Goal: Task Accomplishment & Management: Use online tool/utility

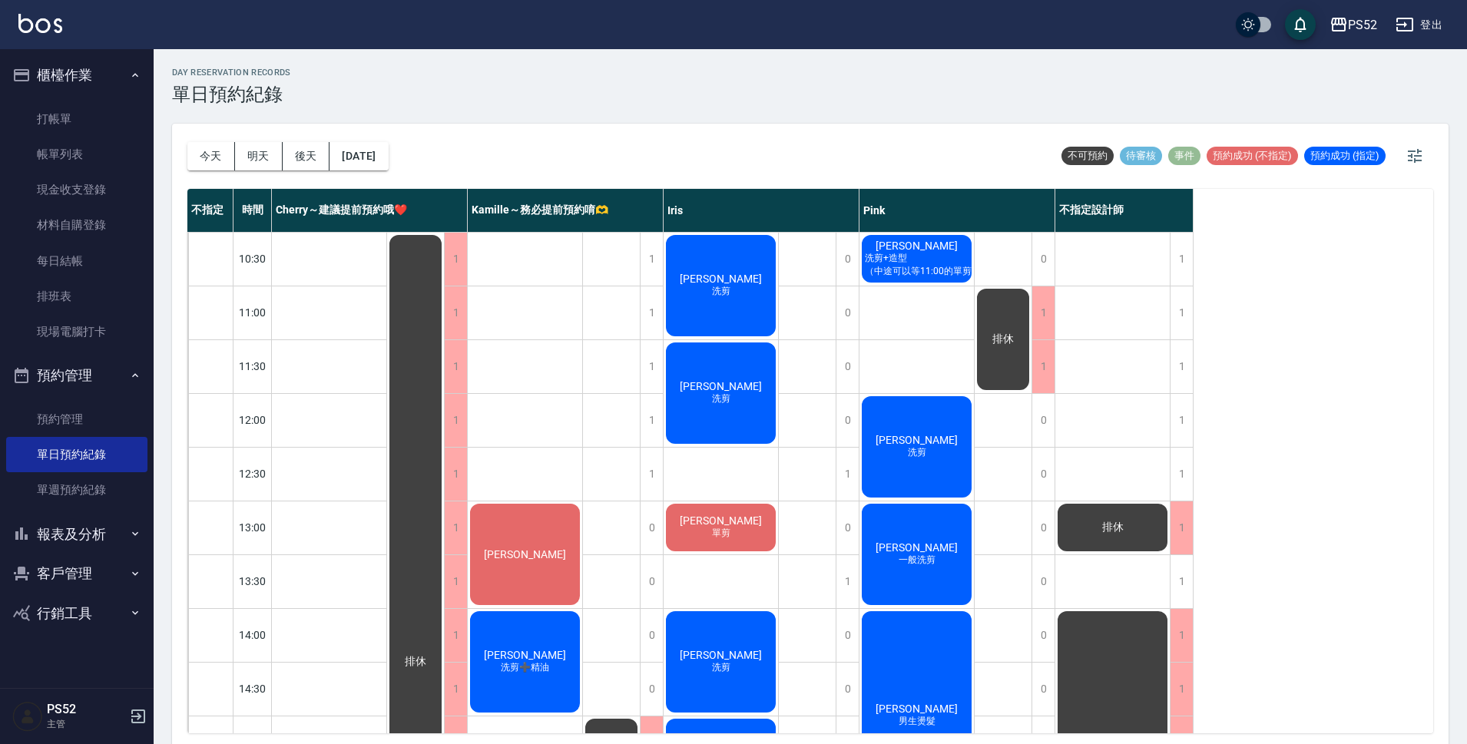
scroll to position [255, 0]
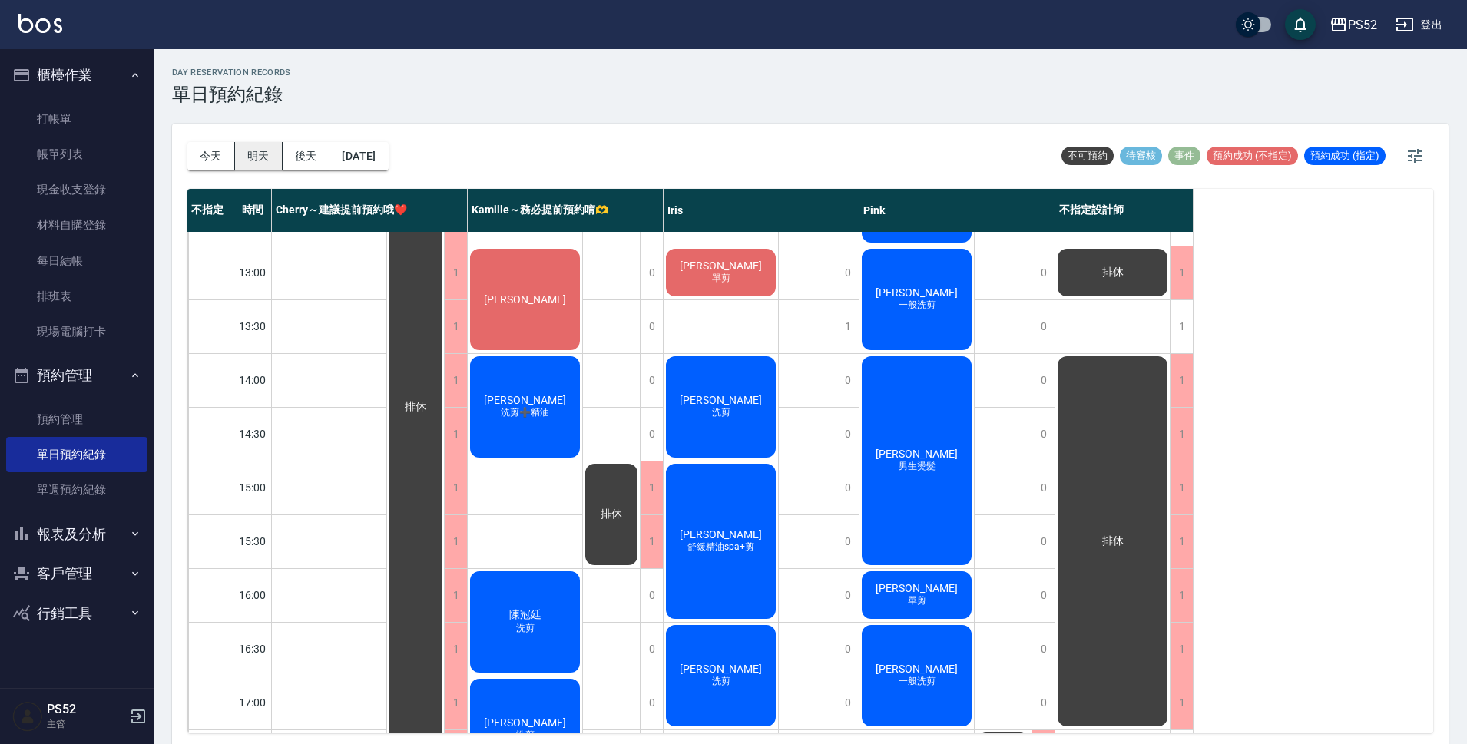
click at [250, 156] on button "明天" at bounding box center [259, 156] width 48 height 28
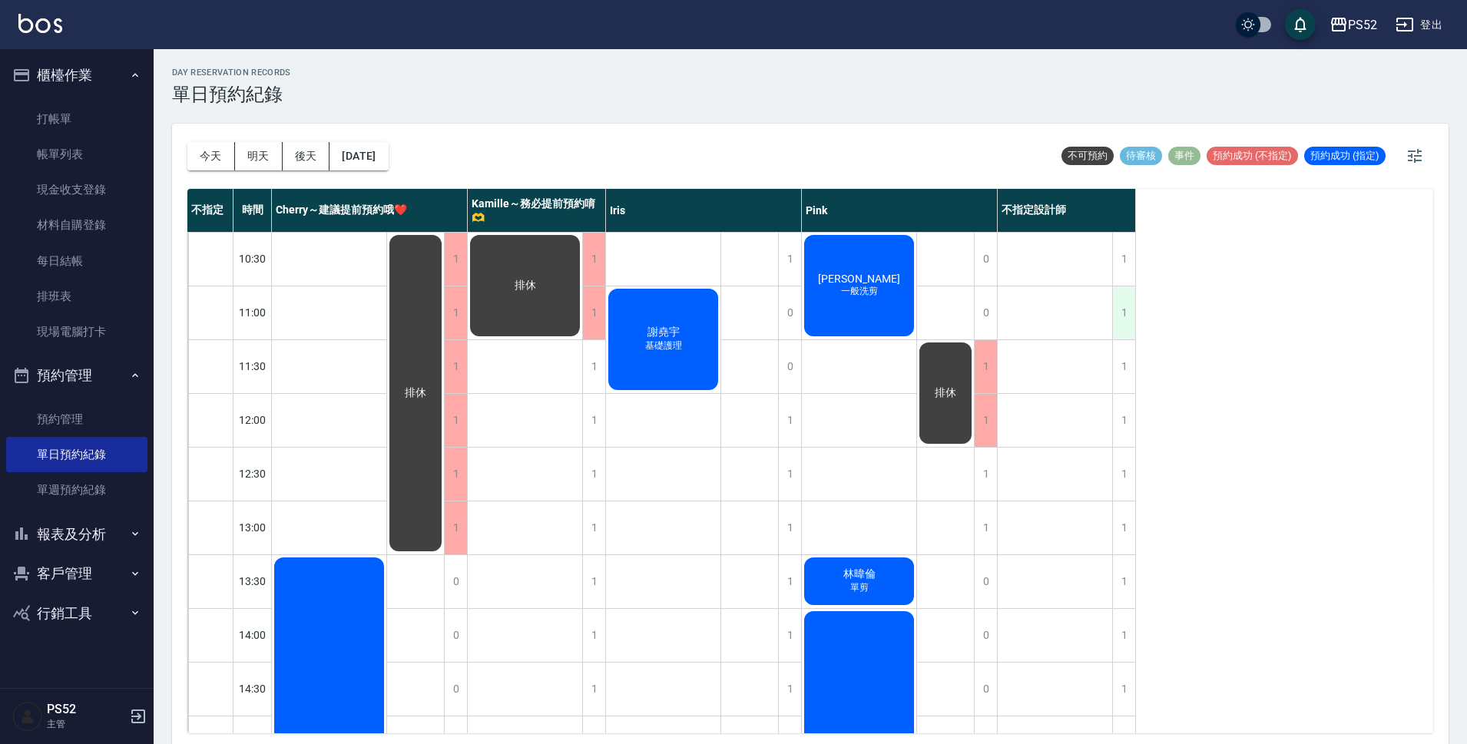
click at [1114, 322] on div "1" at bounding box center [1123, 312] width 23 height 53
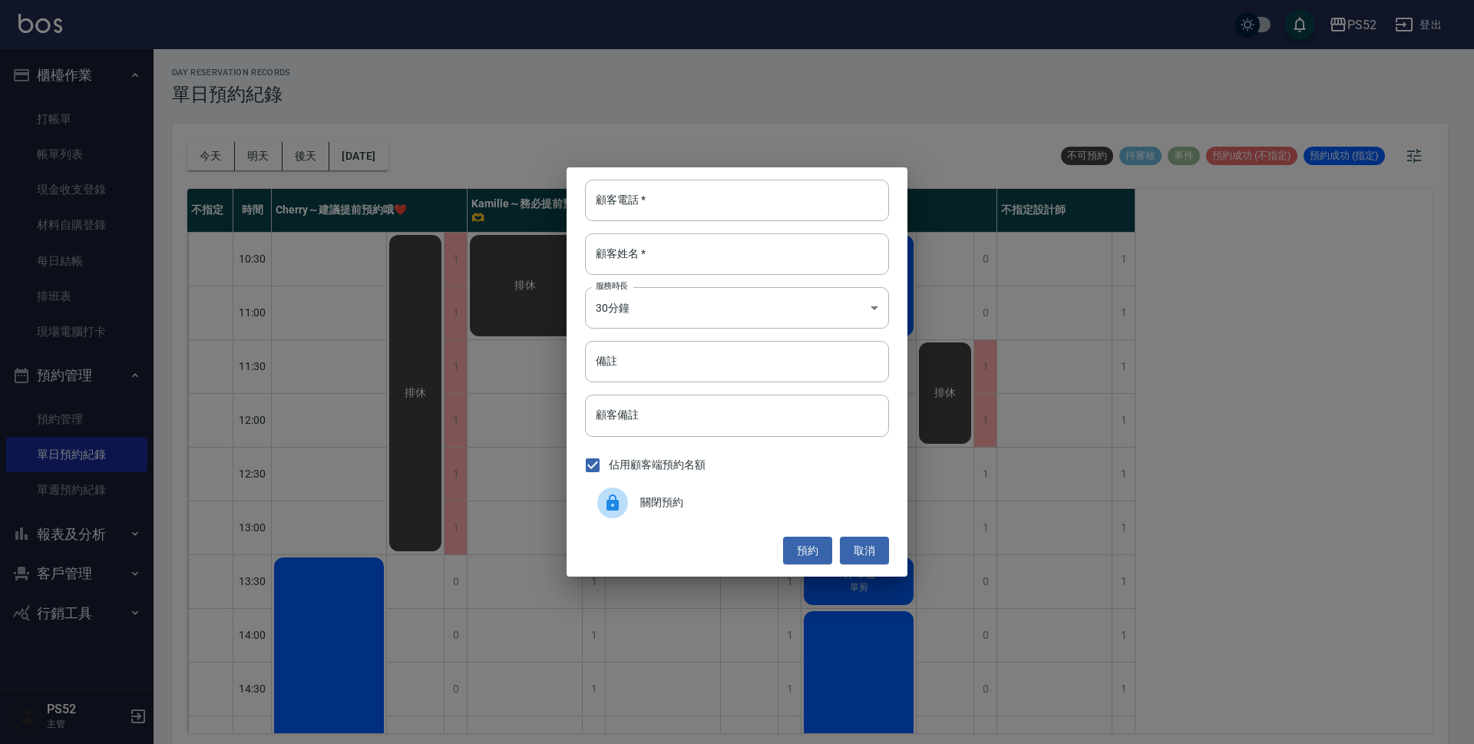
click at [764, 504] on span "關閉預約" at bounding box center [758, 502] width 236 height 16
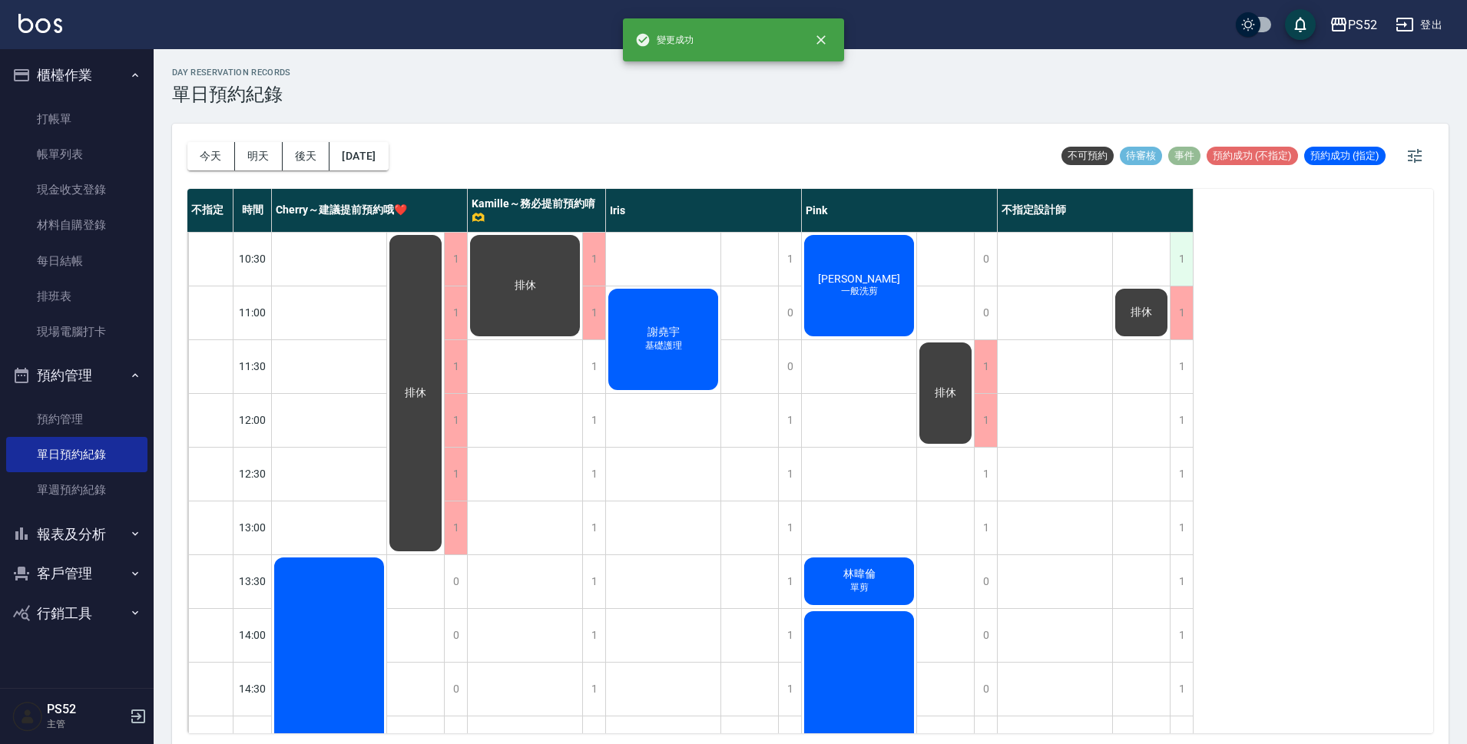
click at [1172, 265] on div "1" at bounding box center [1180, 259] width 23 height 53
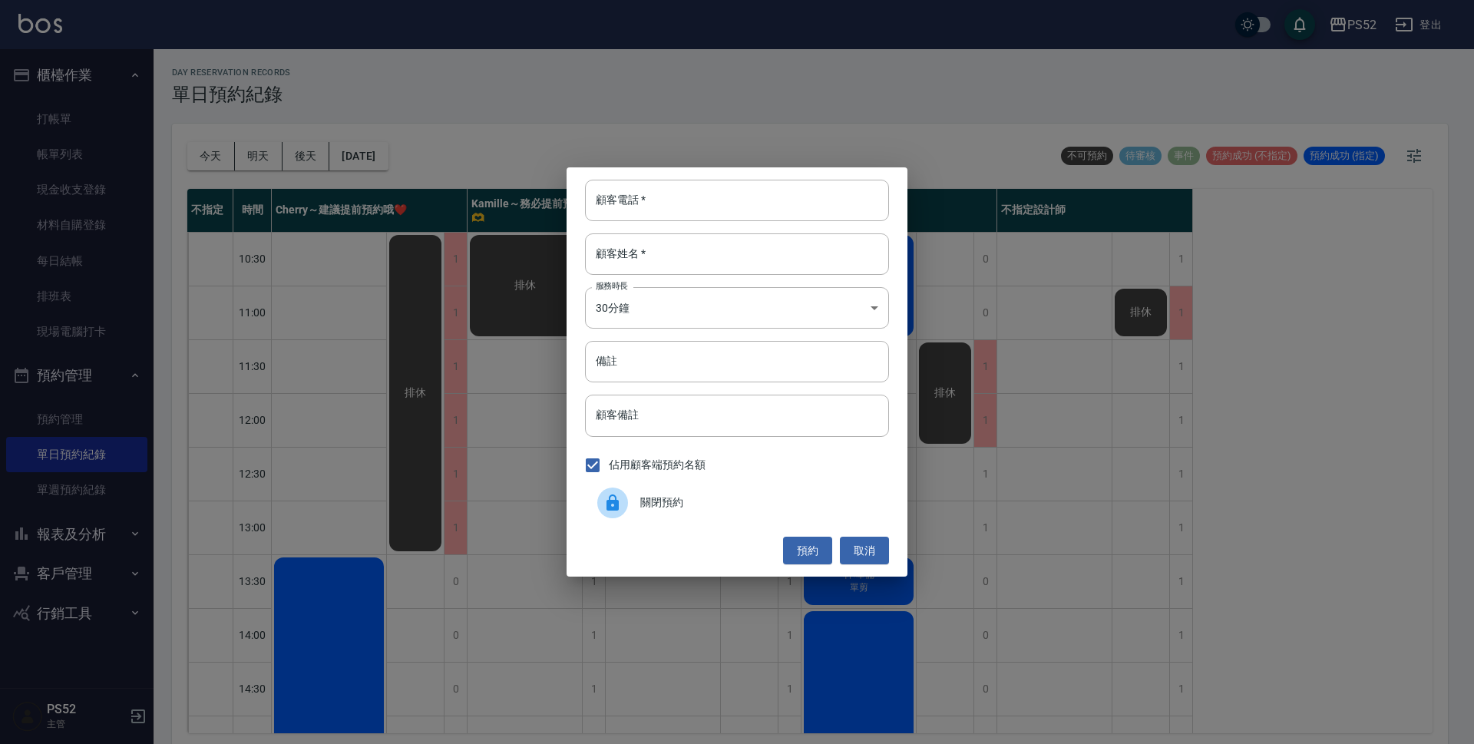
click at [677, 504] on span "關閉預約" at bounding box center [758, 502] width 236 height 16
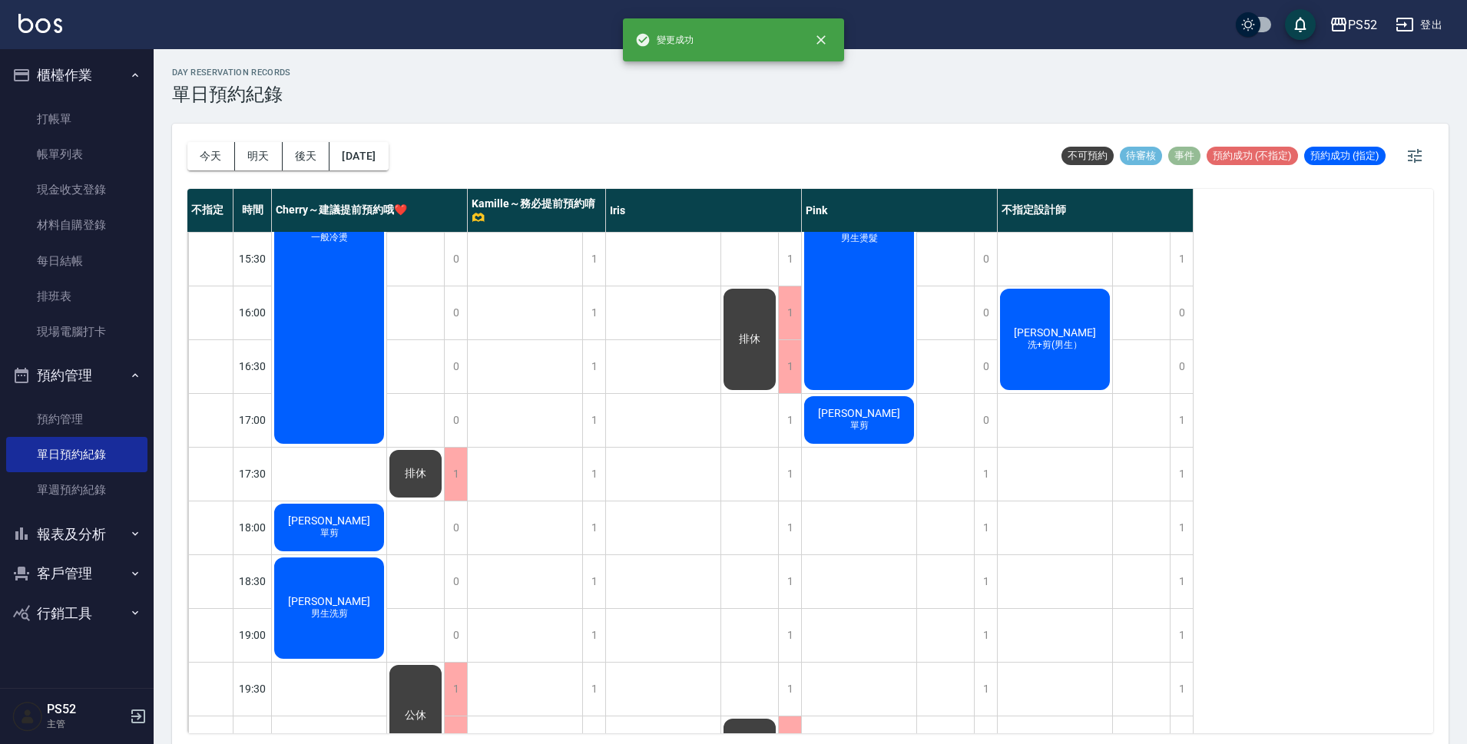
scroll to position [587, 0]
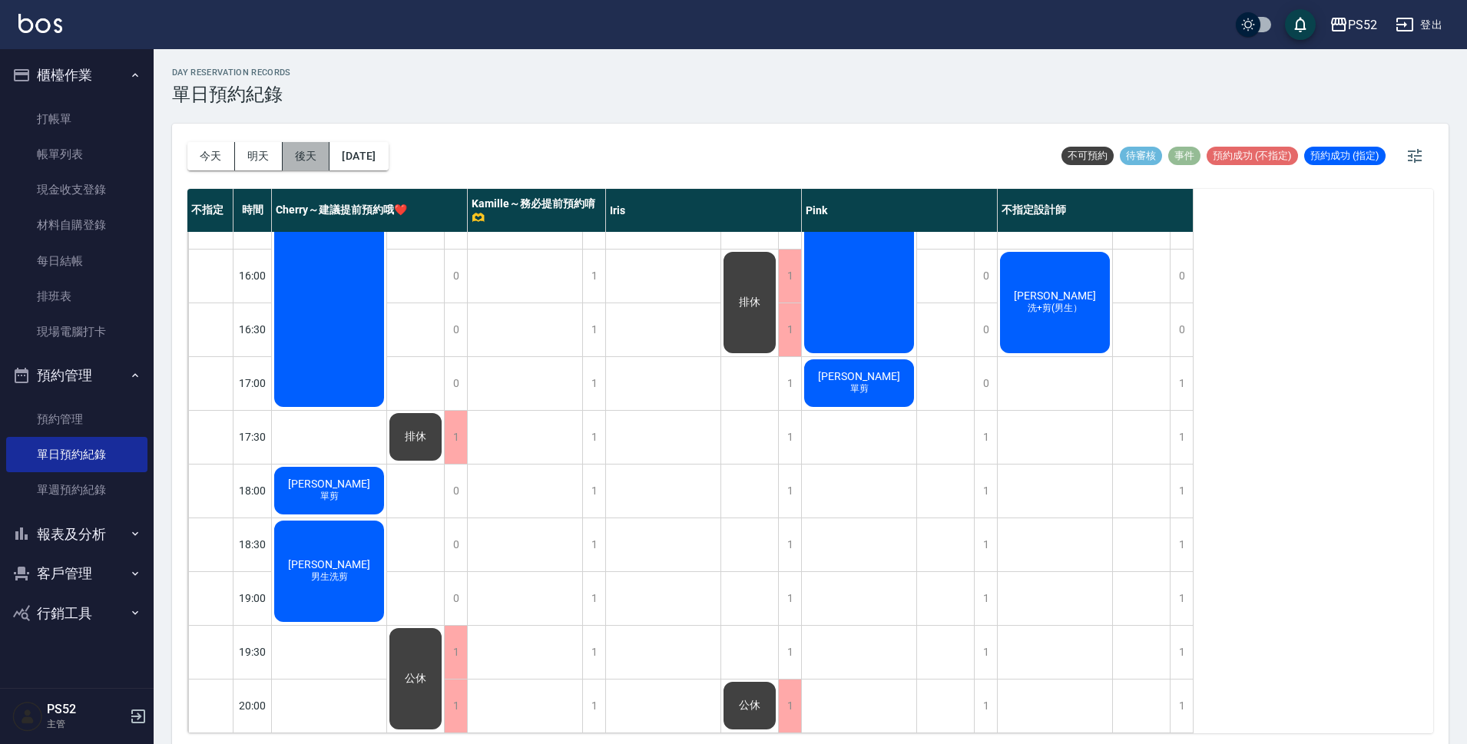
click at [307, 153] on button "後天" at bounding box center [307, 156] width 48 height 28
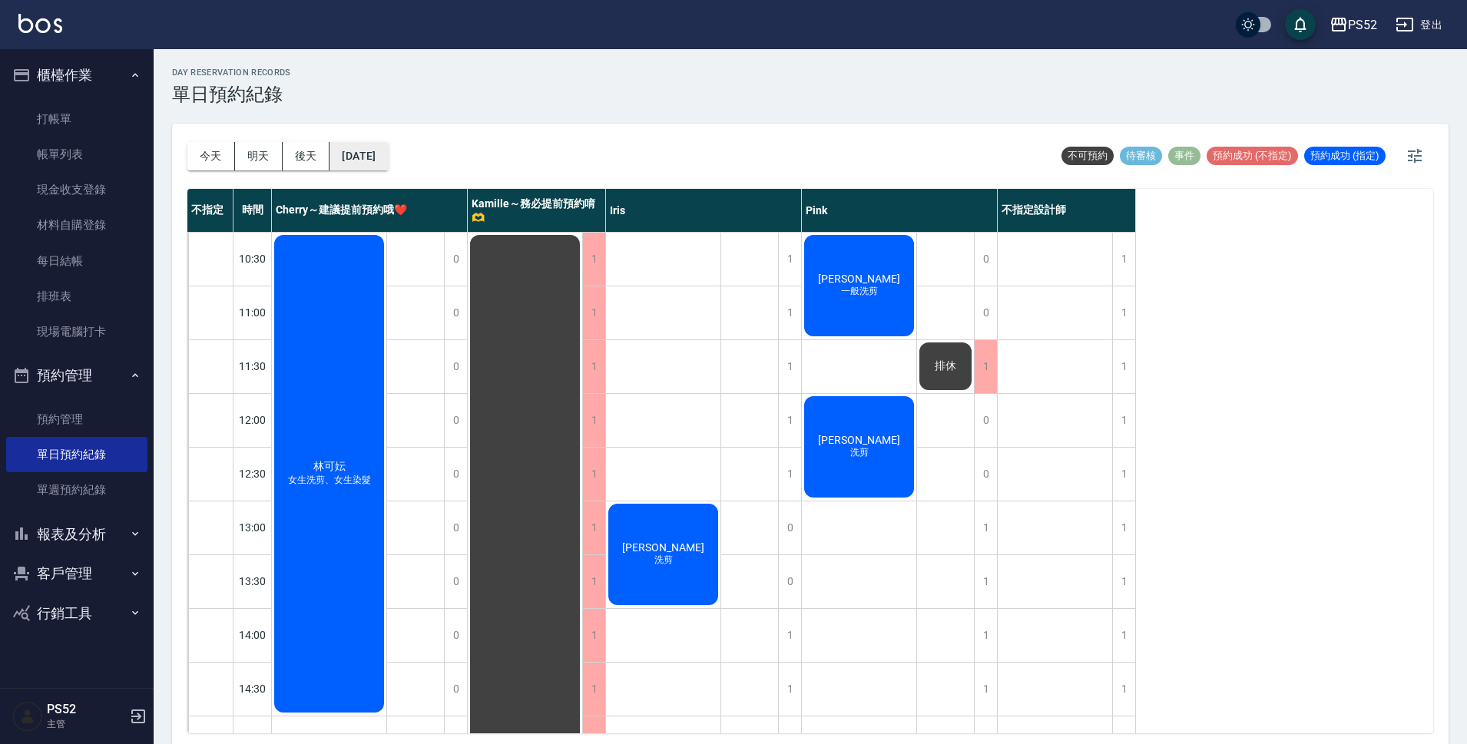
click at [369, 150] on button "[DATE]" at bounding box center [358, 156] width 58 height 28
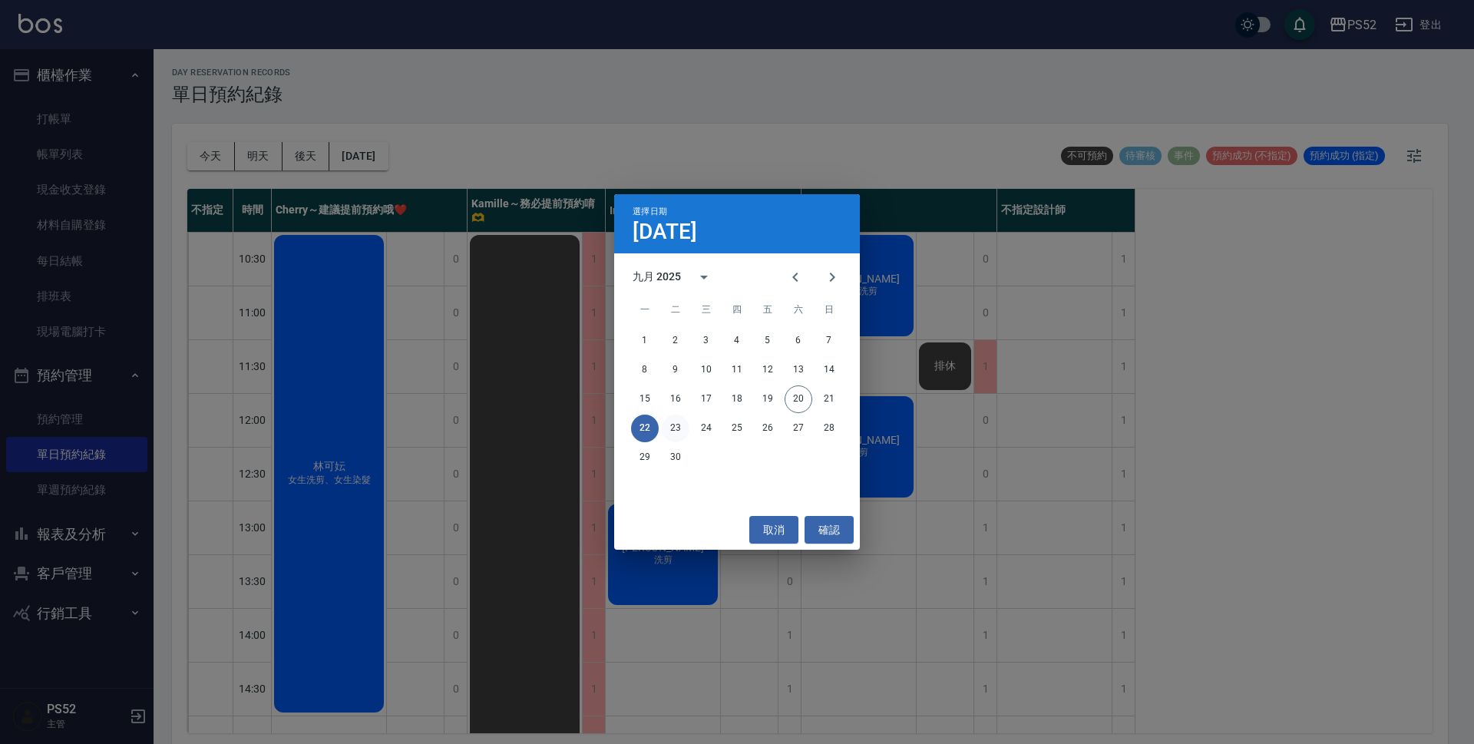
click at [672, 421] on button "23" at bounding box center [676, 429] width 28 height 28
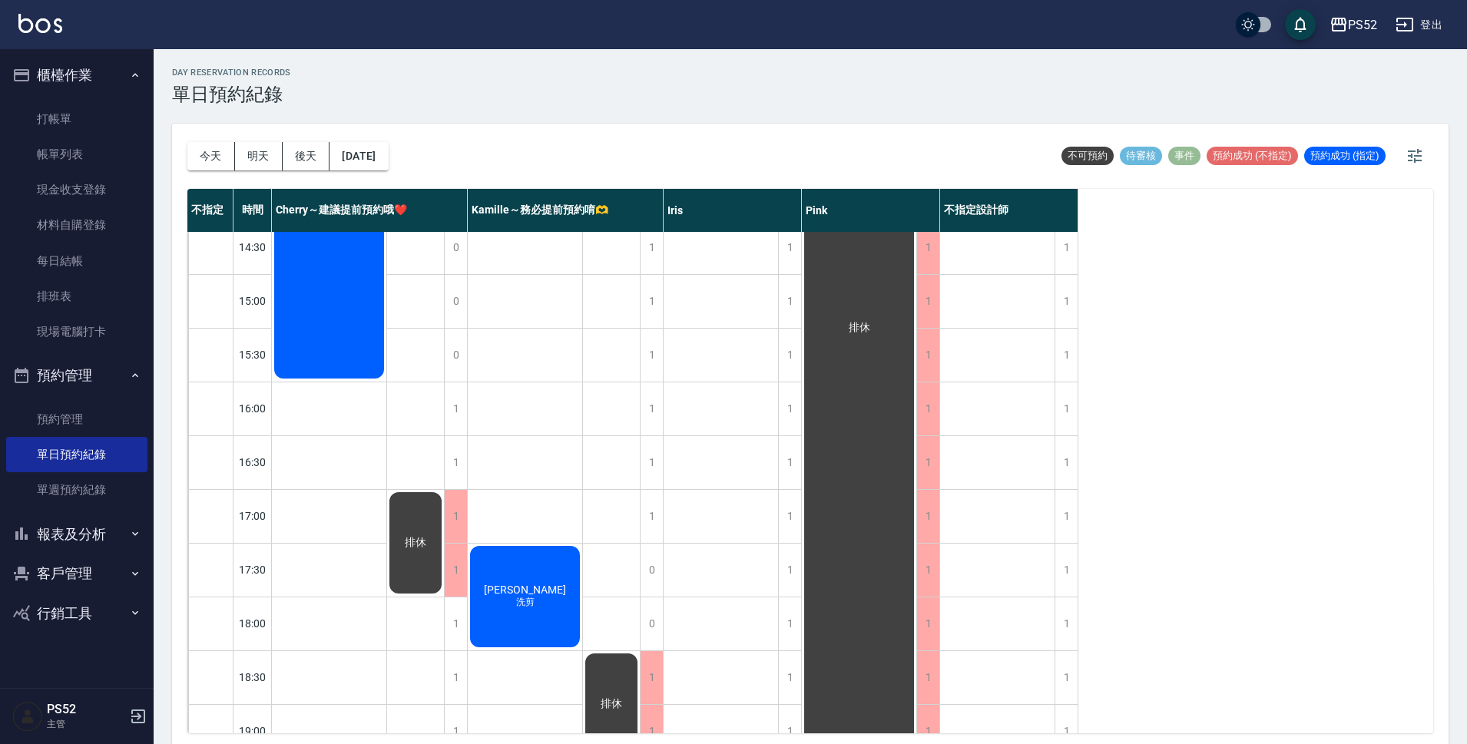
scroll to position [408, 0]
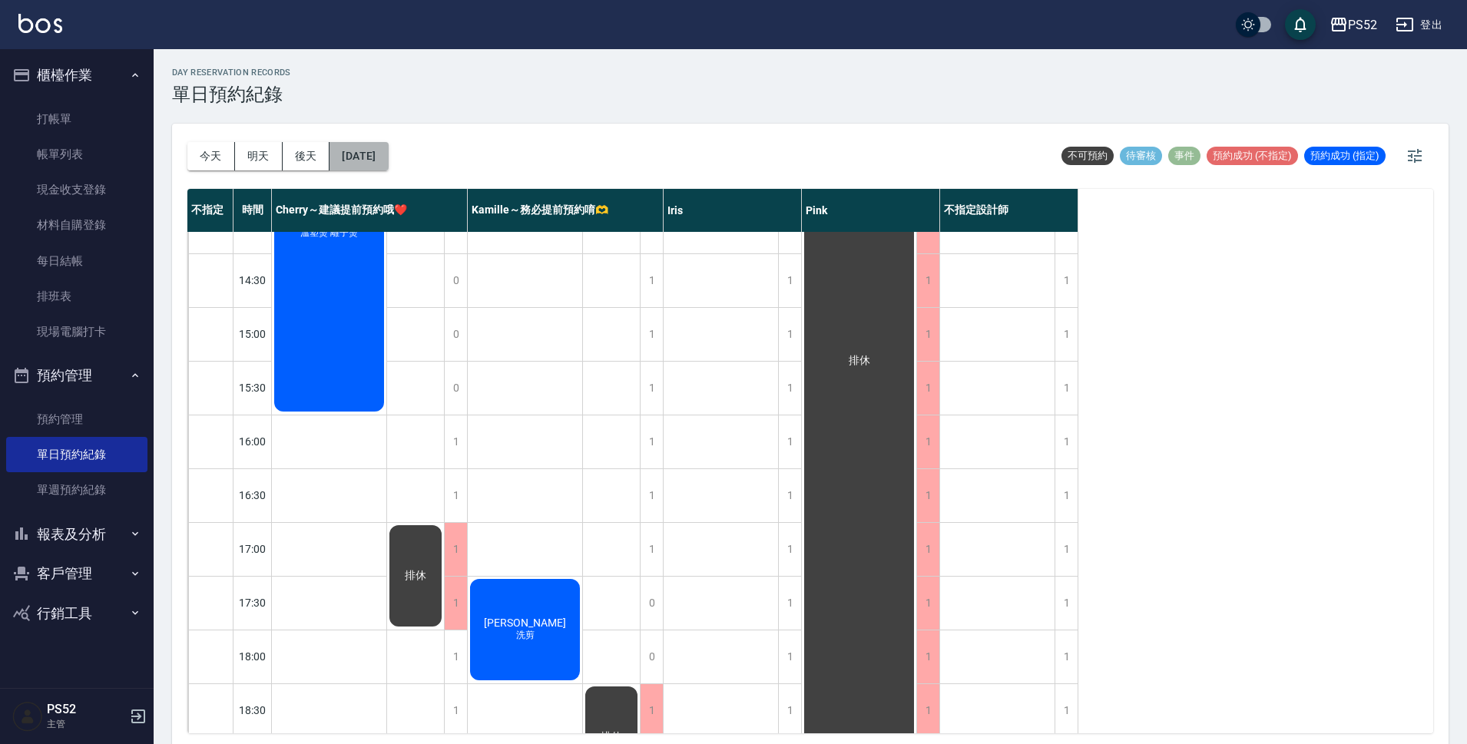
click at [375, 156] on button "[DATE]" at bounding box center [358, 156] width 58 height 28
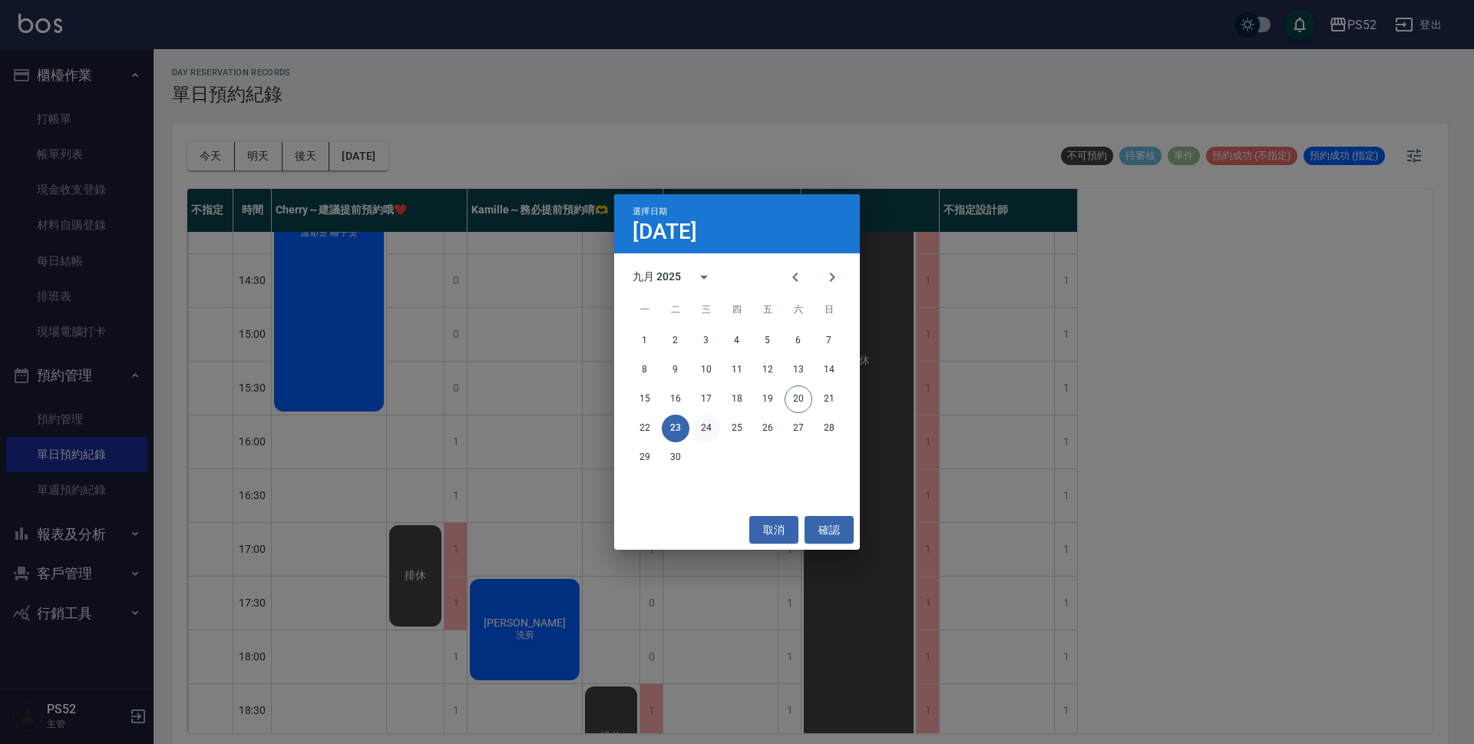
click at [709, 433] on button "24" at bounding box center [707, 429] width 28 height 28
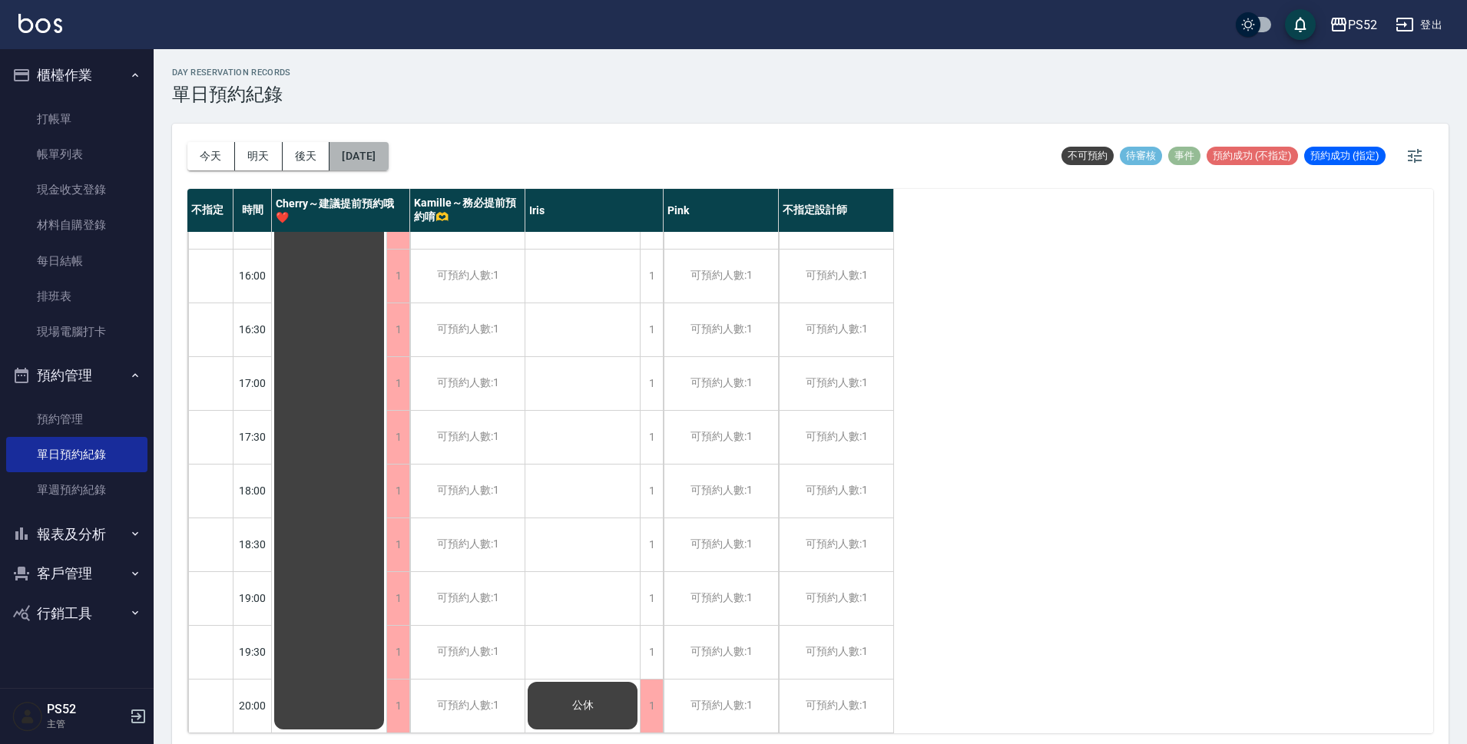
click at [388, 165] on button "[DATE]" at bounding box center [358, 156] width 58 height 28
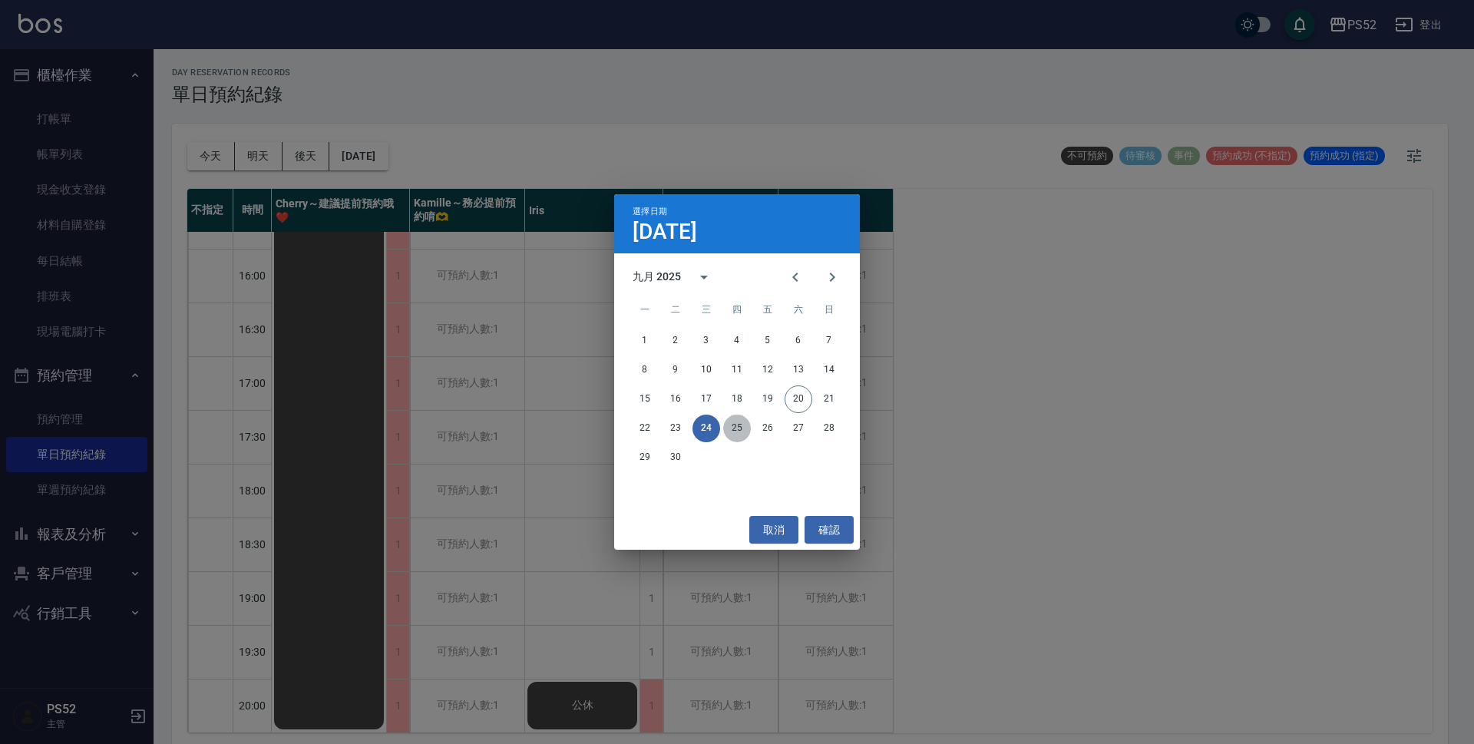
click at [734, 428] on button "25" at bounding box center [737, 429] width 28 height 28
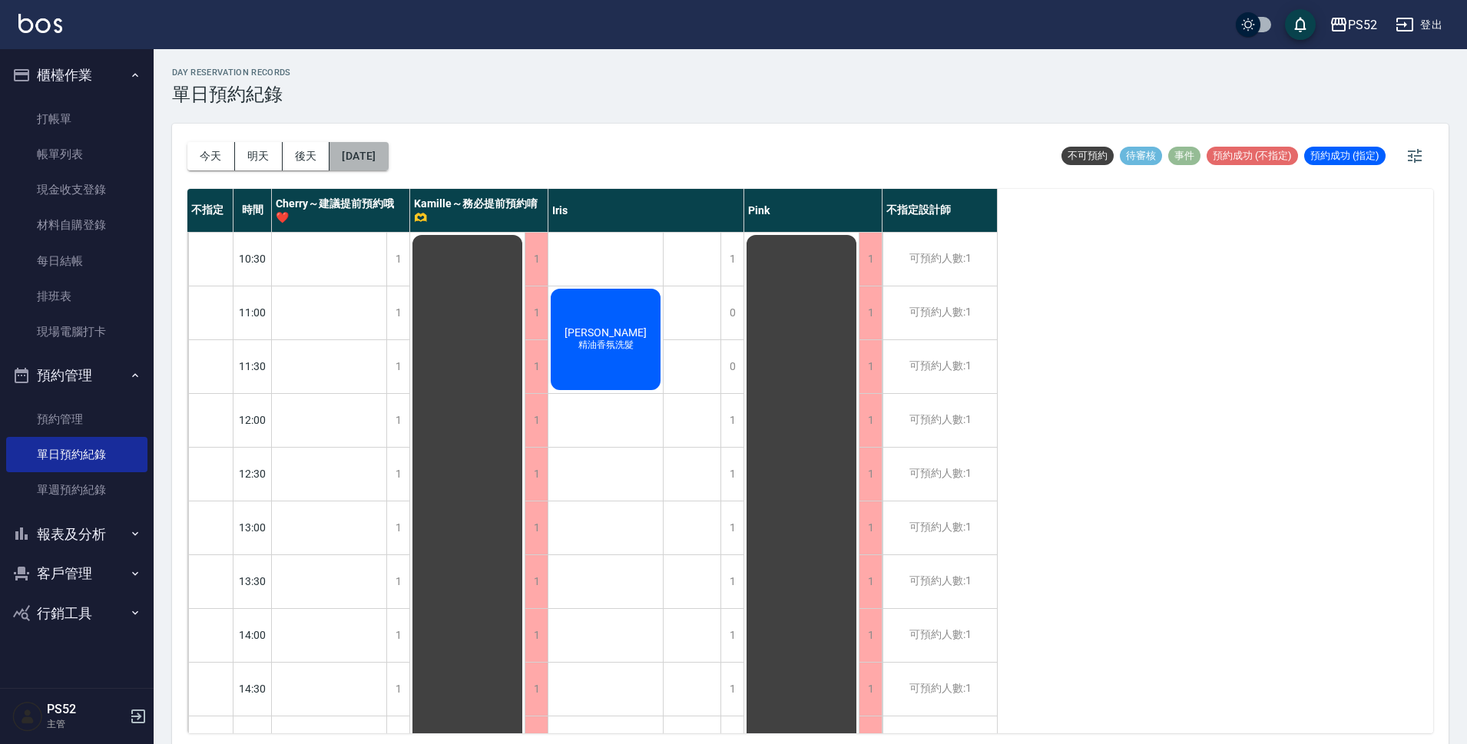
click at [388, 153] on button "[DATE]" at bounding box center [358, 156] width 58 height 28
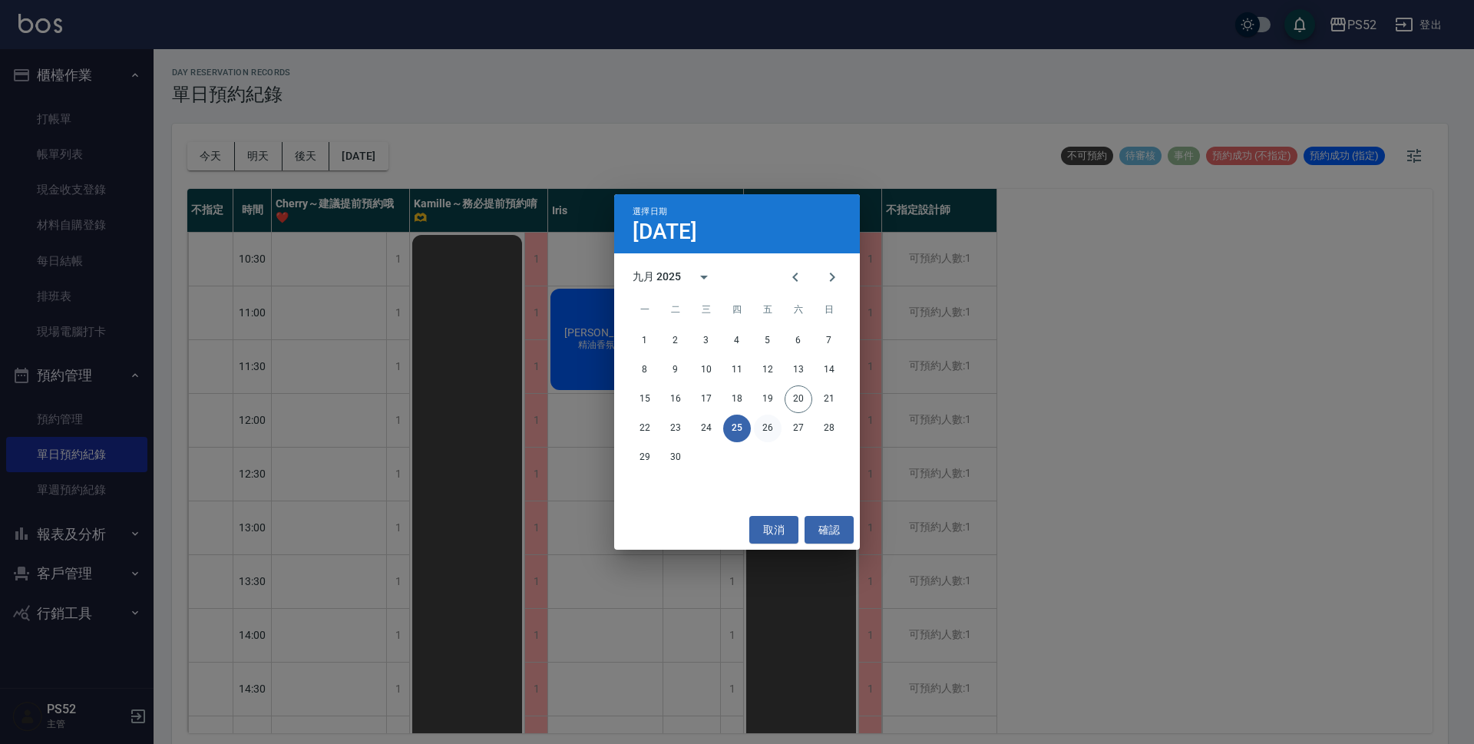
click at [772, 425] on button "26" at bounding box center [768, 429] width 28 height 28
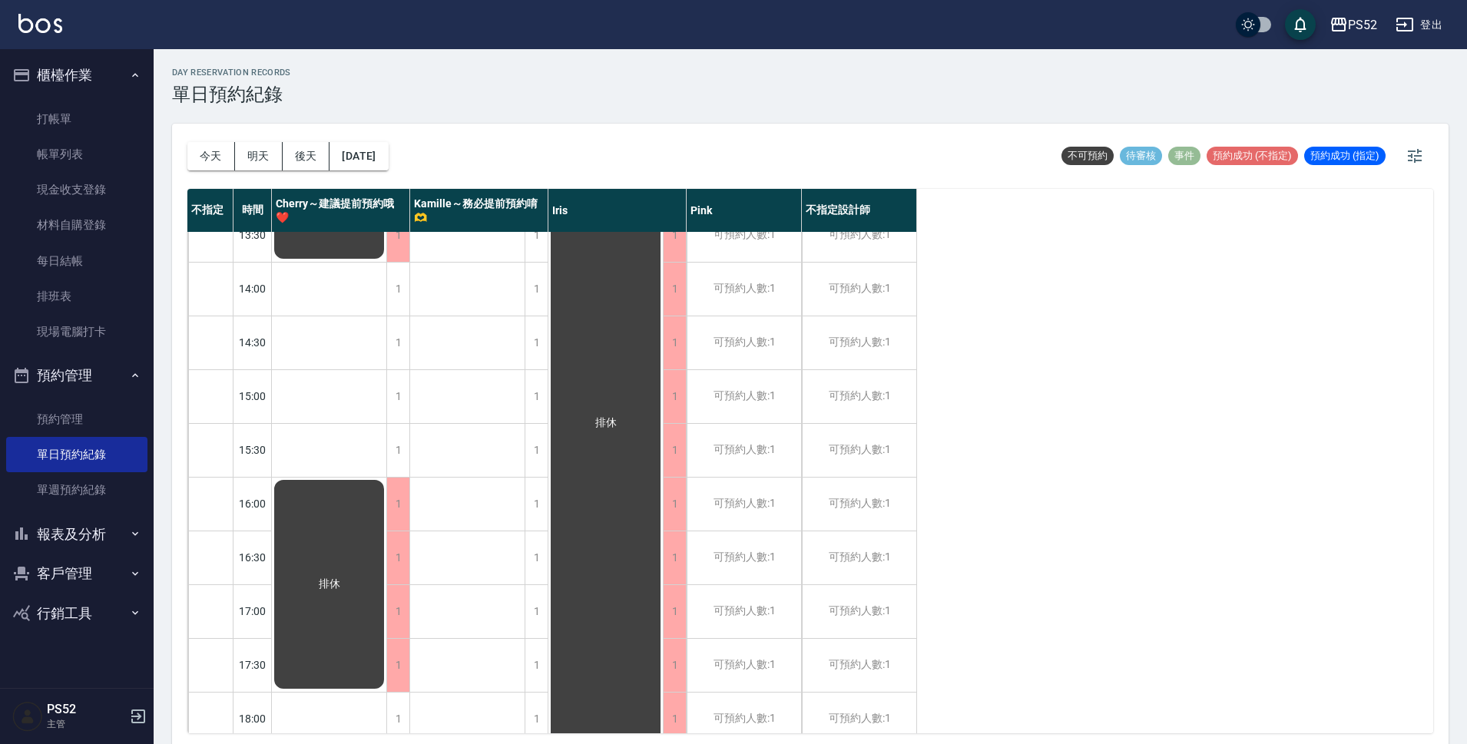
scroll to position [384, 0]
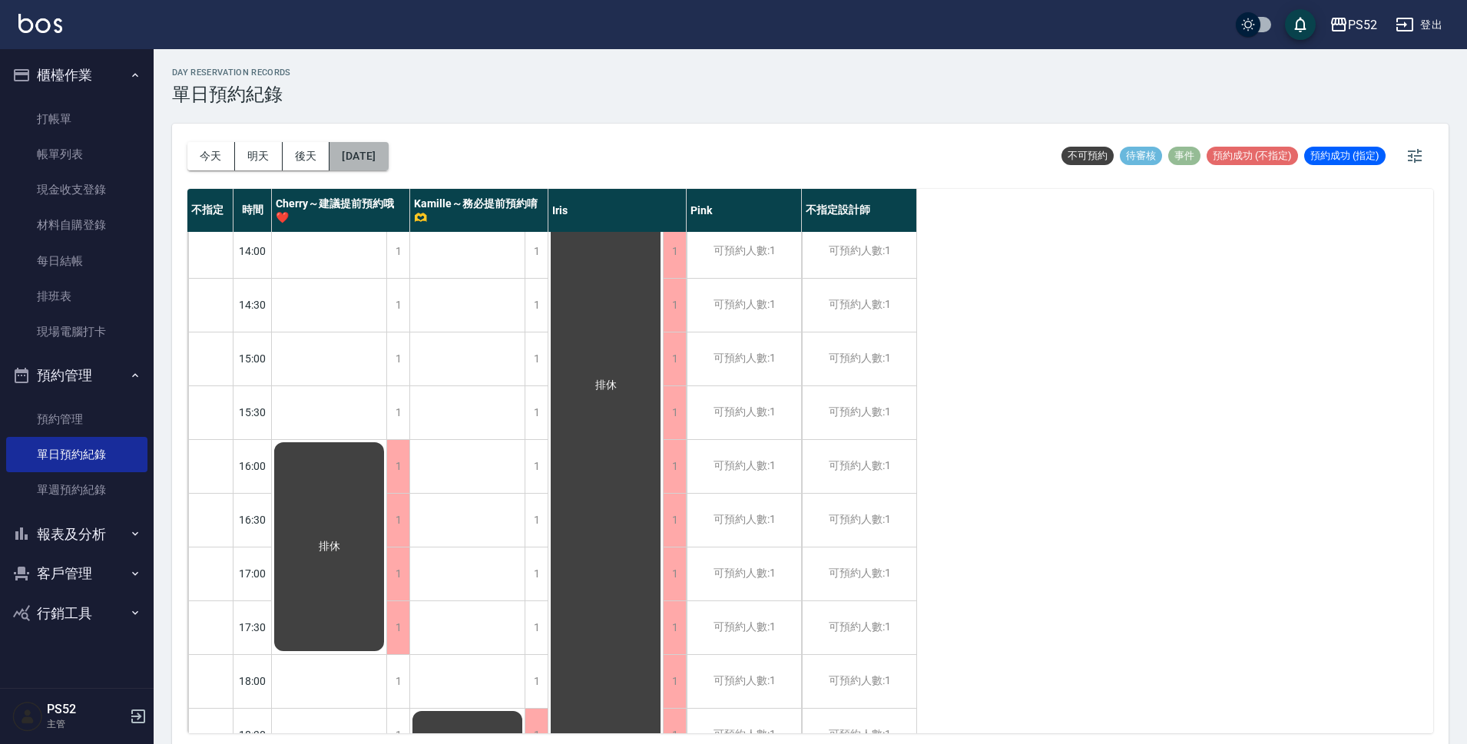
click at [369, 147] on button "[DATE]" at bounding box center [358, 156] width 58 height 28
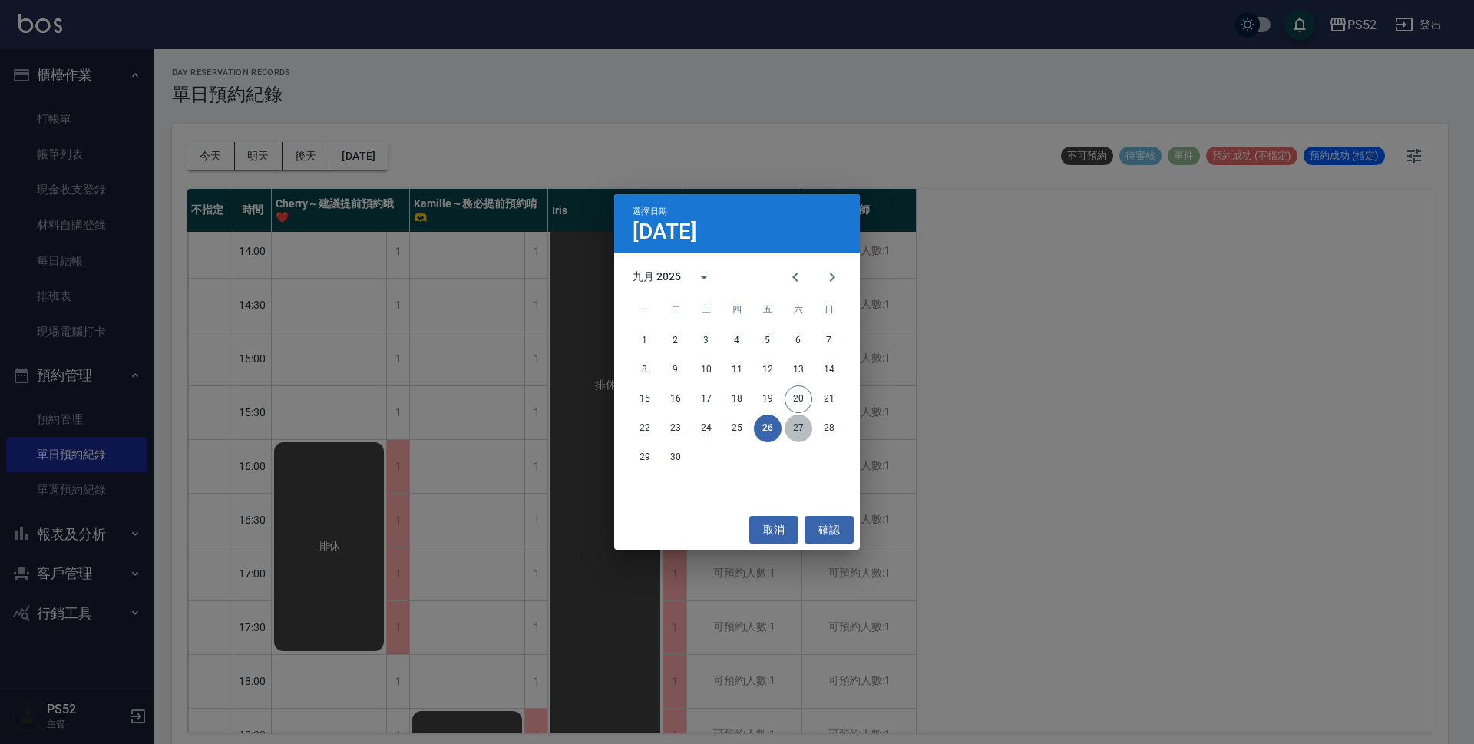
click at [794, 432] on button "27" at bounding box center [799, 429] width 28 height 28
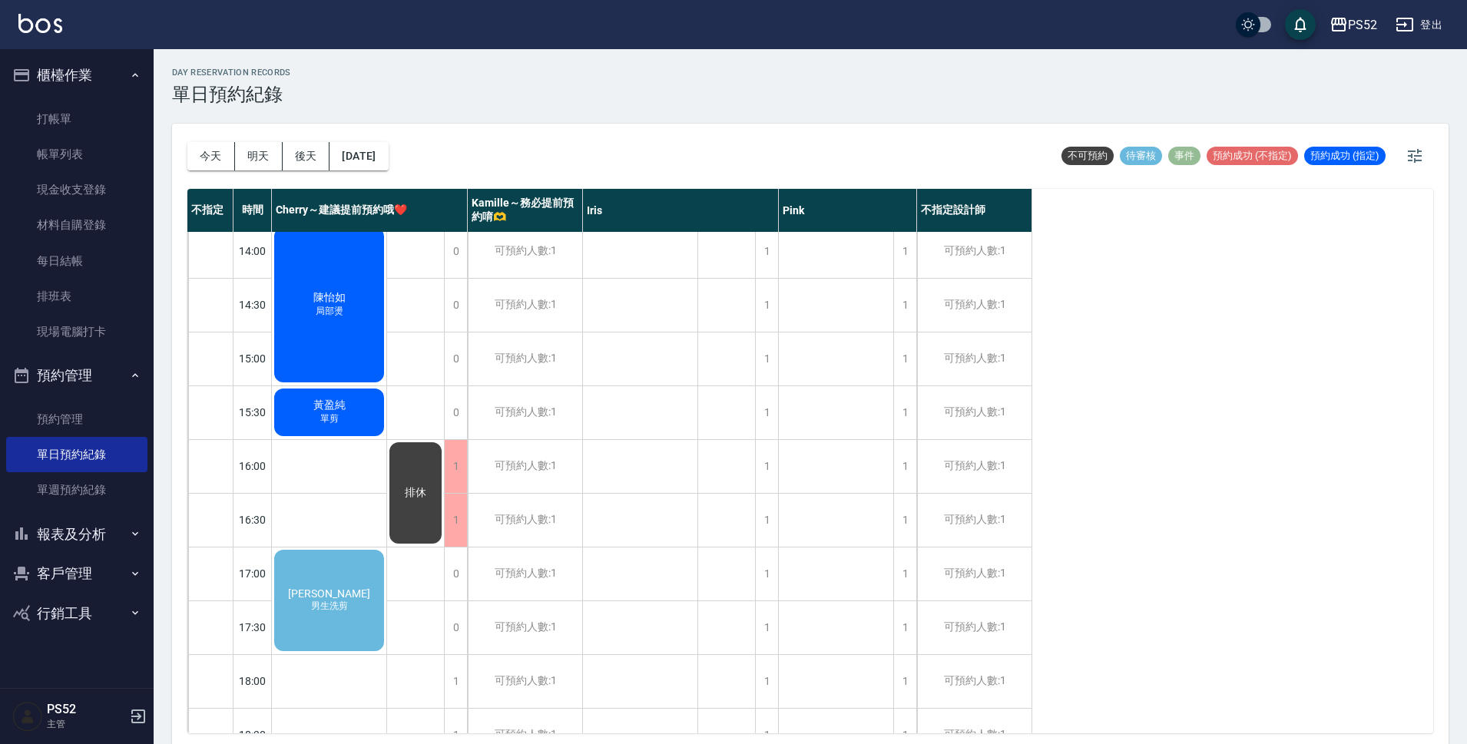
click at [352, 610] on div "[PERSON_NAME] 男生洗剪" at bounding box center [329, 600] width 114 height 106
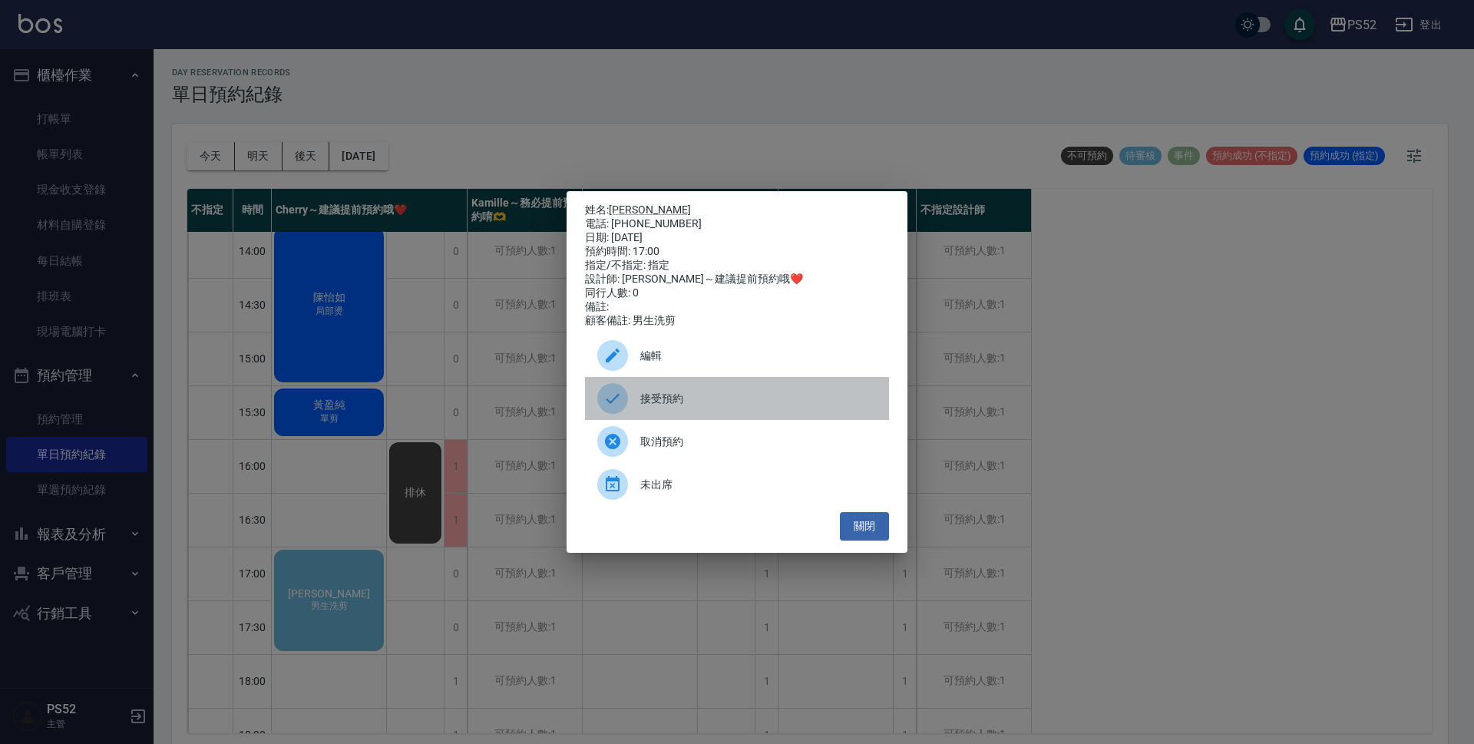
click at [690, 406] on span "接受預約" at bounding box center [758, 399] width 236 height 16
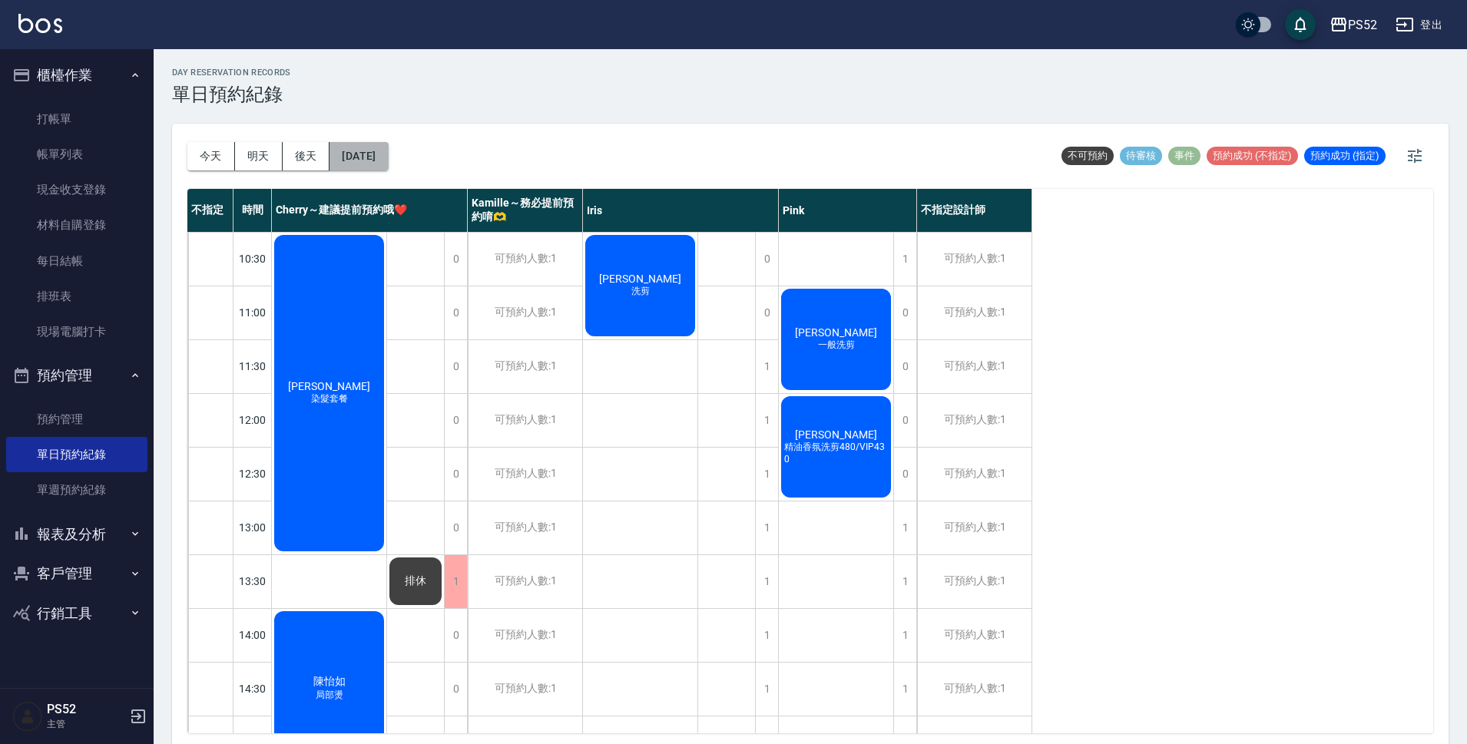
click at [388, 151] on button "[DATE]" at bounding box center [358, 156] width 58 height 28
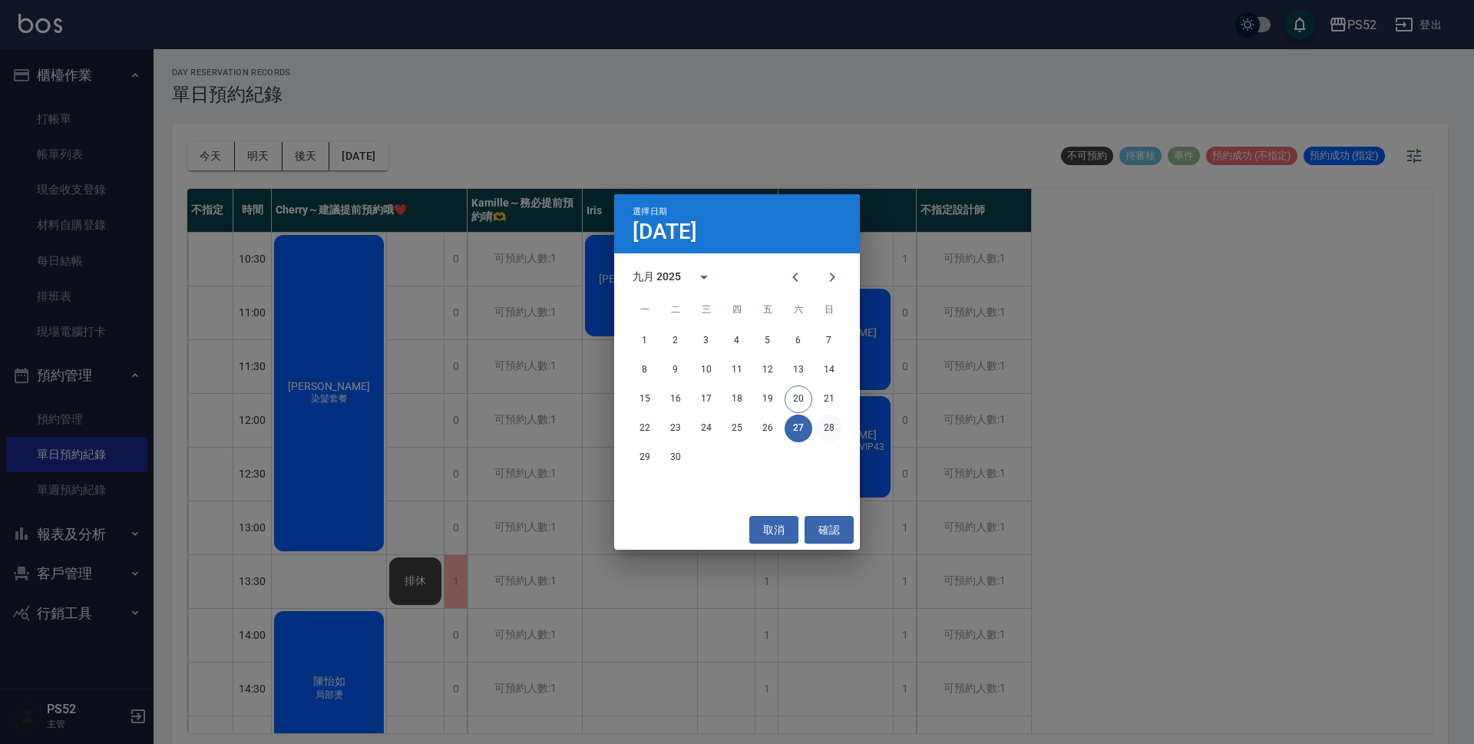
click at [831, 432] on button "28" at bounding box center [829, 429] width 28 height 28
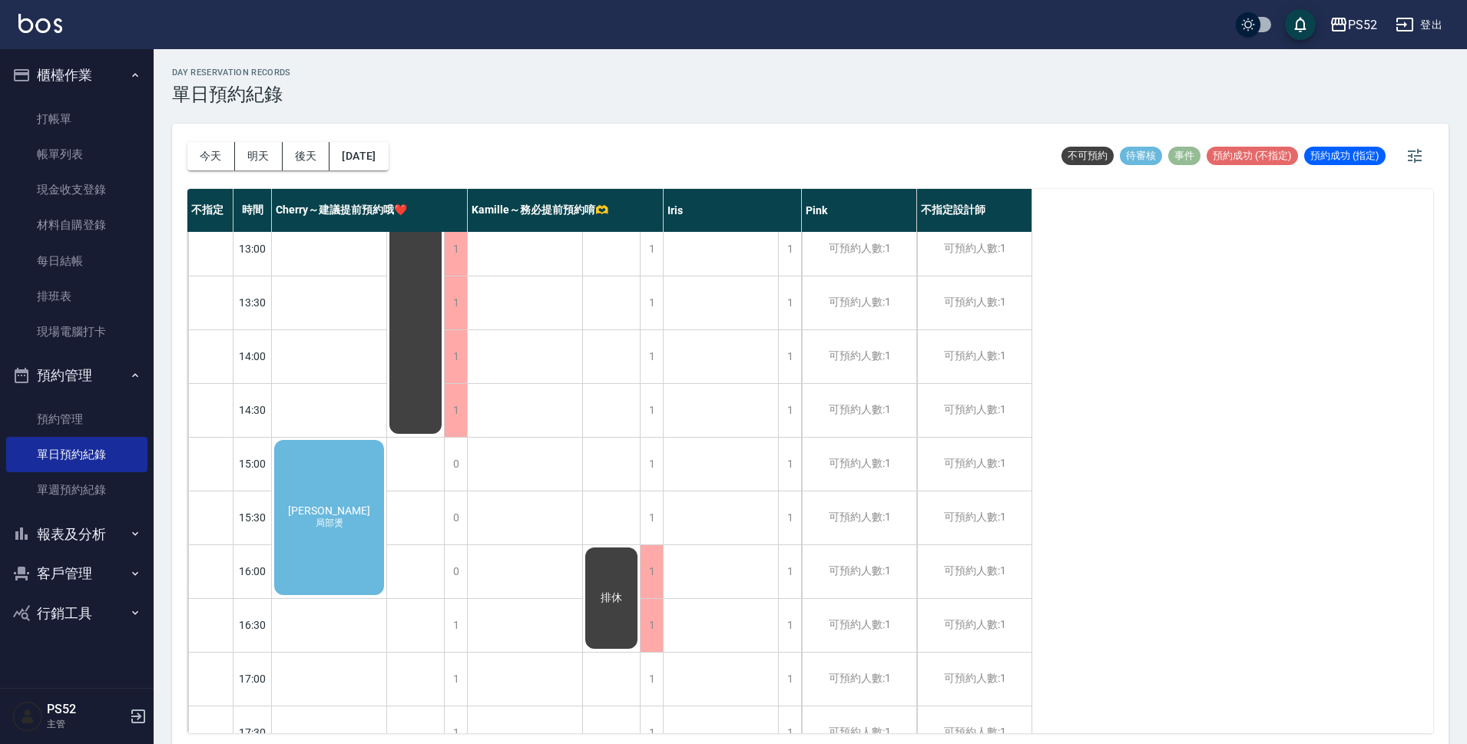
scroll to position [282, 0]
click at [300, 491] on div "[PERSON_NAME] 局部燙" at bounding box center [329, 515] width 114 height 160
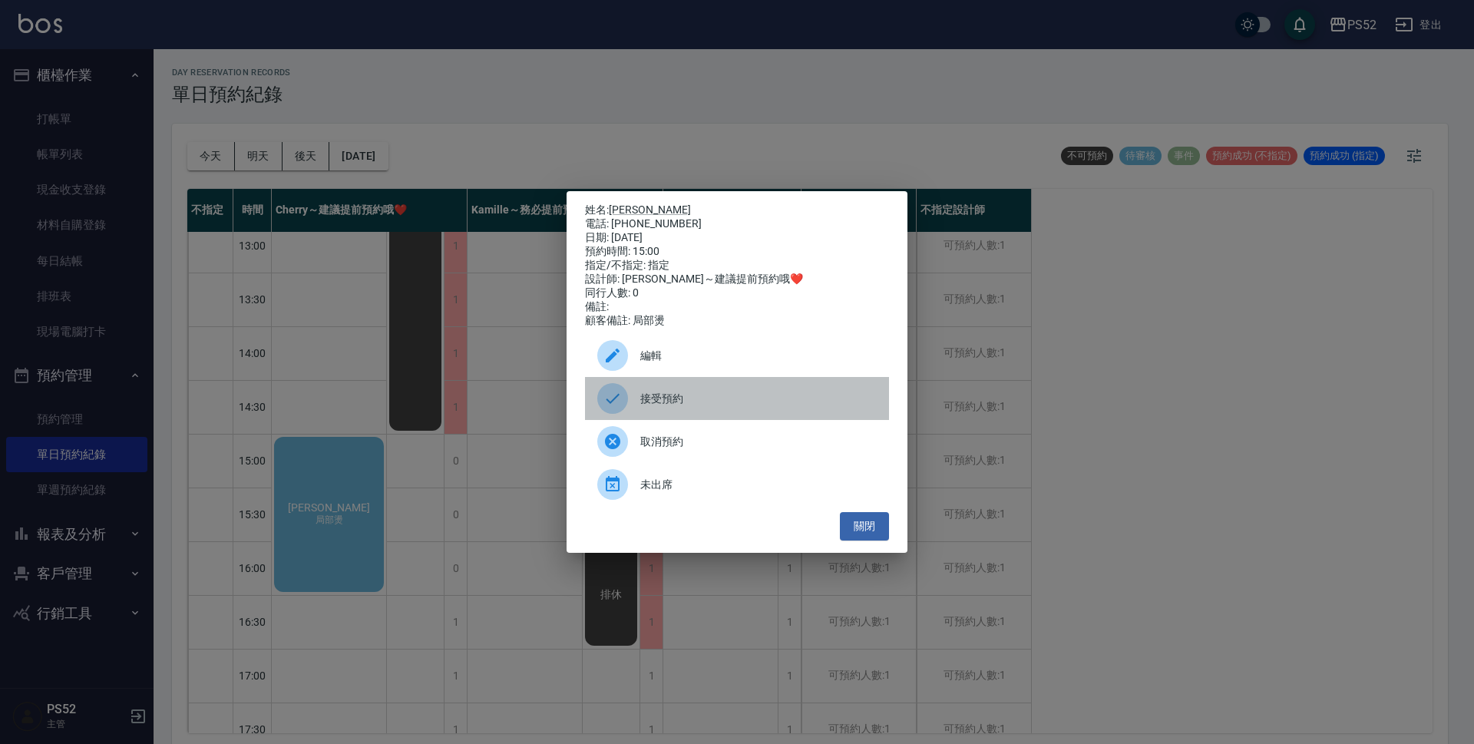
click at [689, 407] on span "接受預約" at bounding box center [758, 399] width 236 height 16
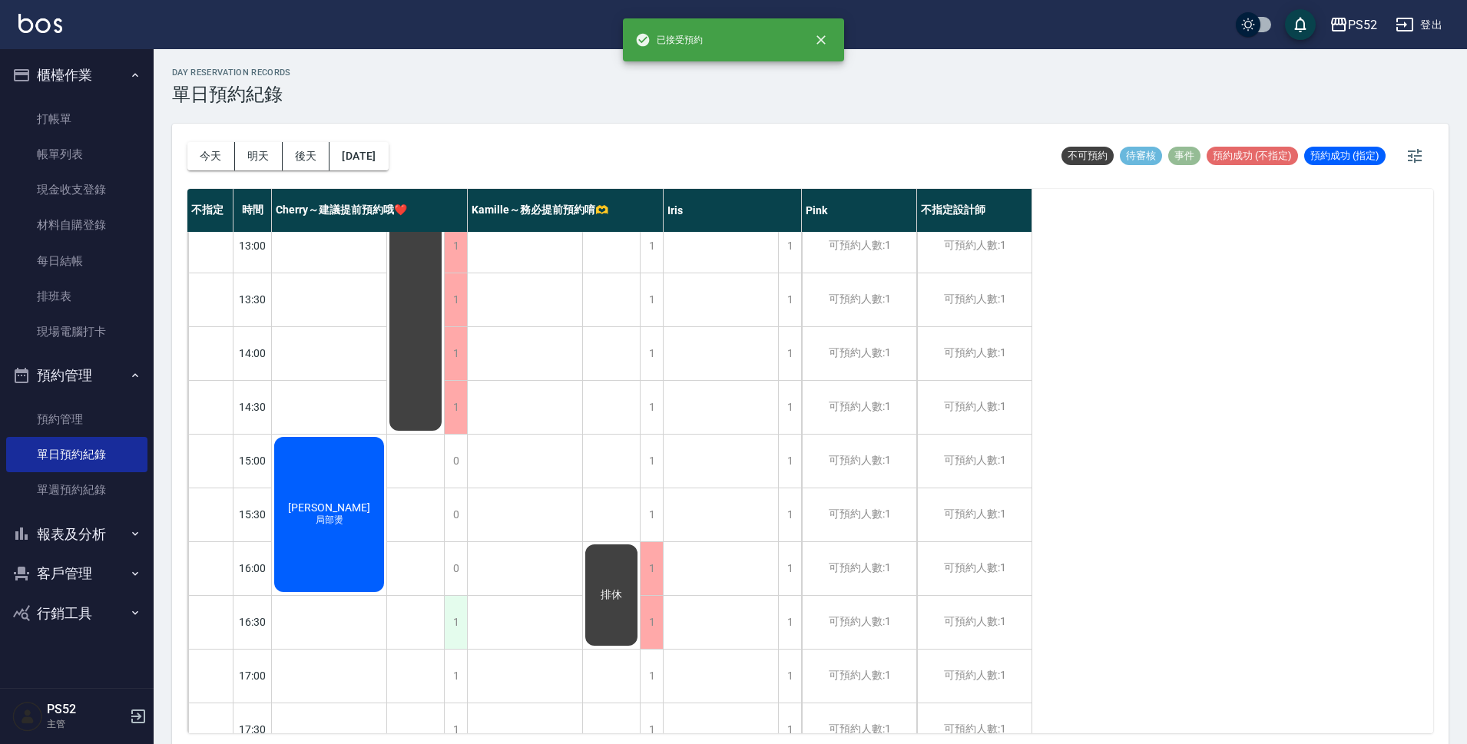
click at [458, 633] on div "1" at bounding box center [455, 622] width 23 height 53
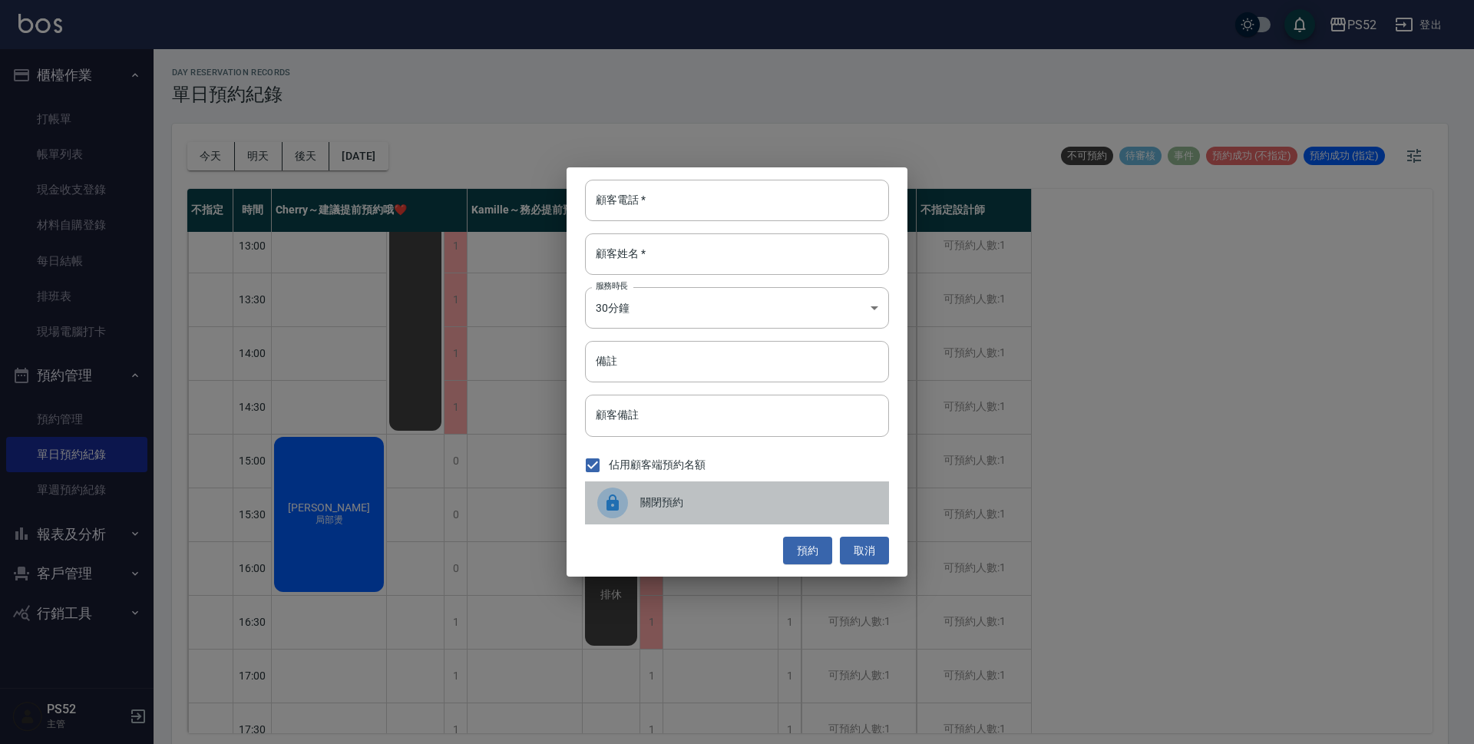
click at [633, 504] on div at bounding box center [618, 503] width 43 height 31
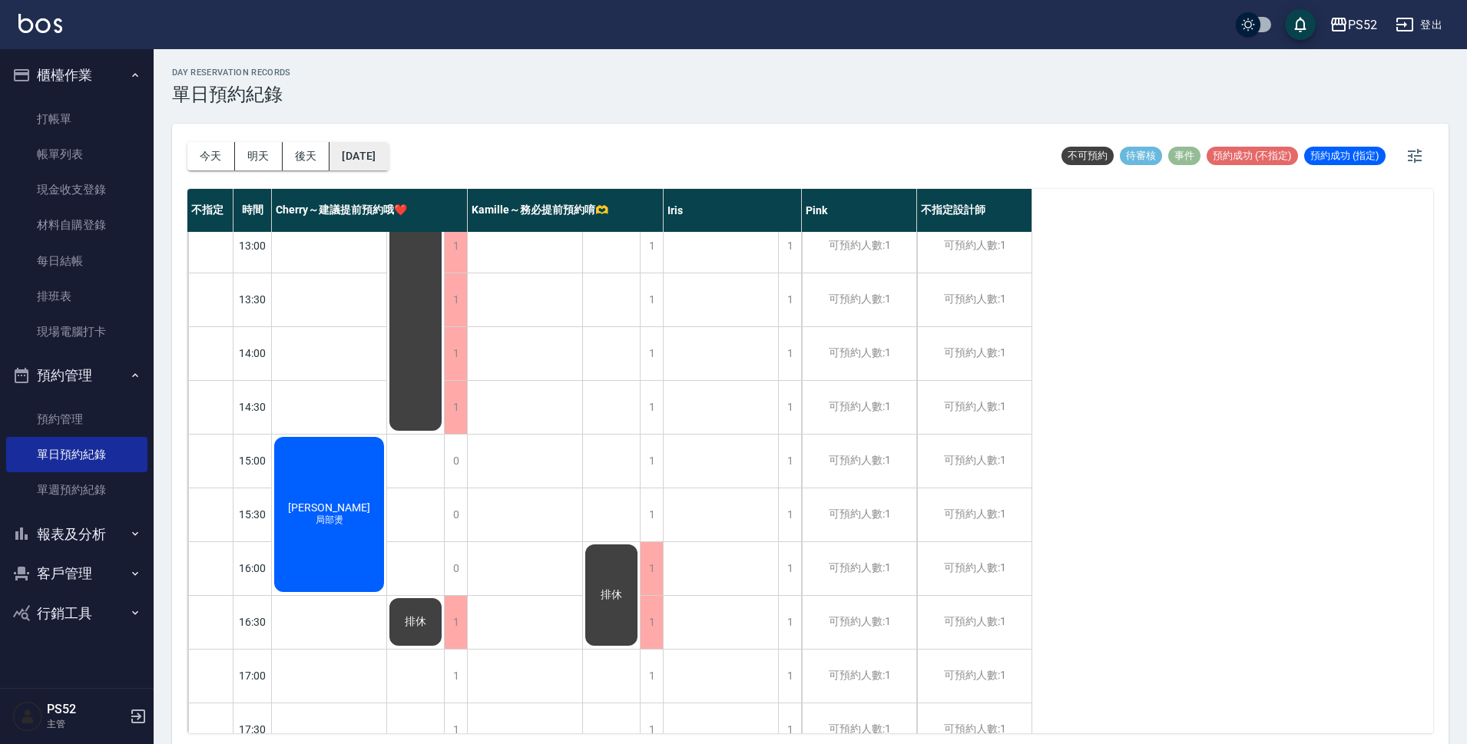
click at [388, 165] on button "[DATE]" at bounding box center [358, 156] width 58 height 28
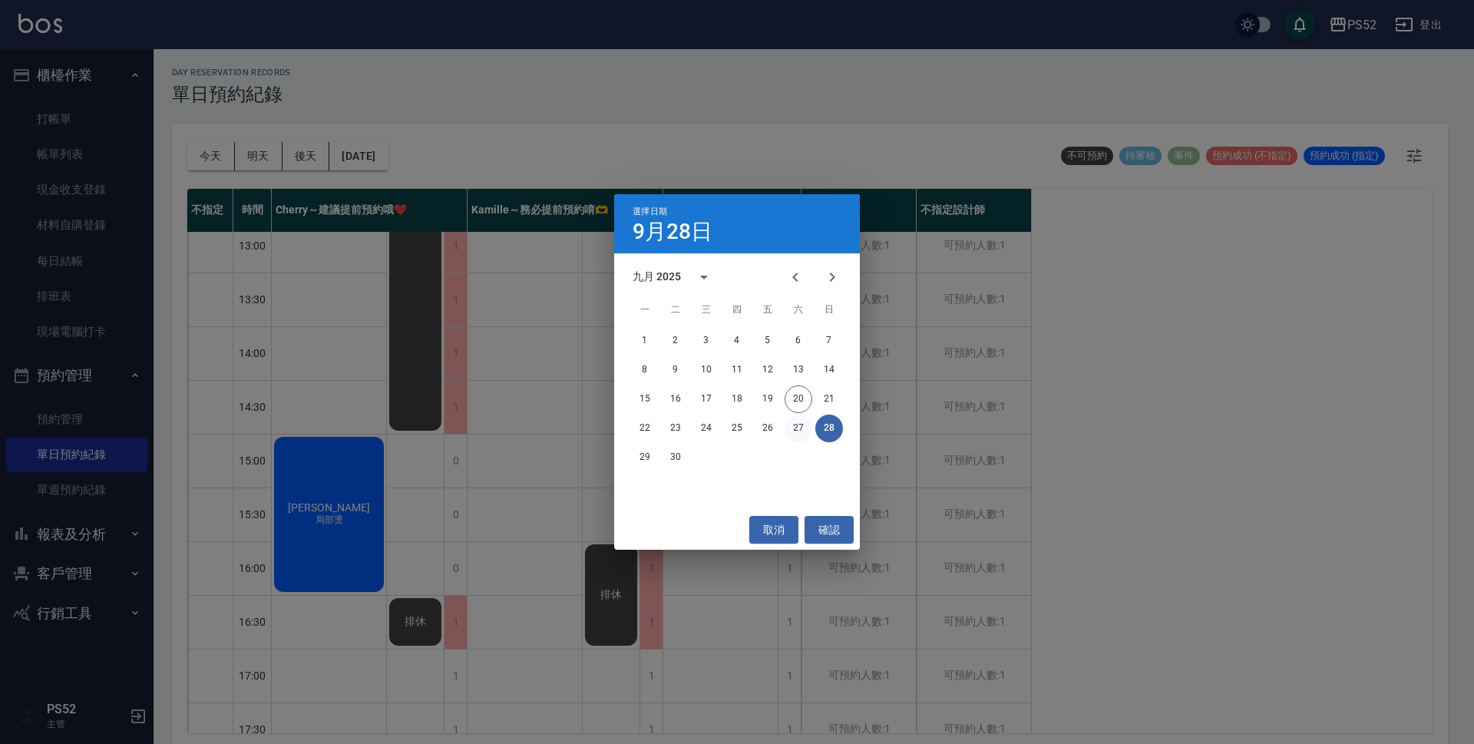
click at [803, 428] on button "27" at bounding box center [799, 429] width 28 height 28
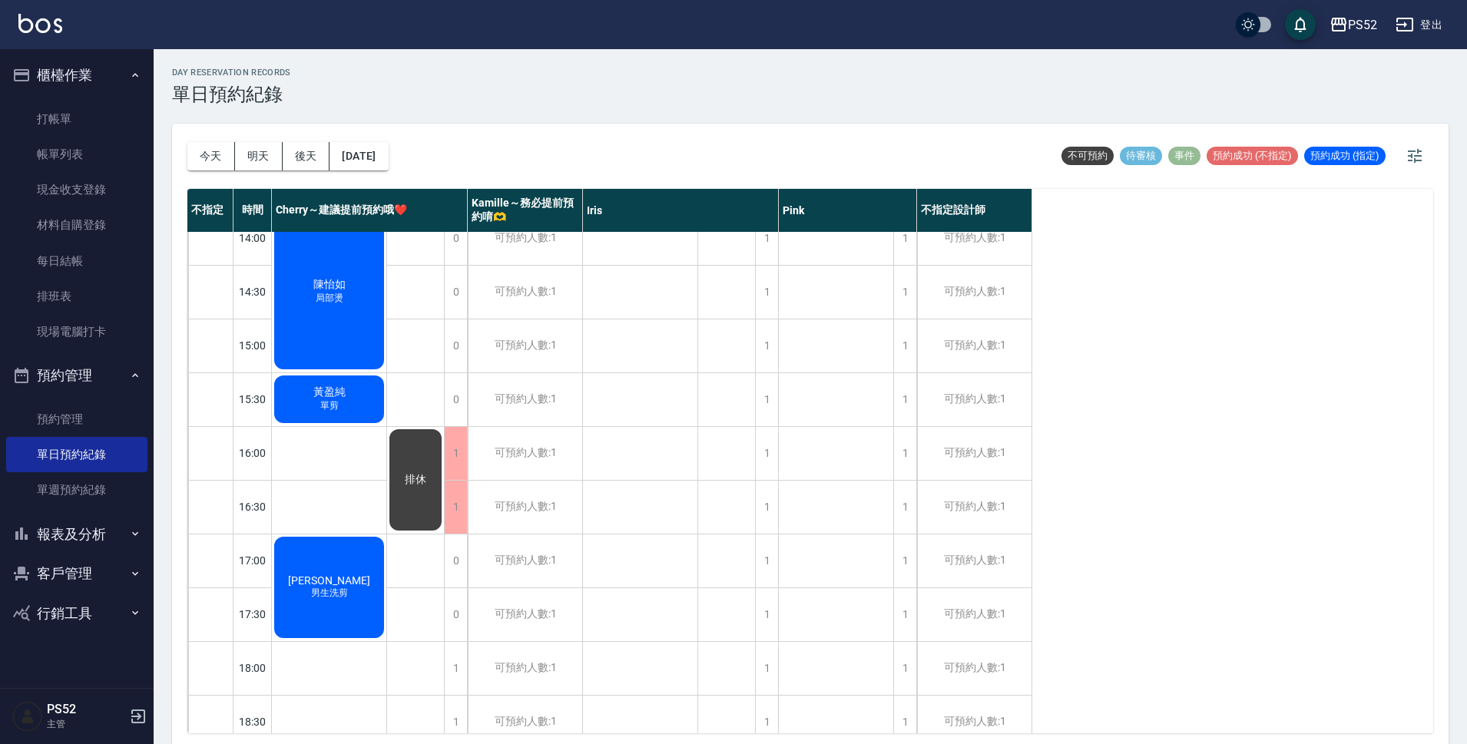
scroll to position [384, 0]
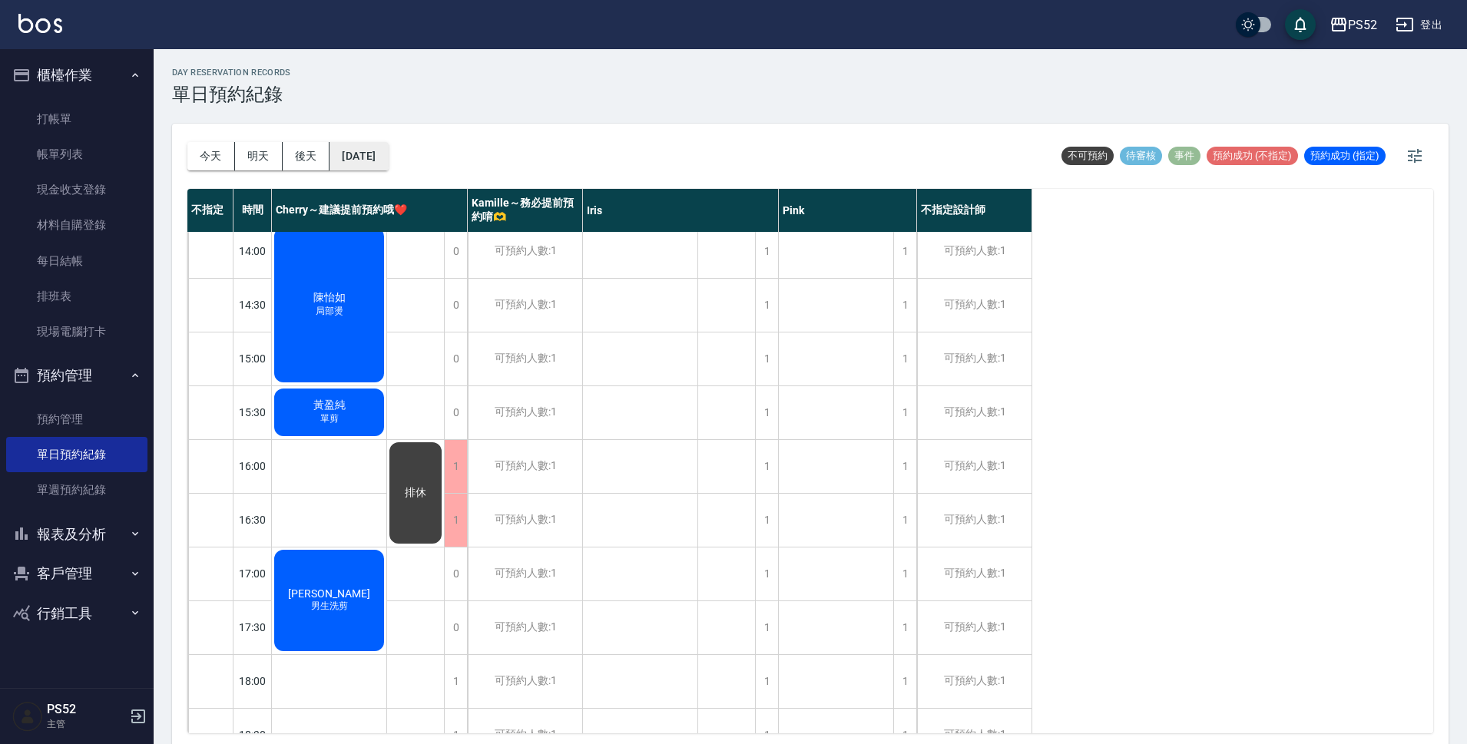
click at [388, 155] on button "[DATE]" at bounding box center [358, 156] width 58 height 28
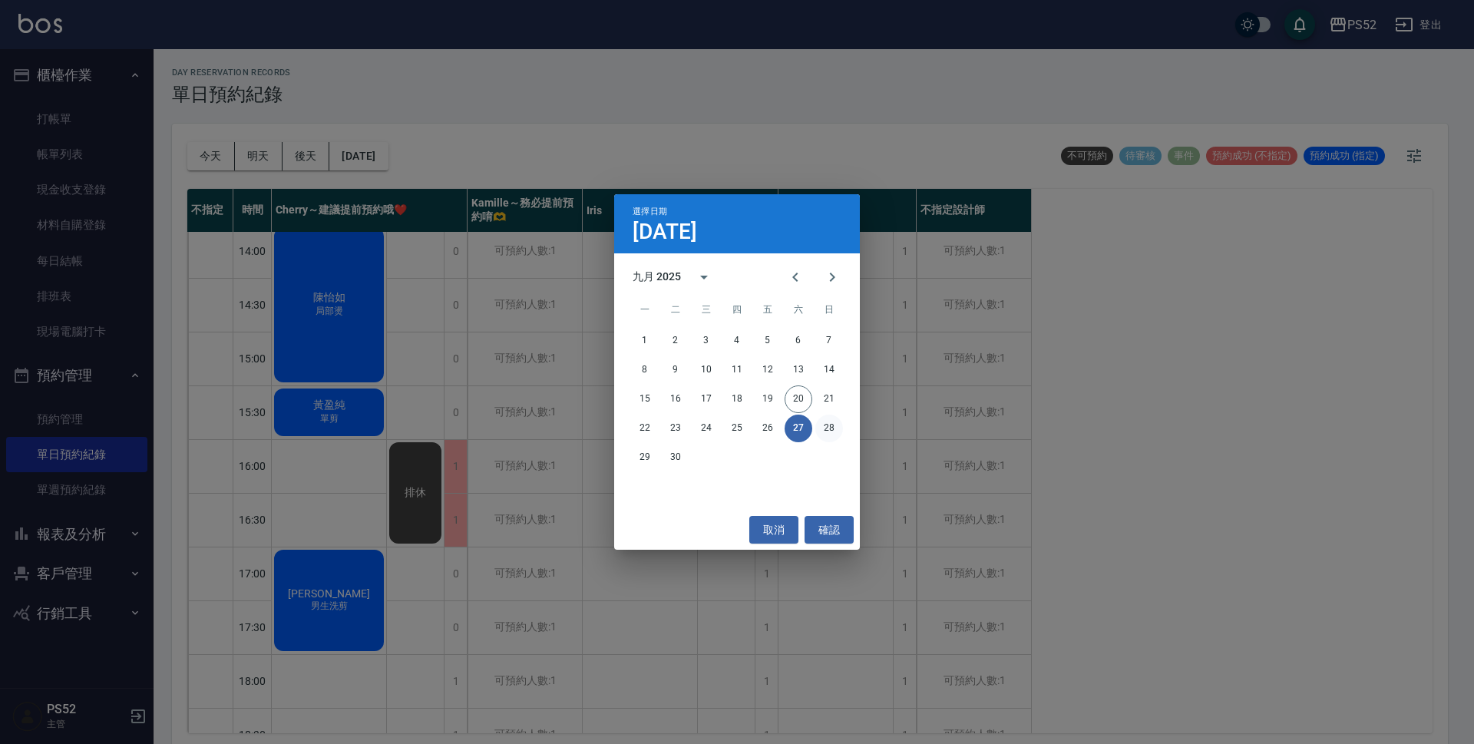
click at [824, 429] on button "28" at bounding box center [829, 429] width 28 height 28
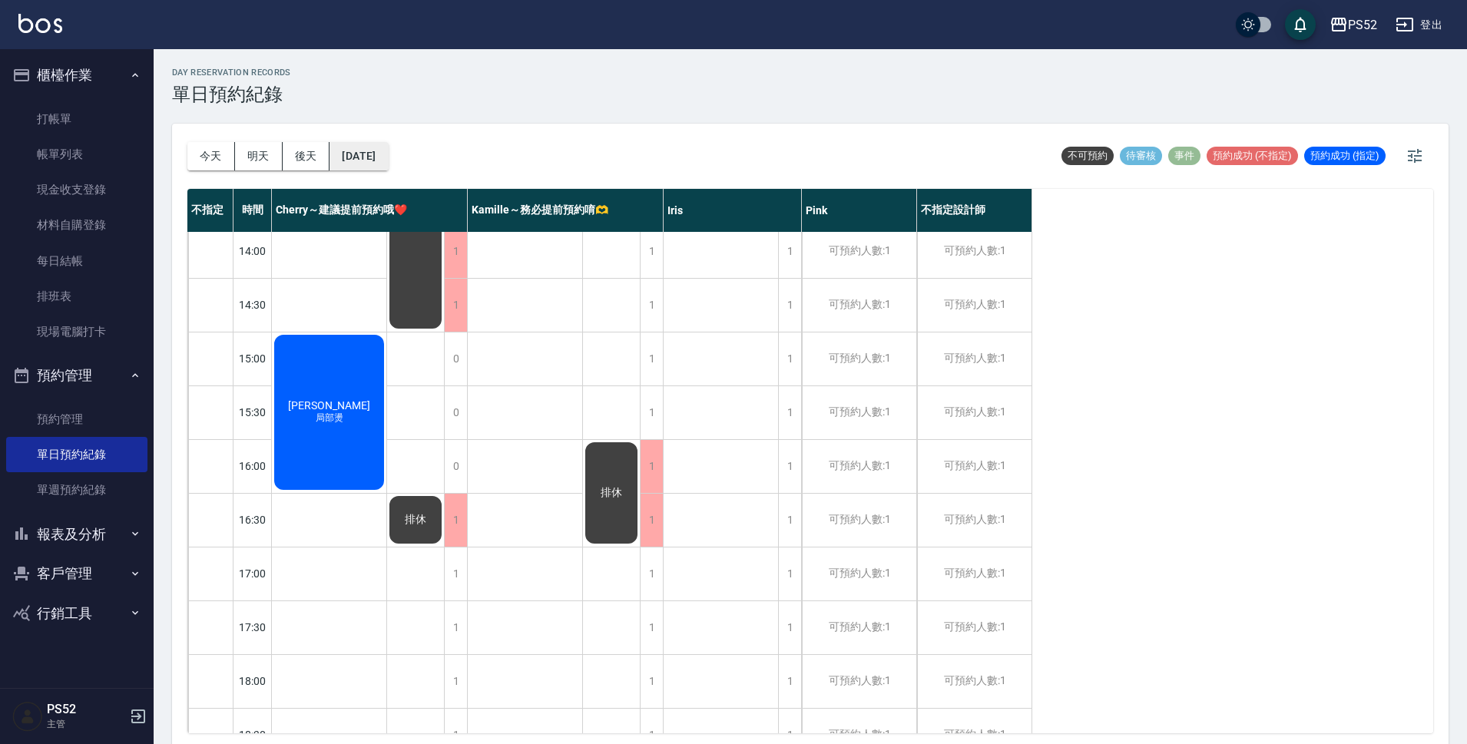
click at [388, 163] on button "[DATE]" at bounding box center [358, 156] width 58 height 28
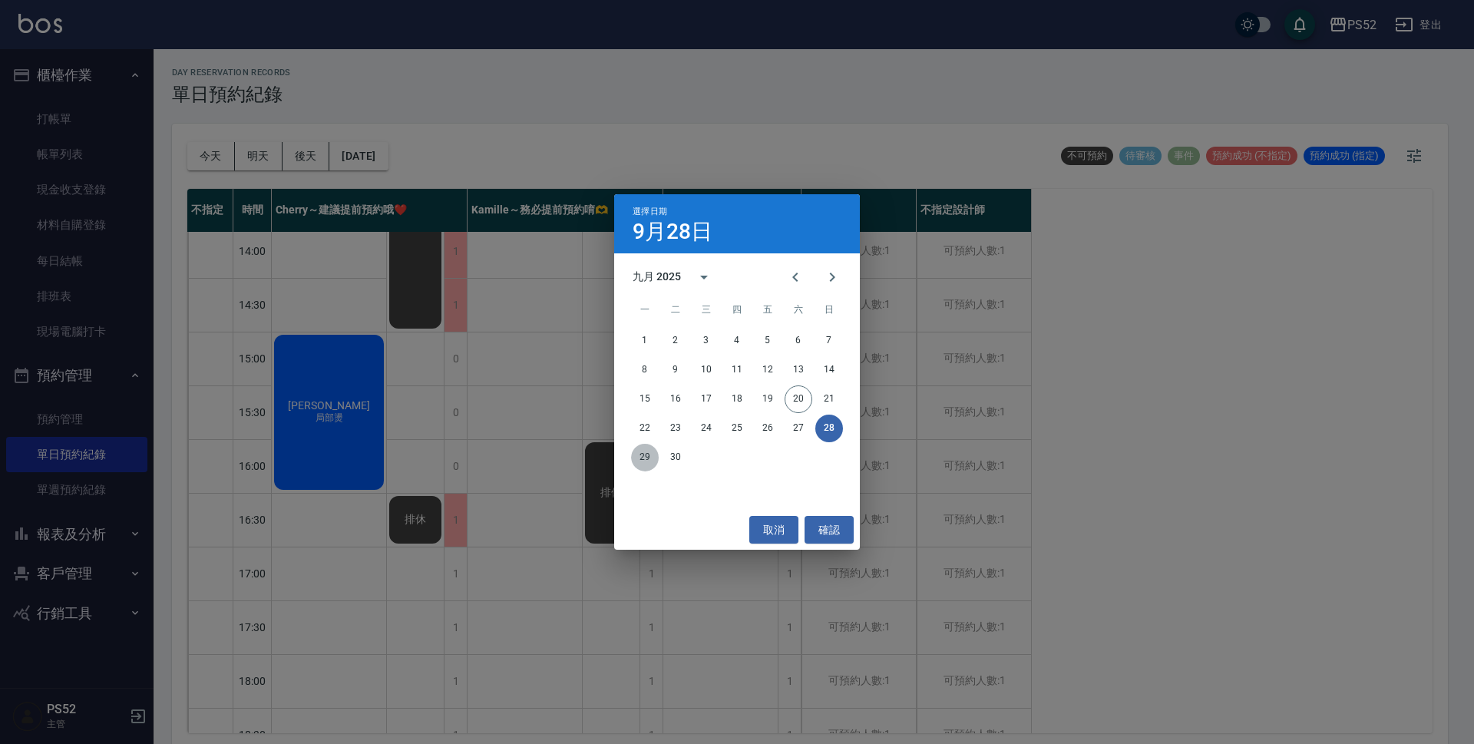
click at [653, 462] on button "29" at bounding box center [645, 458] width 28 height 28
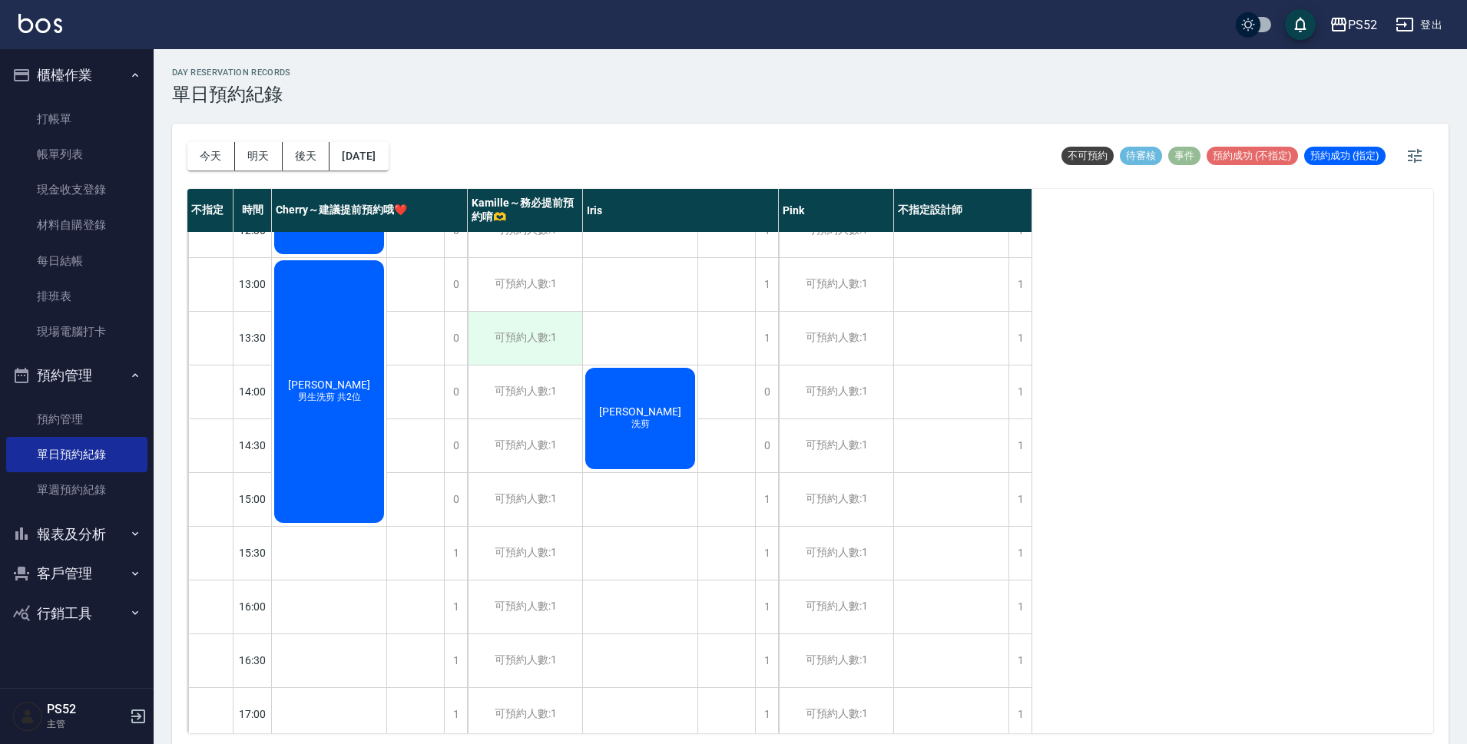
scroll to position [256, 0]
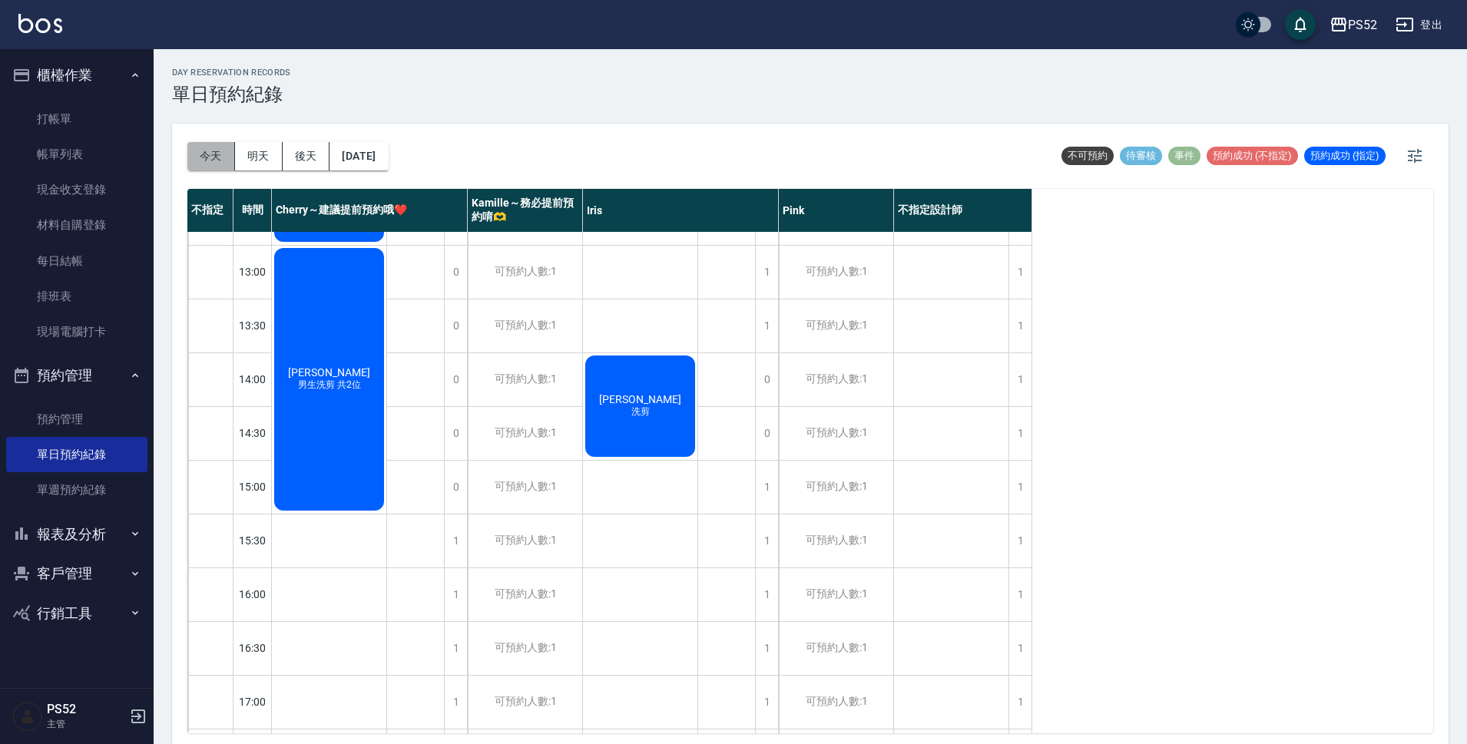
click at [221, 150] on button "今天" at bounding box center [211, 156] width 48 height 28
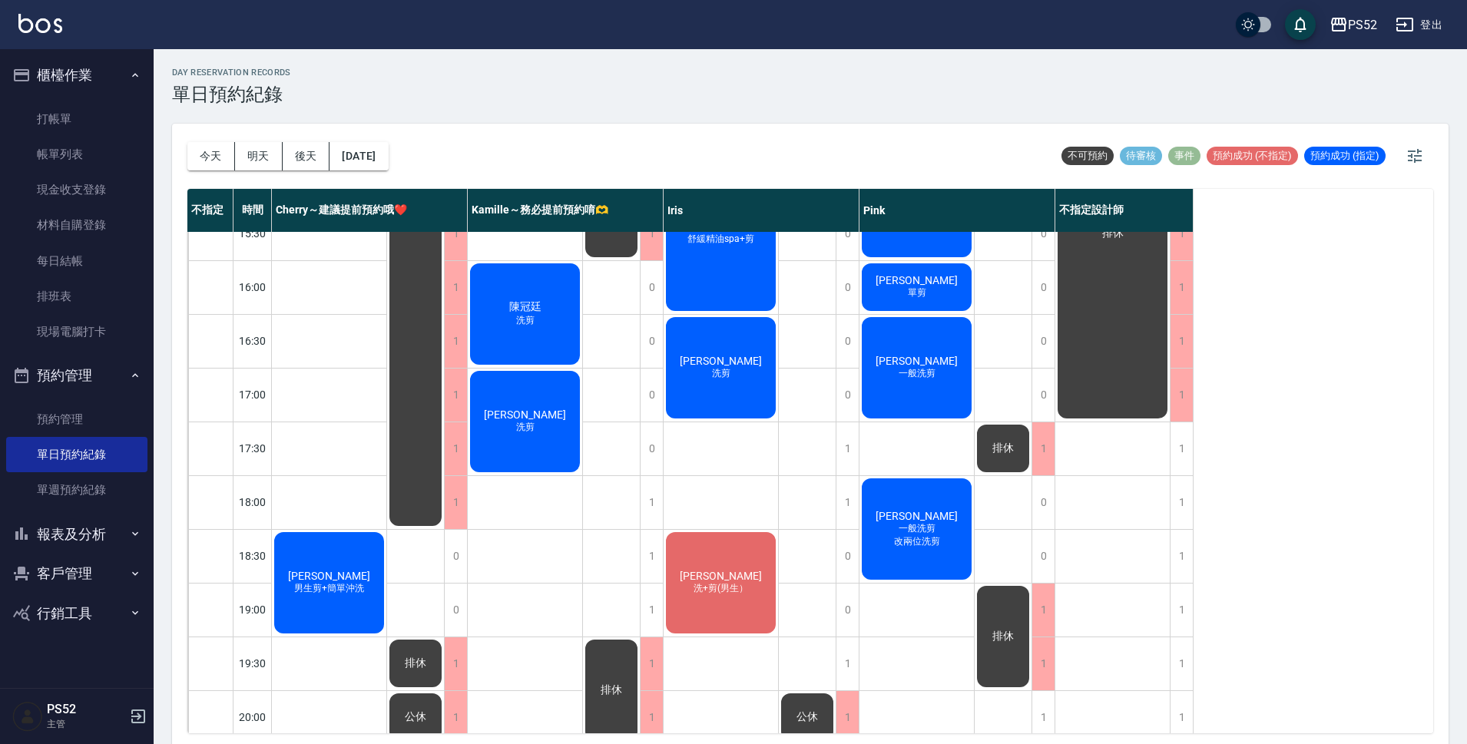
scroll to position [587, 0]
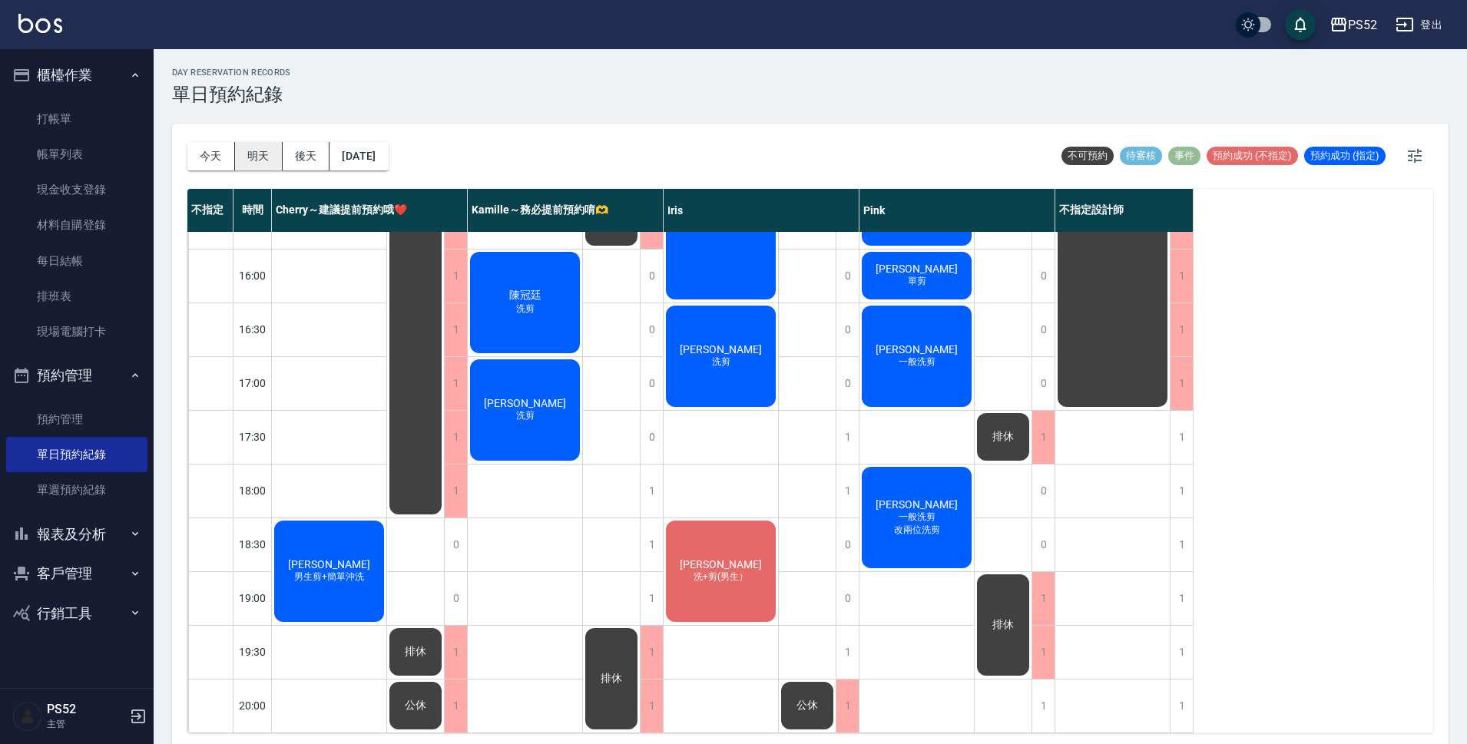
click at [270, 165] on button "明天" at bounding box center [259, 156] width 48 height 28
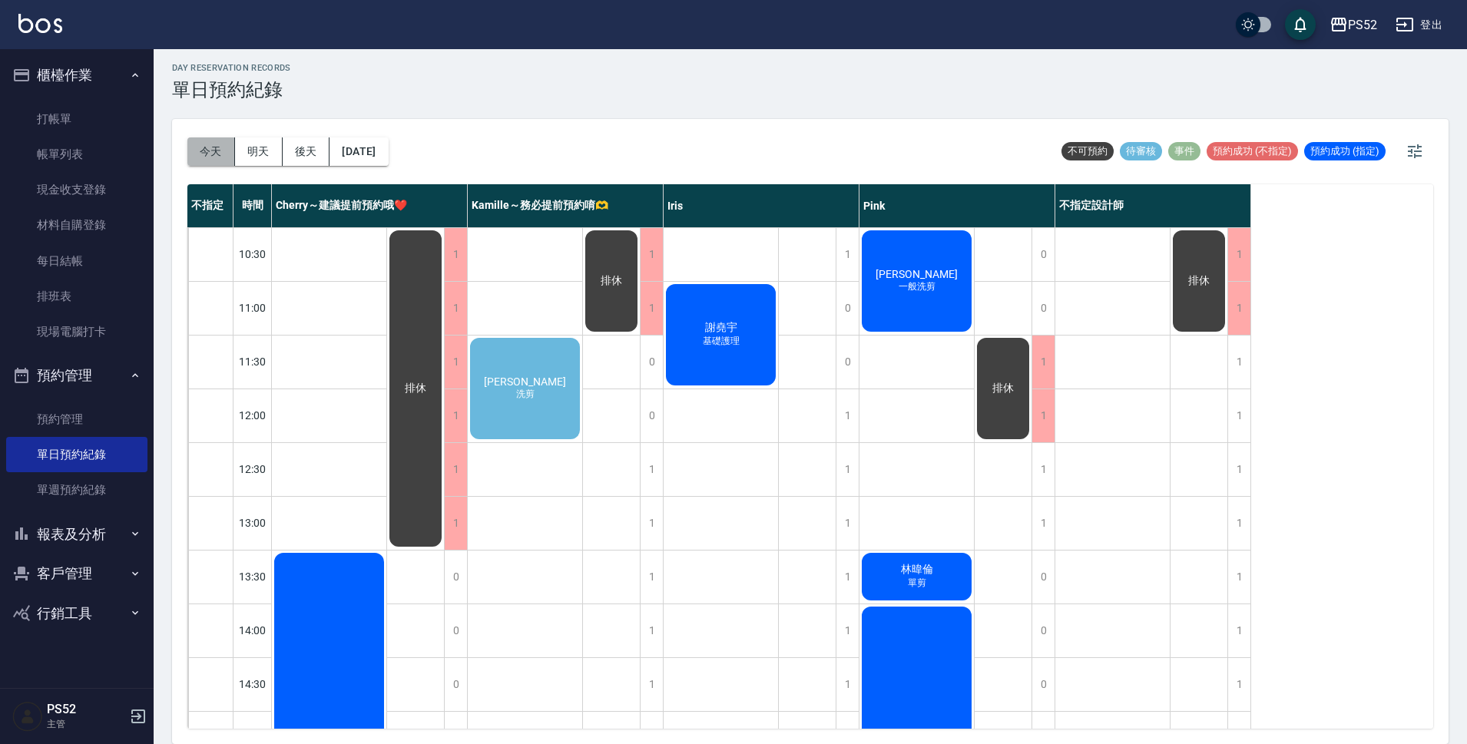
click at [228, 150] on button "今天" at bounding box center [211, 151] width 48 height 28
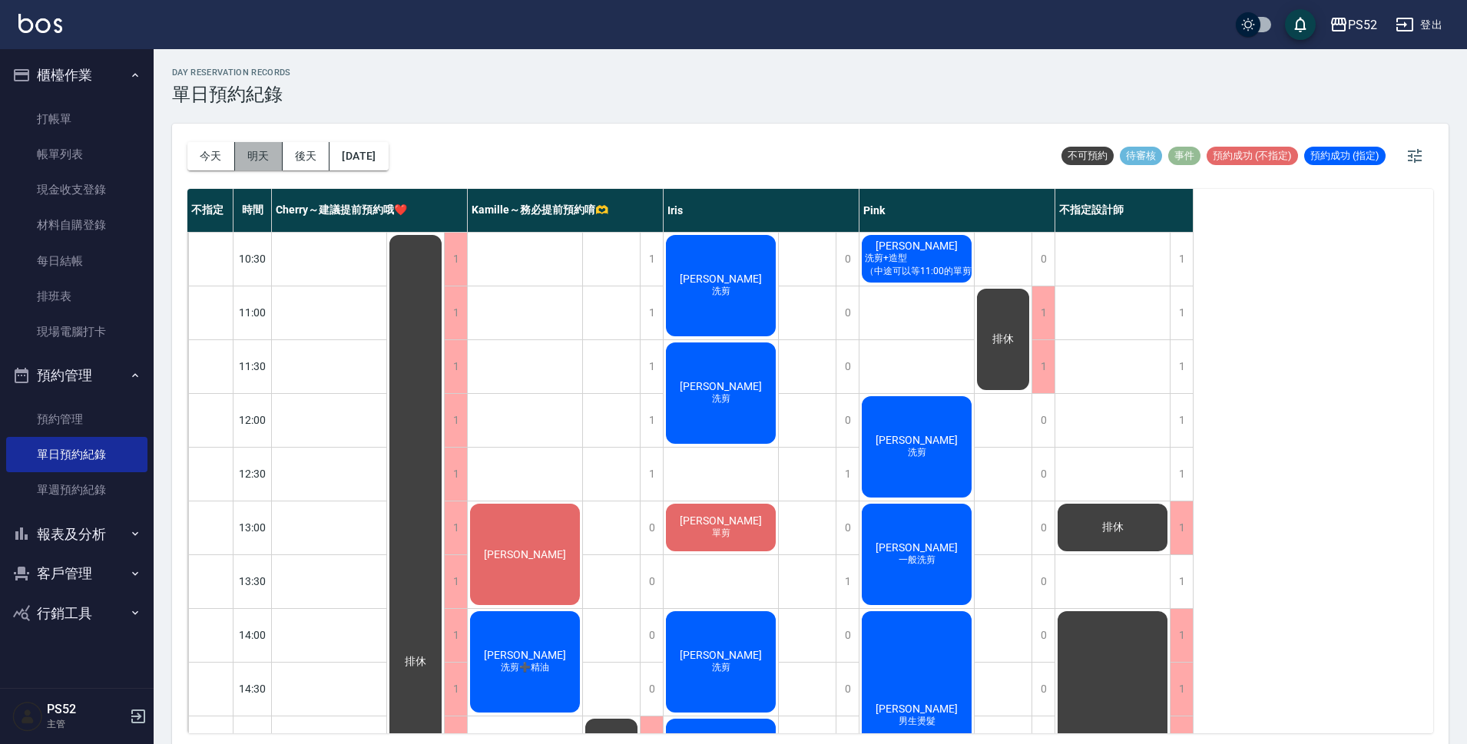
click at [266, 154] on button "明天" at bounding box center [259, 156] width 48 height 28
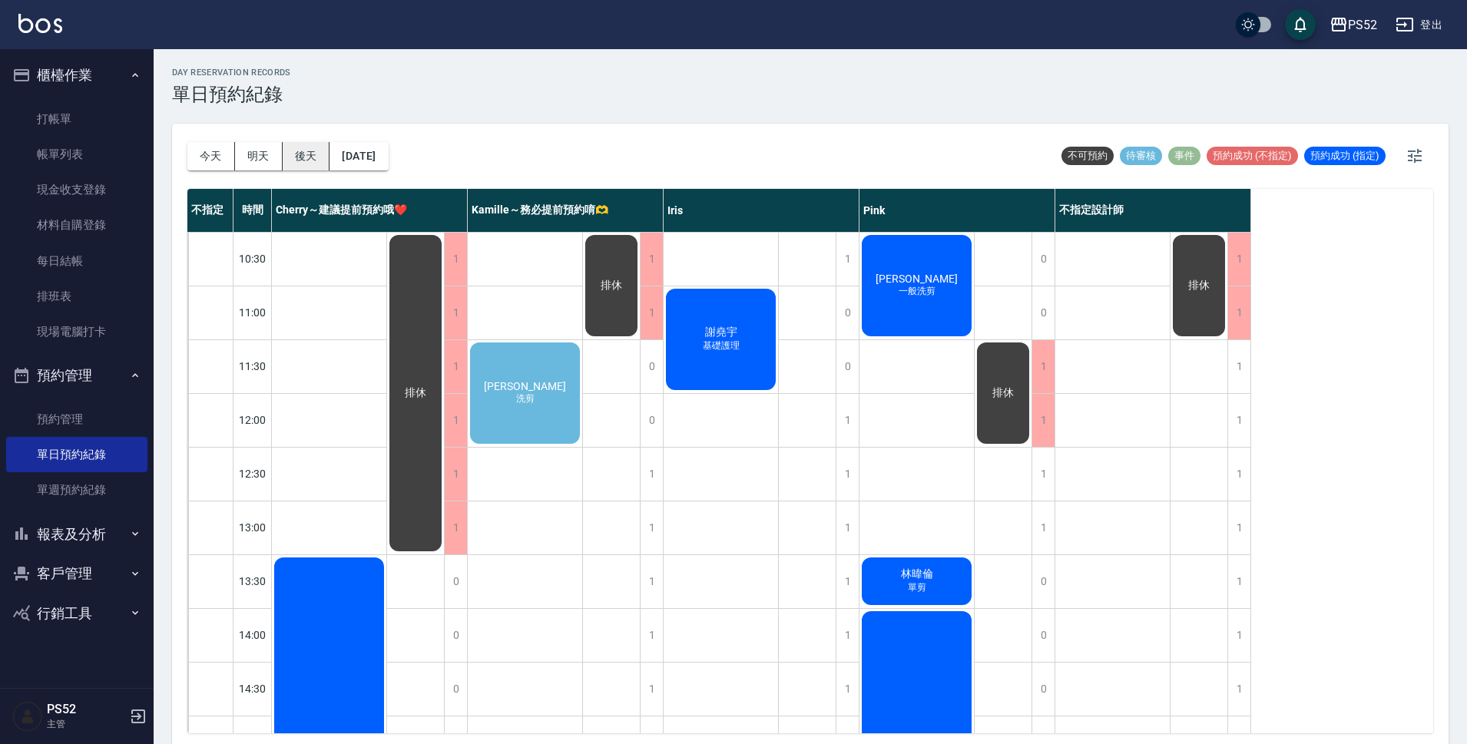
click at [309, 151] on button "後天" at bounding box center [307, 156] width 48 height 28
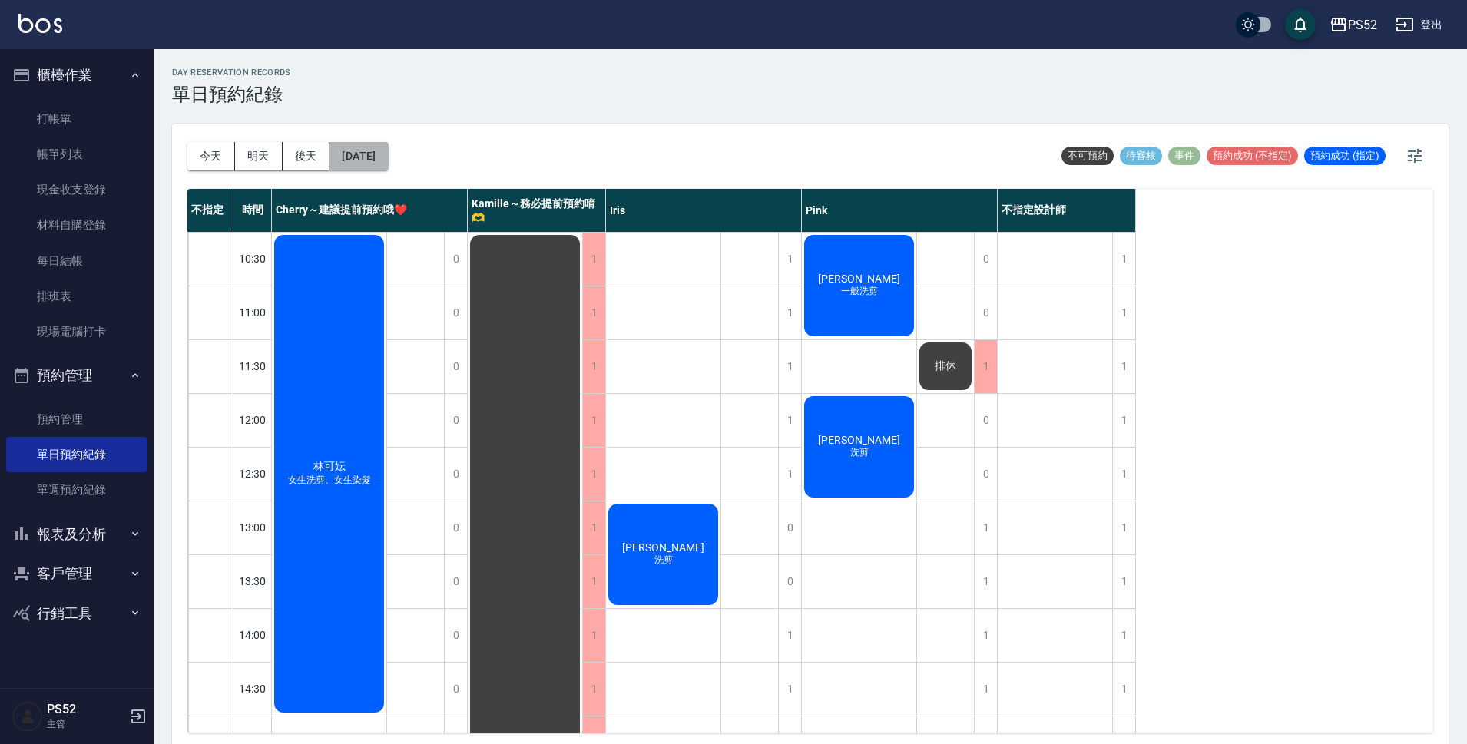
click at [388, 156] on button "[DATE]" at bounding box center [358, 156] width 58 height 28
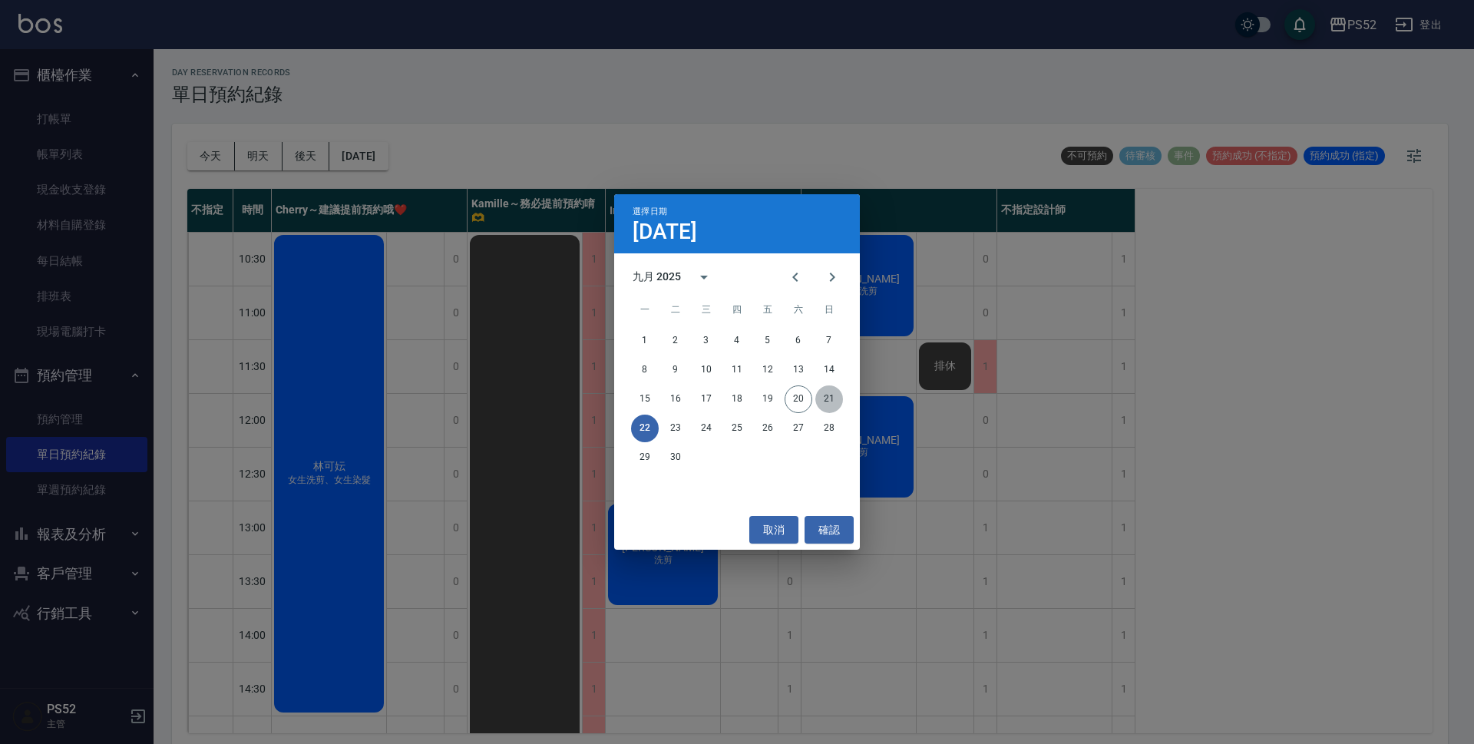
click at [832, 385] on button "21" at bounding box center [829, 399] width 28 height 28
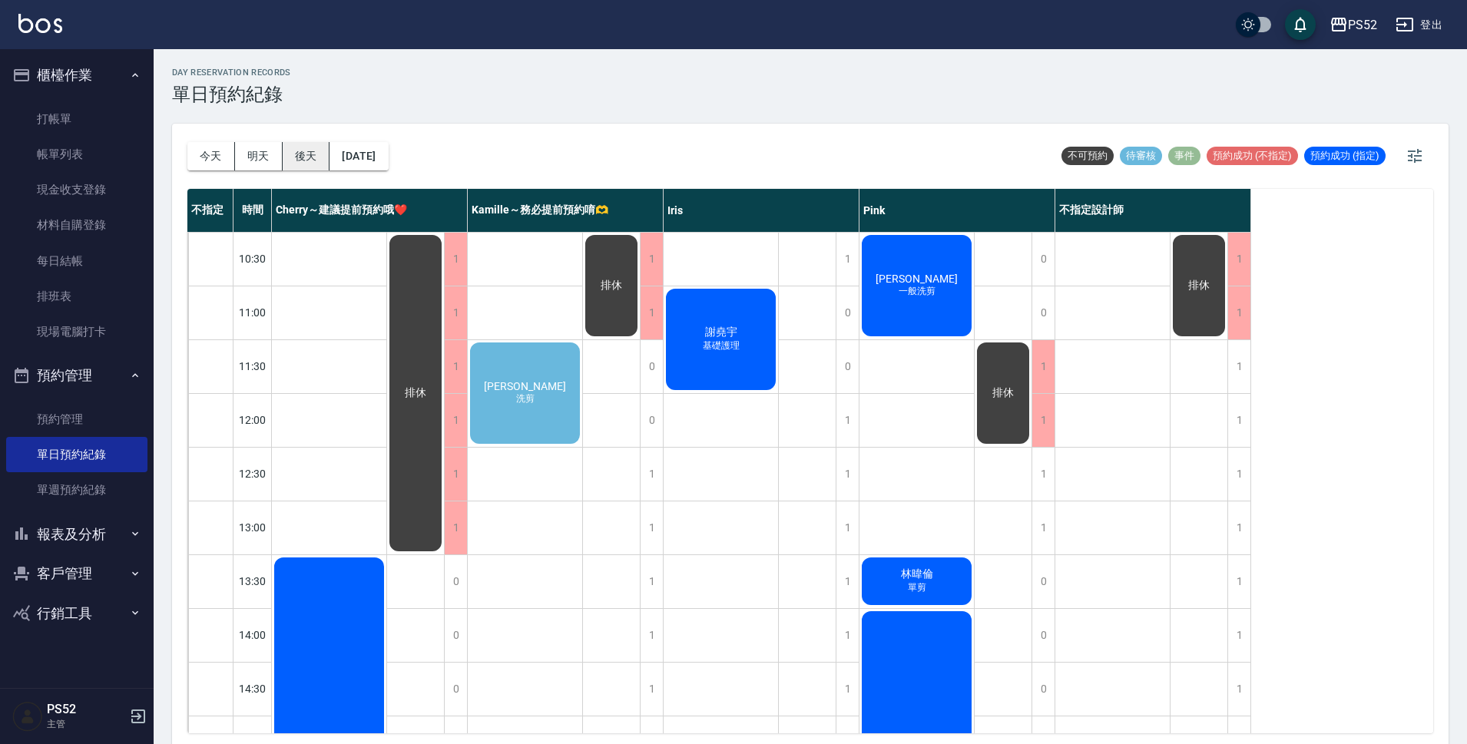
click at [286, 164] on button "後天" at bounding box center [307, 156] width 48 height 28
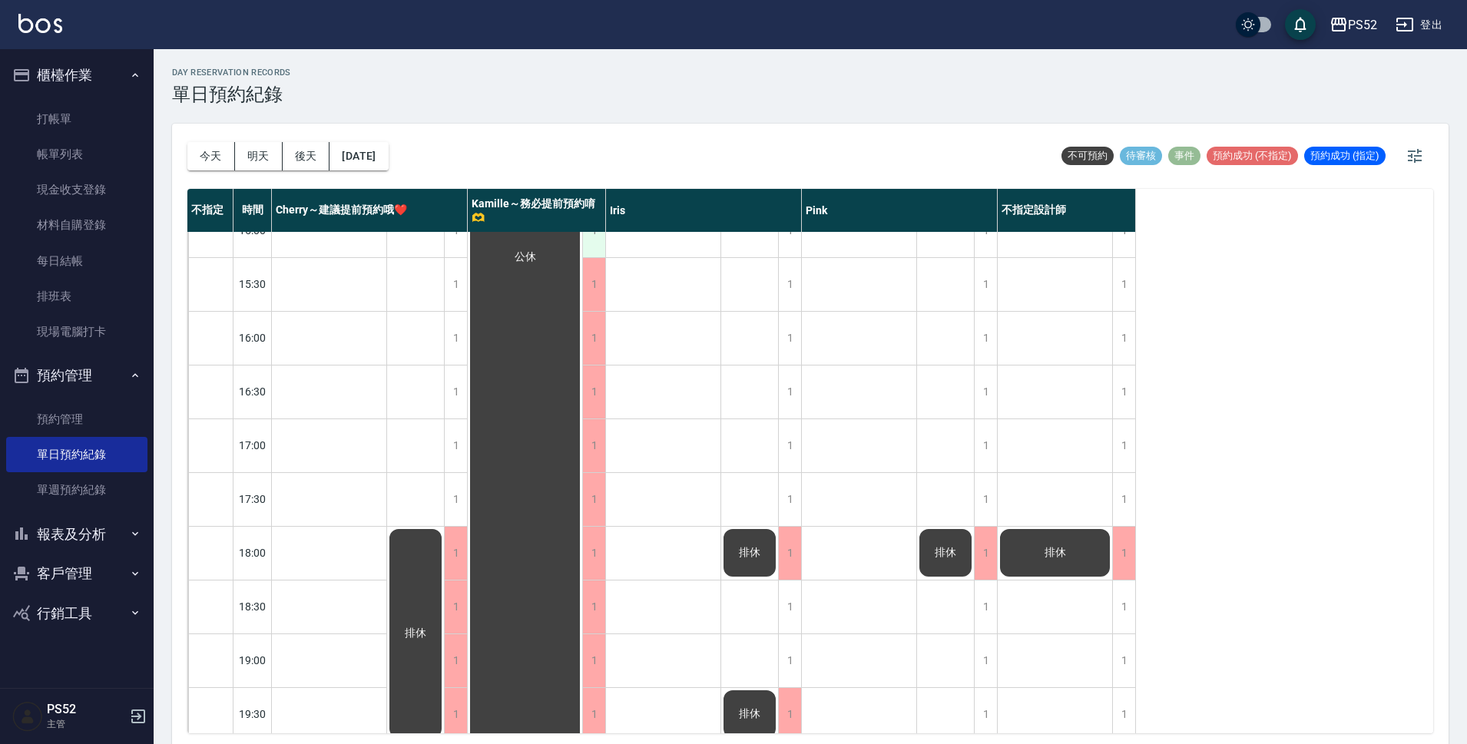
scroll to position [587, 0]
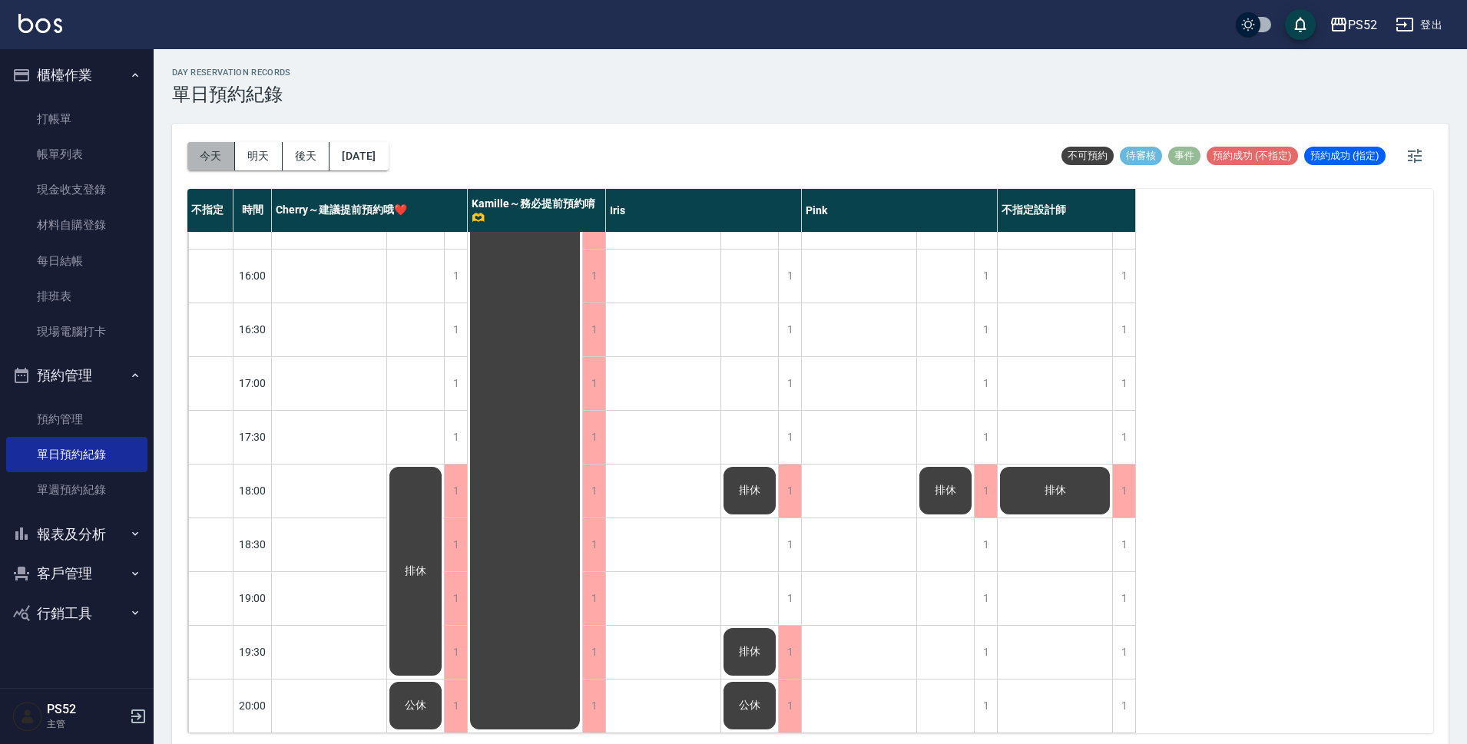
click at [225, 155] on button "今天" at bounding box center [211, 156] width 48 height 28
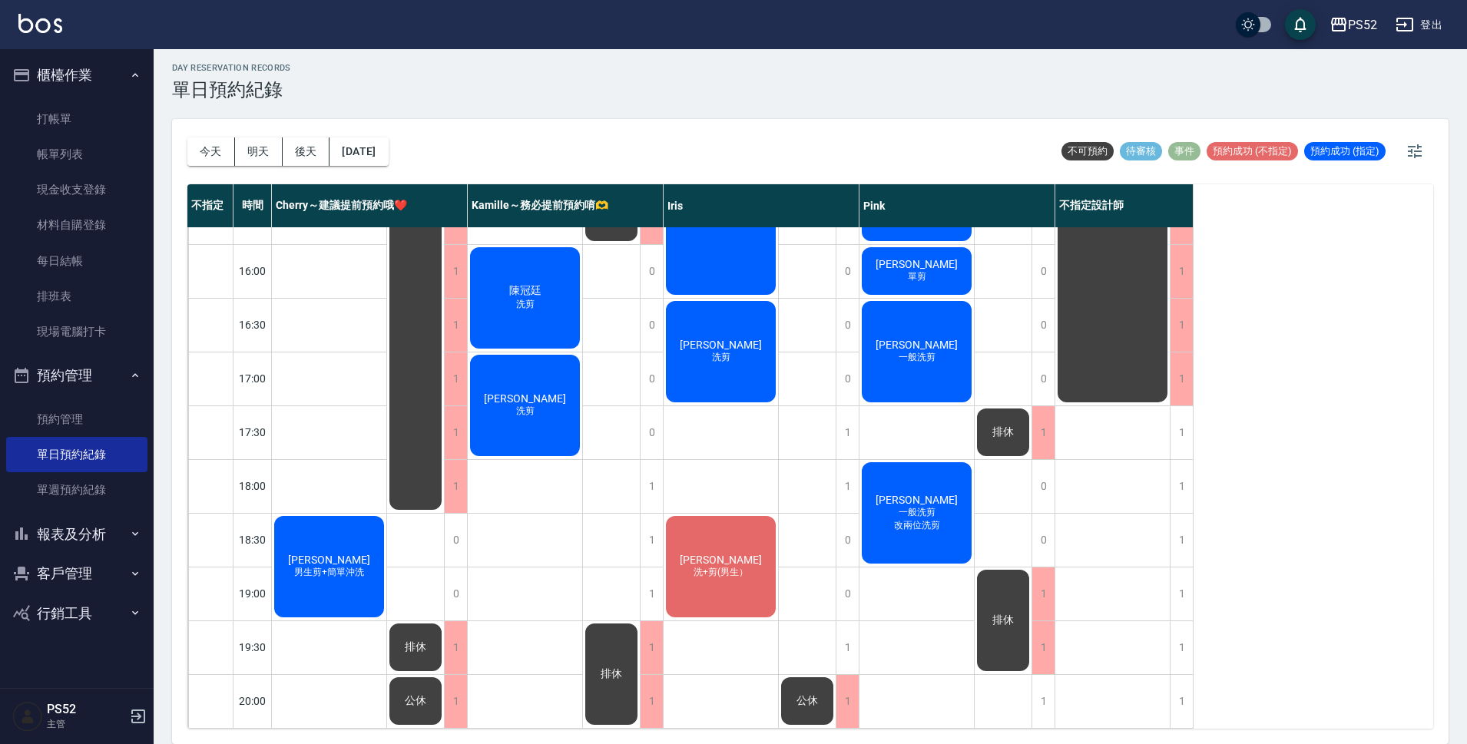
scroll to position [587, 0]
click at [245, 154] on button "明天" at bounding box center [259, 151] width 48 height 28
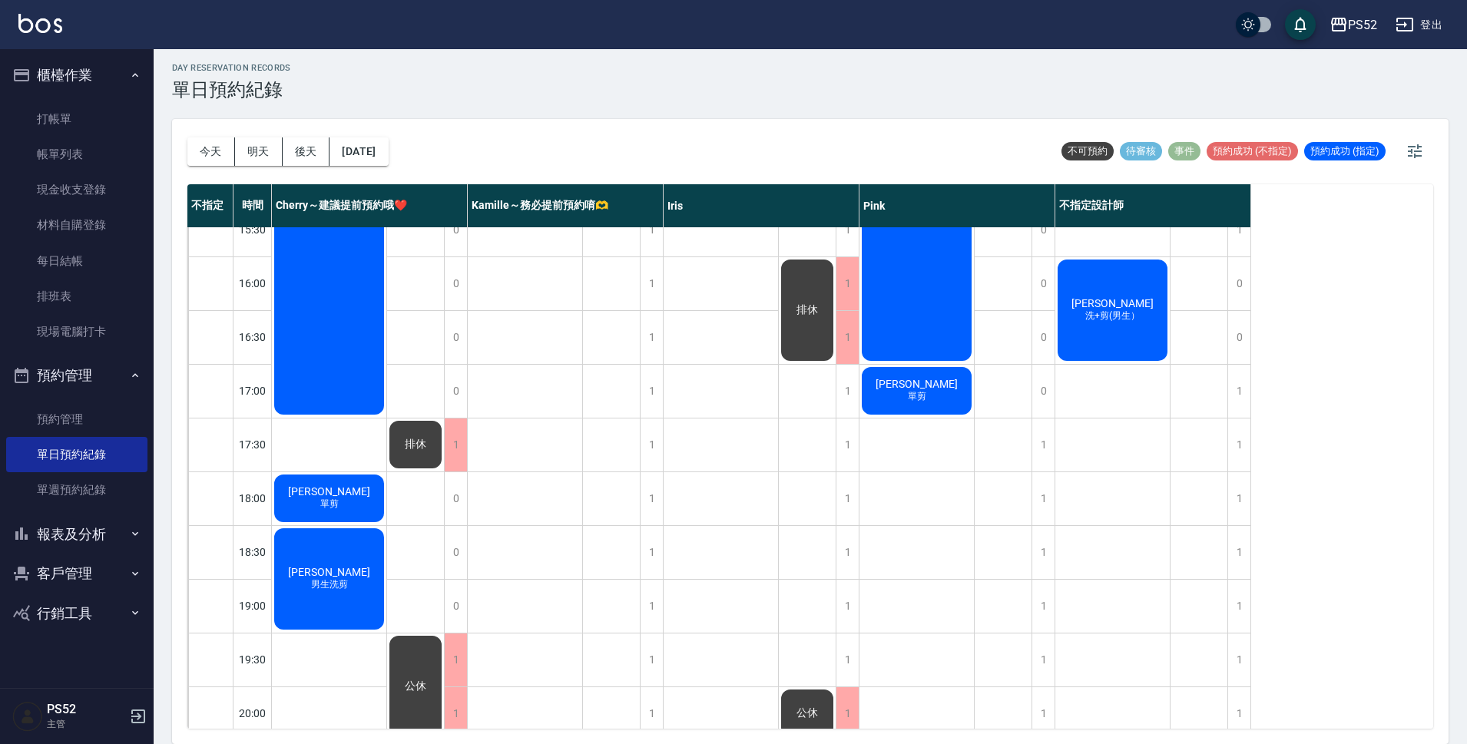
scroll to position [587, 0]
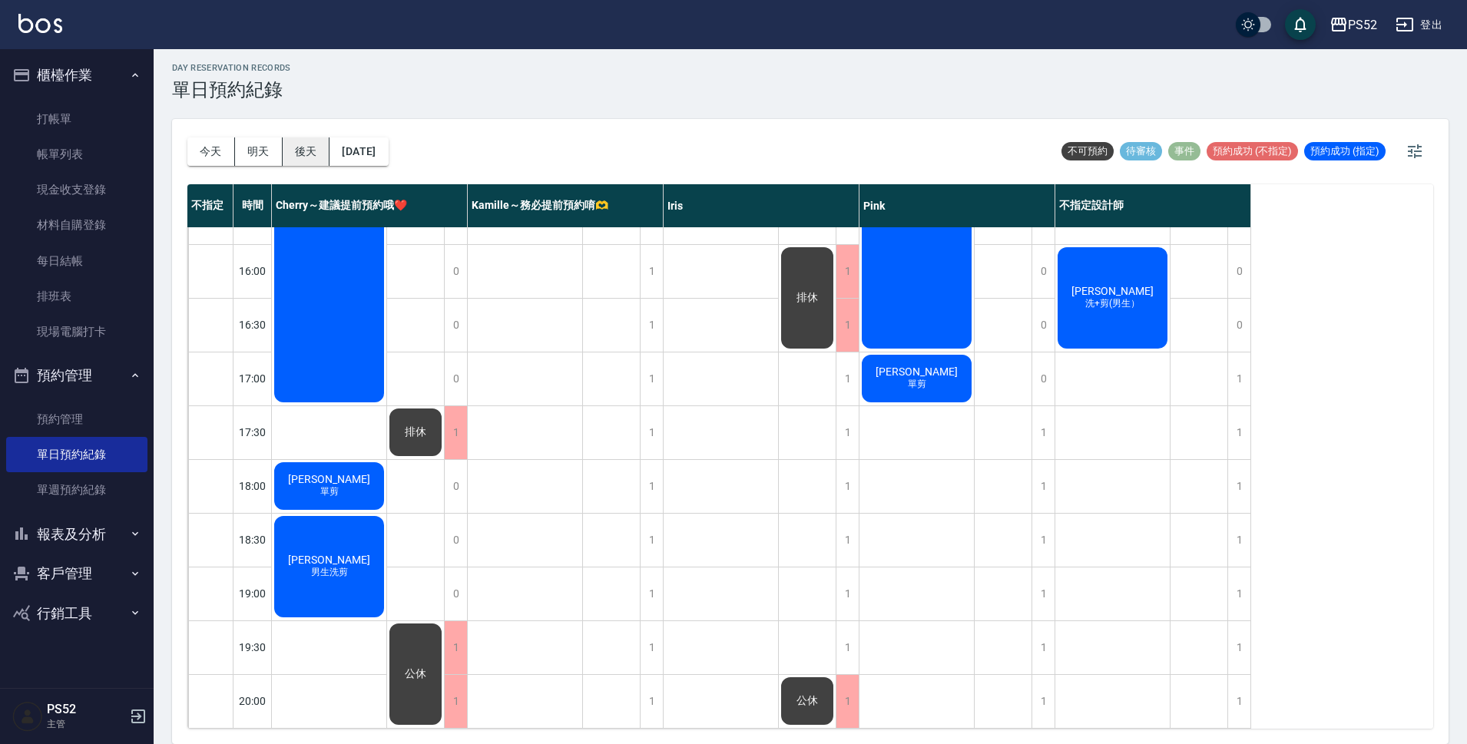
click at [309, 149] on button "後天" at bounding box center [307, 151] width 48 height 28
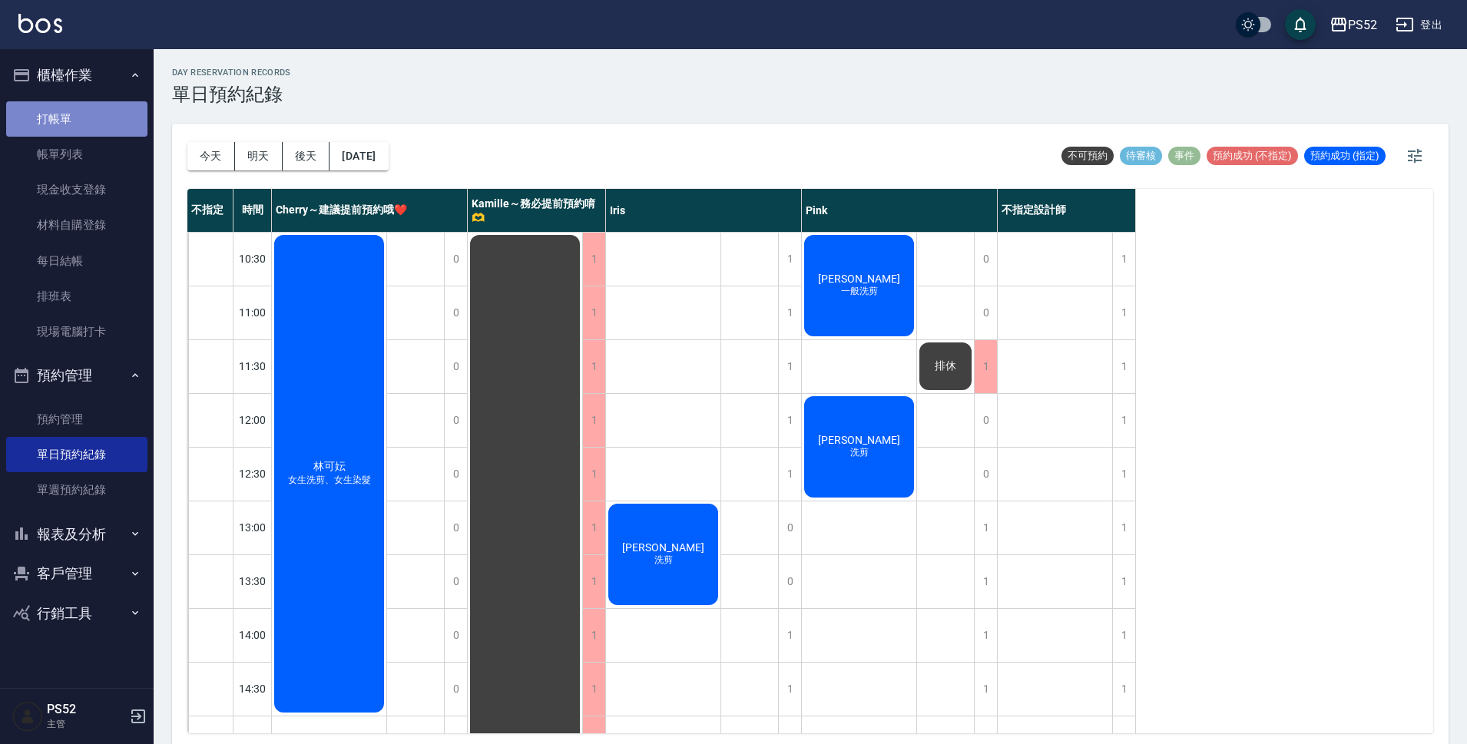
click at [74, 111] on link "打帳單" at bounding box center [76, 118] width 141 height 35
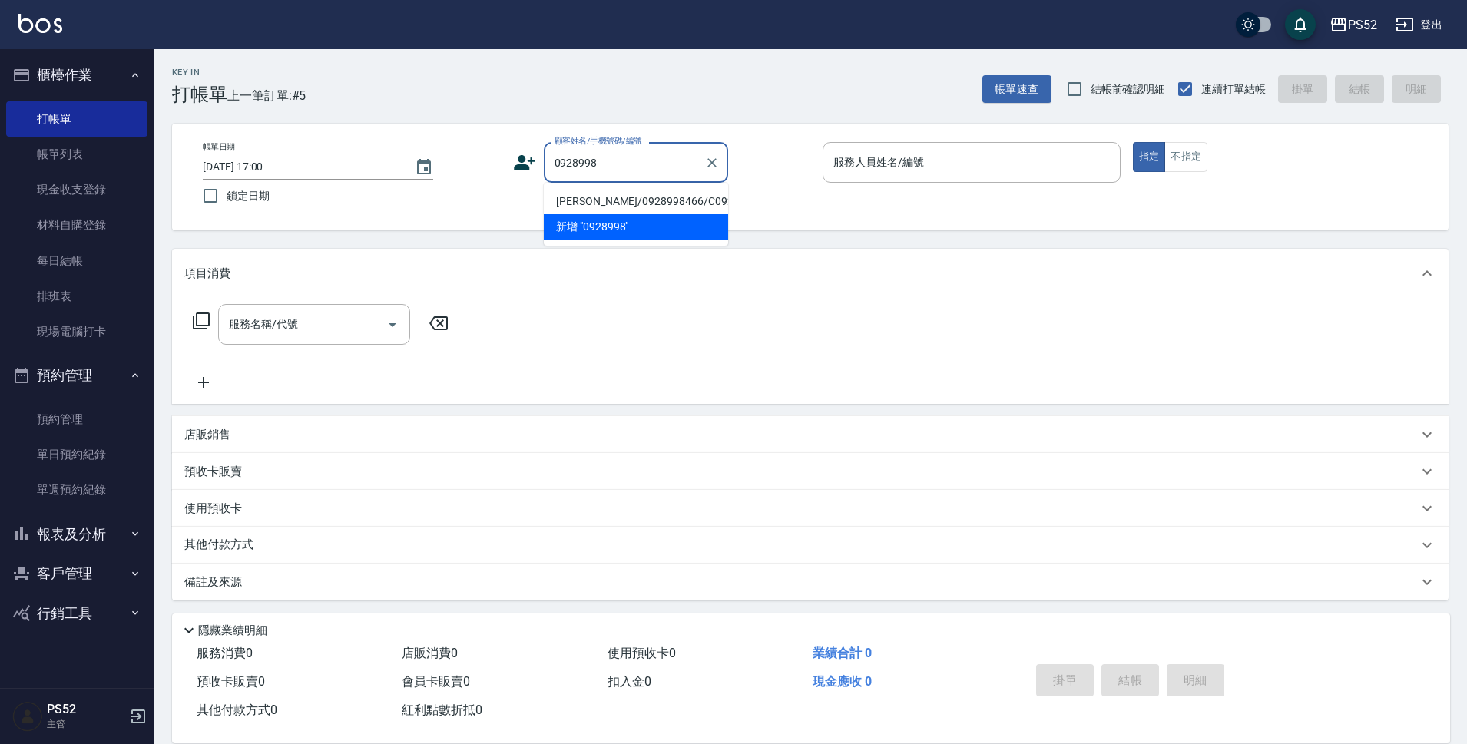
click at [668, 214] on li "[PERSON_NAME]/0928998466/C0928998466" at bounding box center [636, 201] width 184 height 25
type input "[PERSON_NAME]/0928998466/C0928998466"
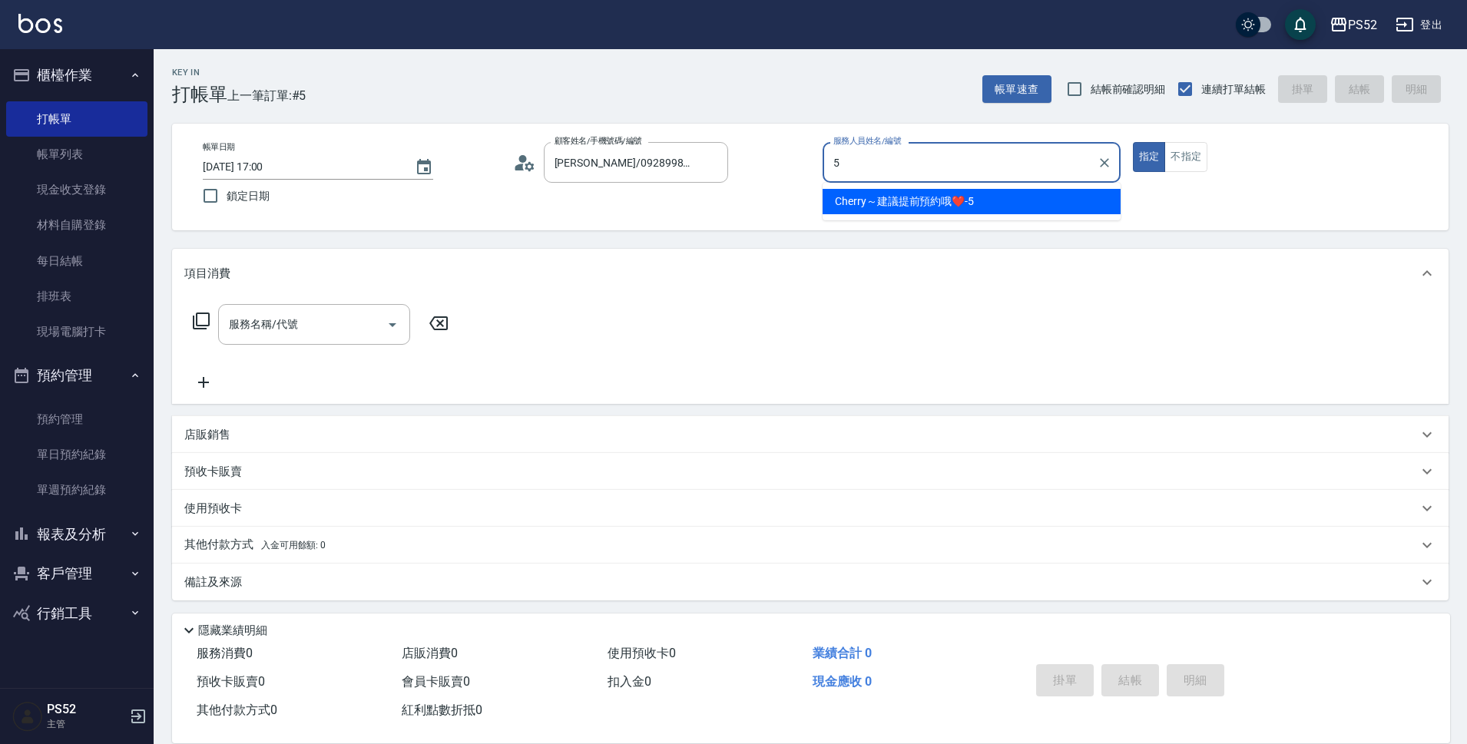
type input "Cherry～建議提前預約哦❤️-5"
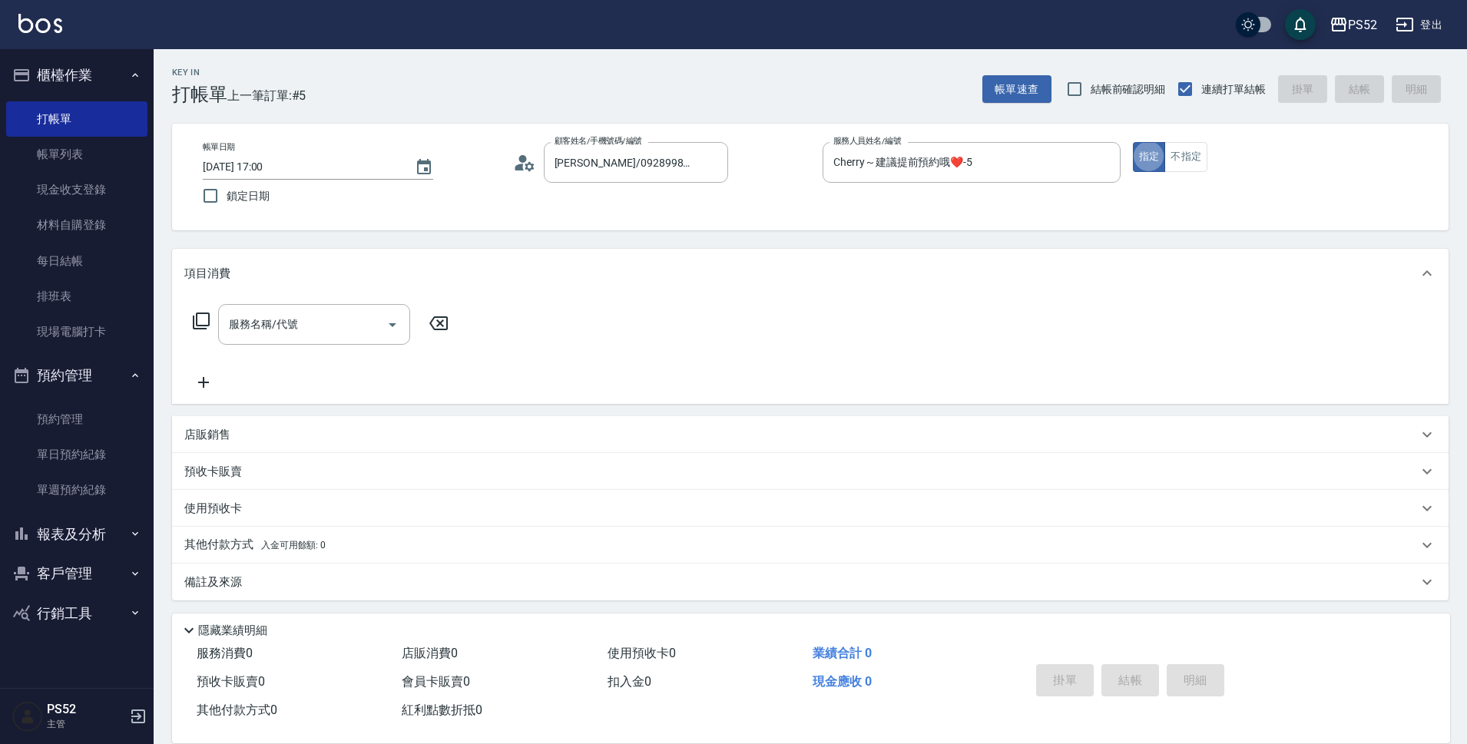
type button "true"
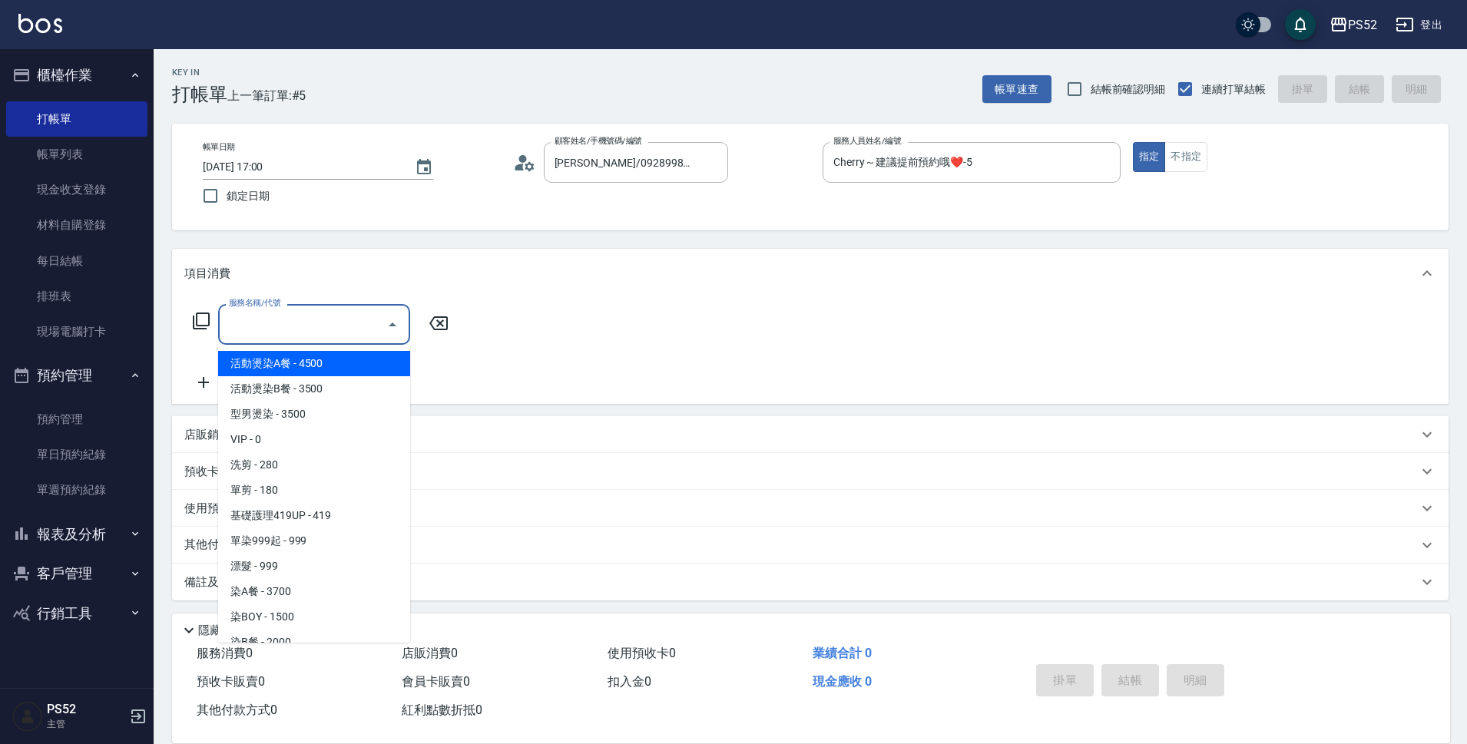
click at [311, 324] on input "服務名稱/代號" at bounding box center [302, 324] width 155 height 27
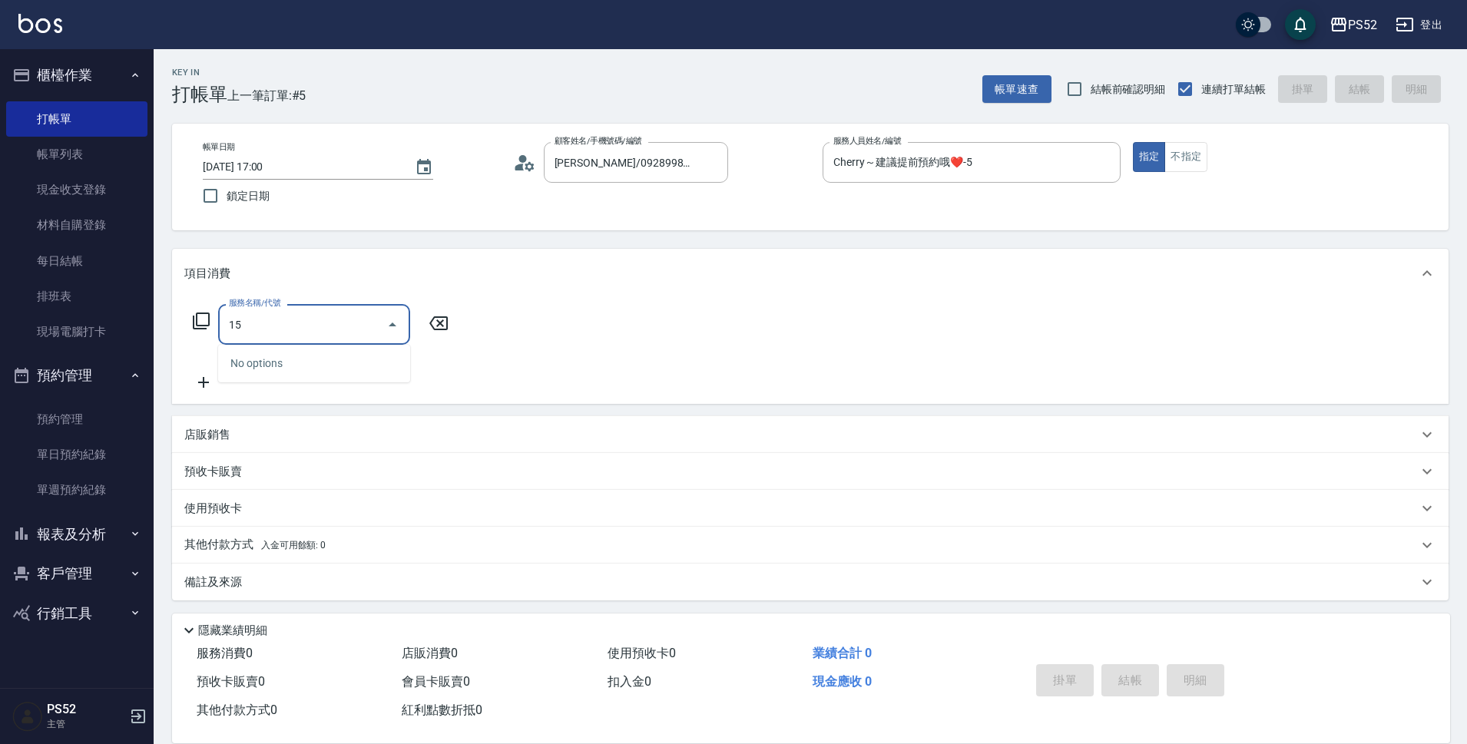
type input "1"
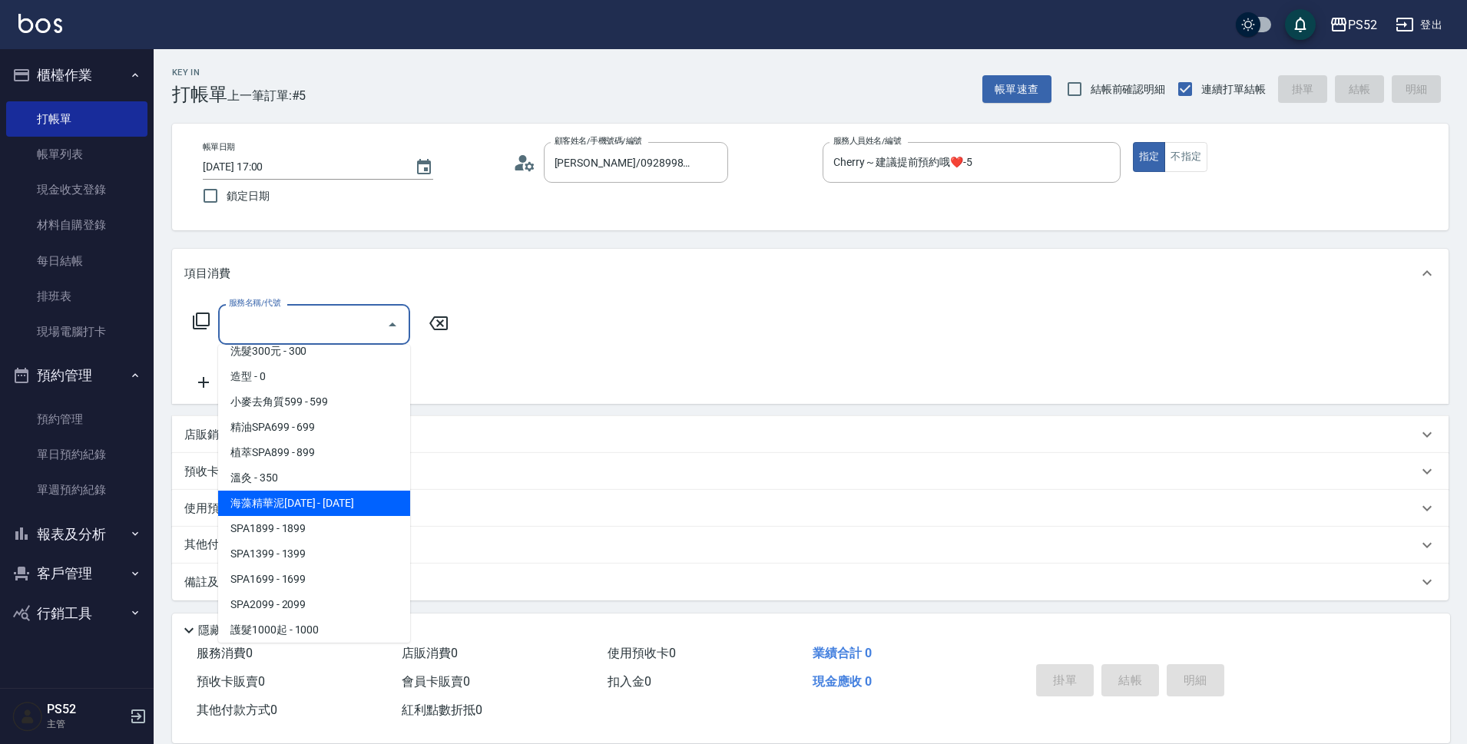
scroll to position [793, 0]
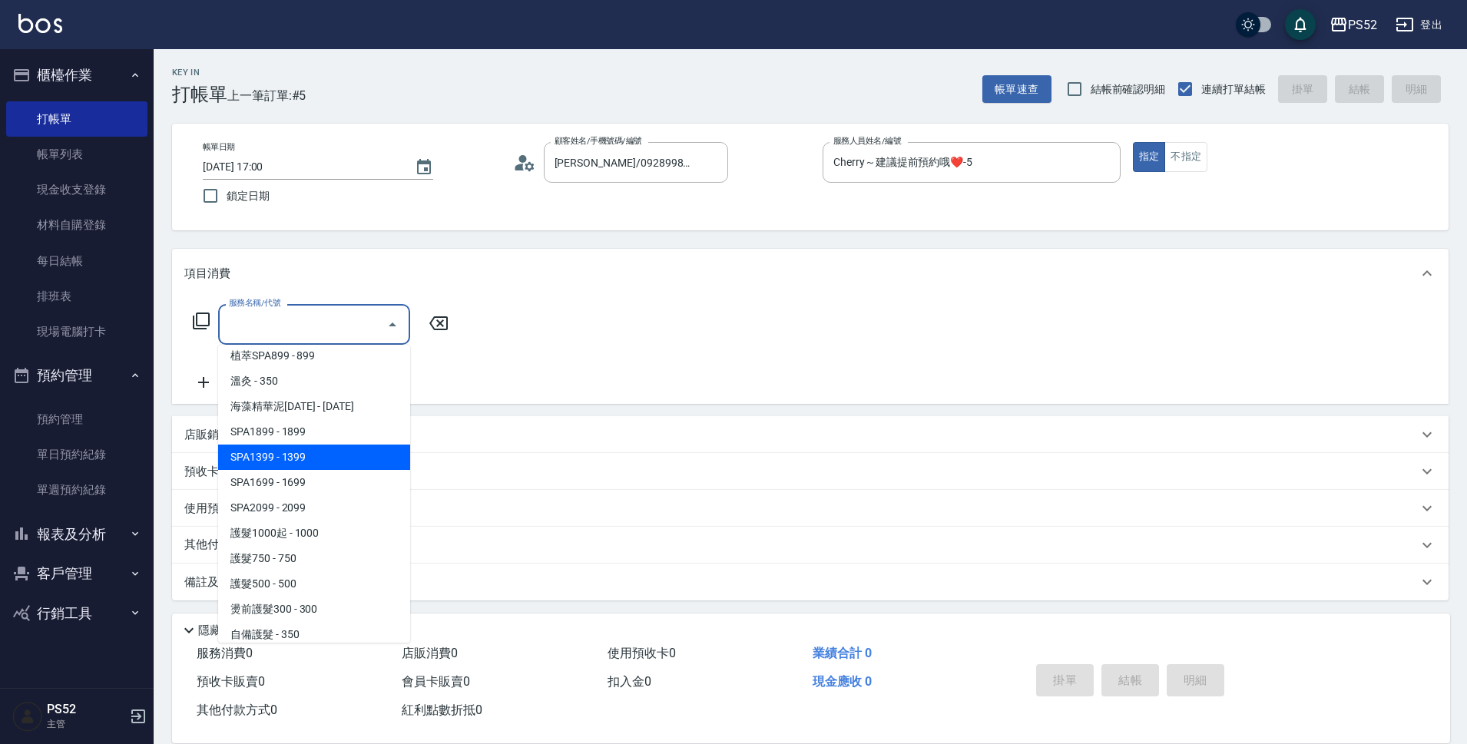
click at [299, 465] on span "SPA1399 - 1399" at bounding box center [314, 457] width 192 height 25
type input "SPA1399(SC7)"
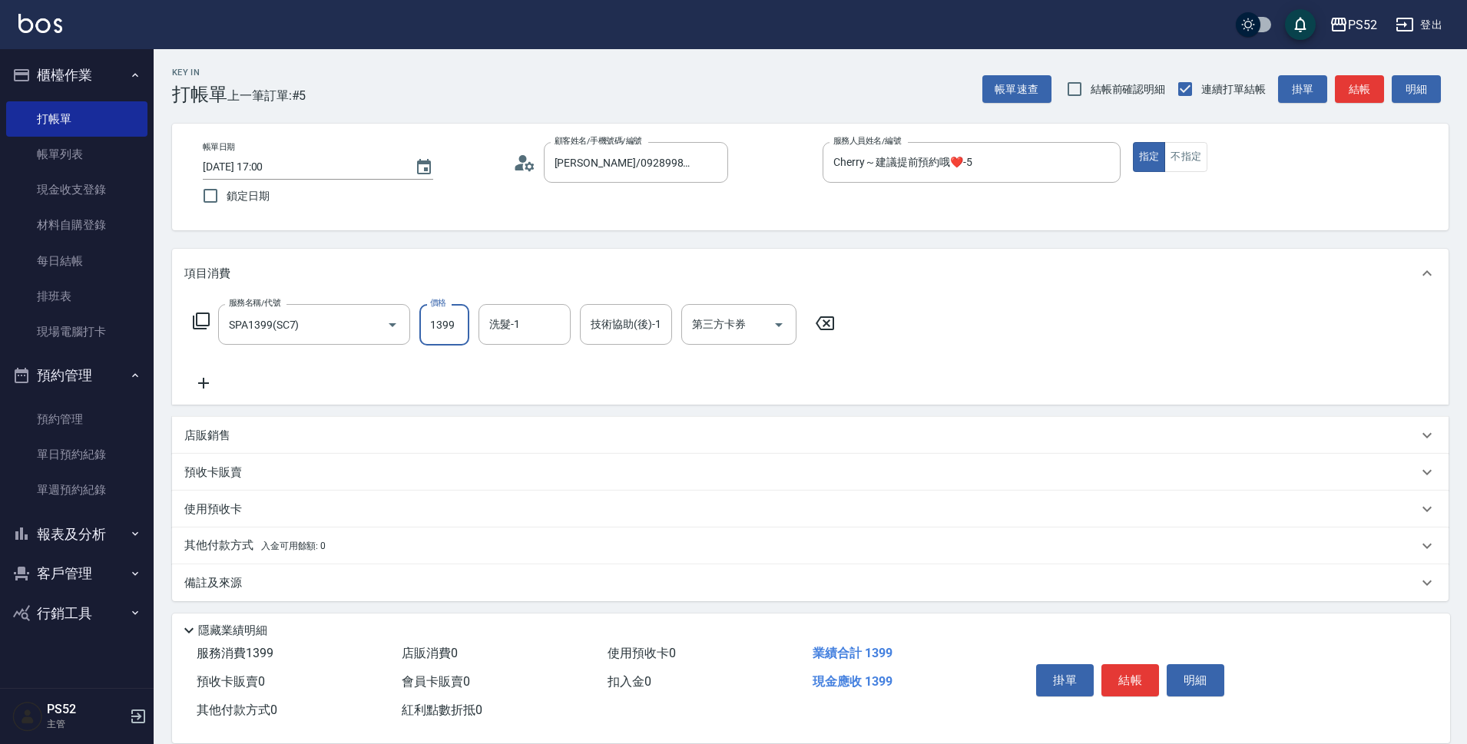
click at [438, 320] on input "1399" at bounding box center [444, 324] width 50 height 41
type input "1499"
click at [716, 321] on div "第三方卡券 第三方卡券" at bounding box center [738, 324] width 115 height 41
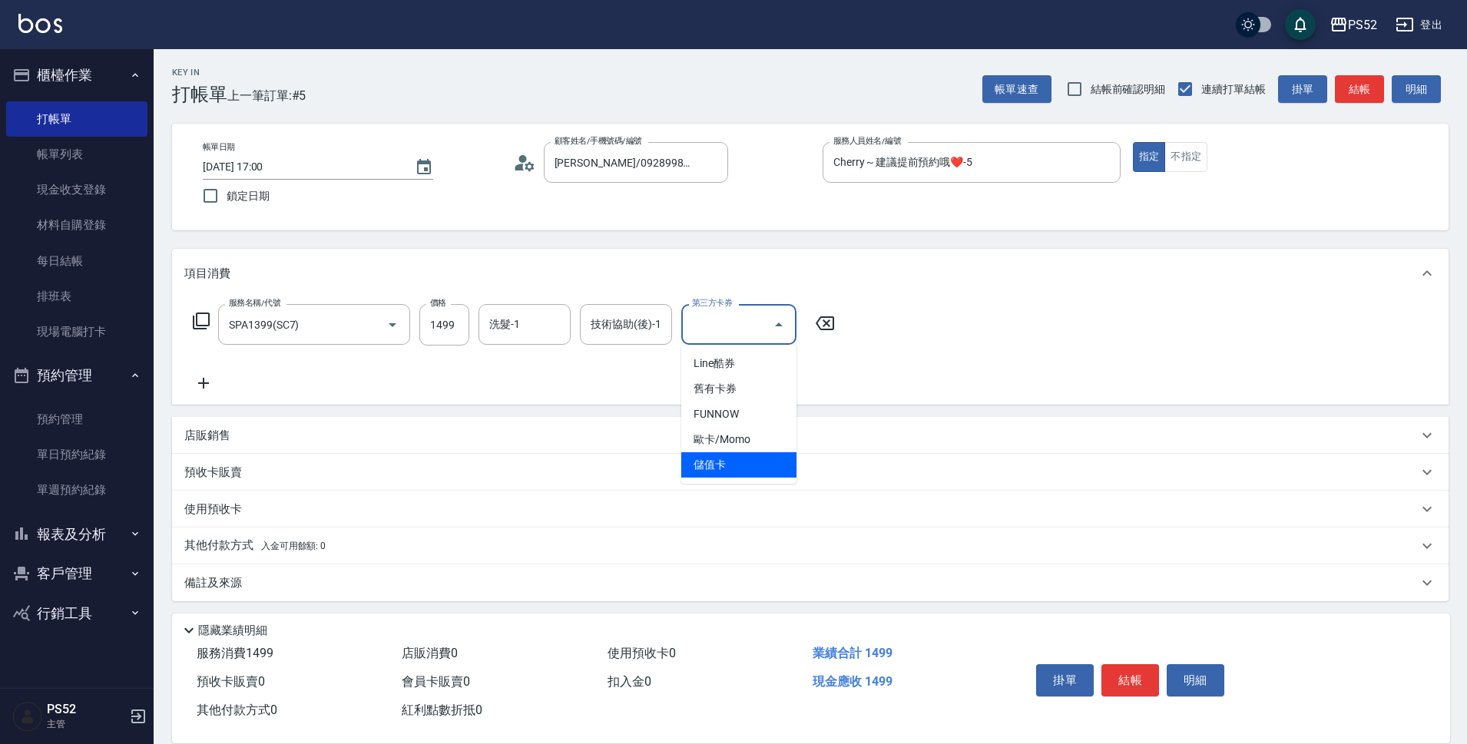
click at [703, 465] on span "儲值卡" at bounding box center [738, 464] width 115 height 25
type input "儲值卡"
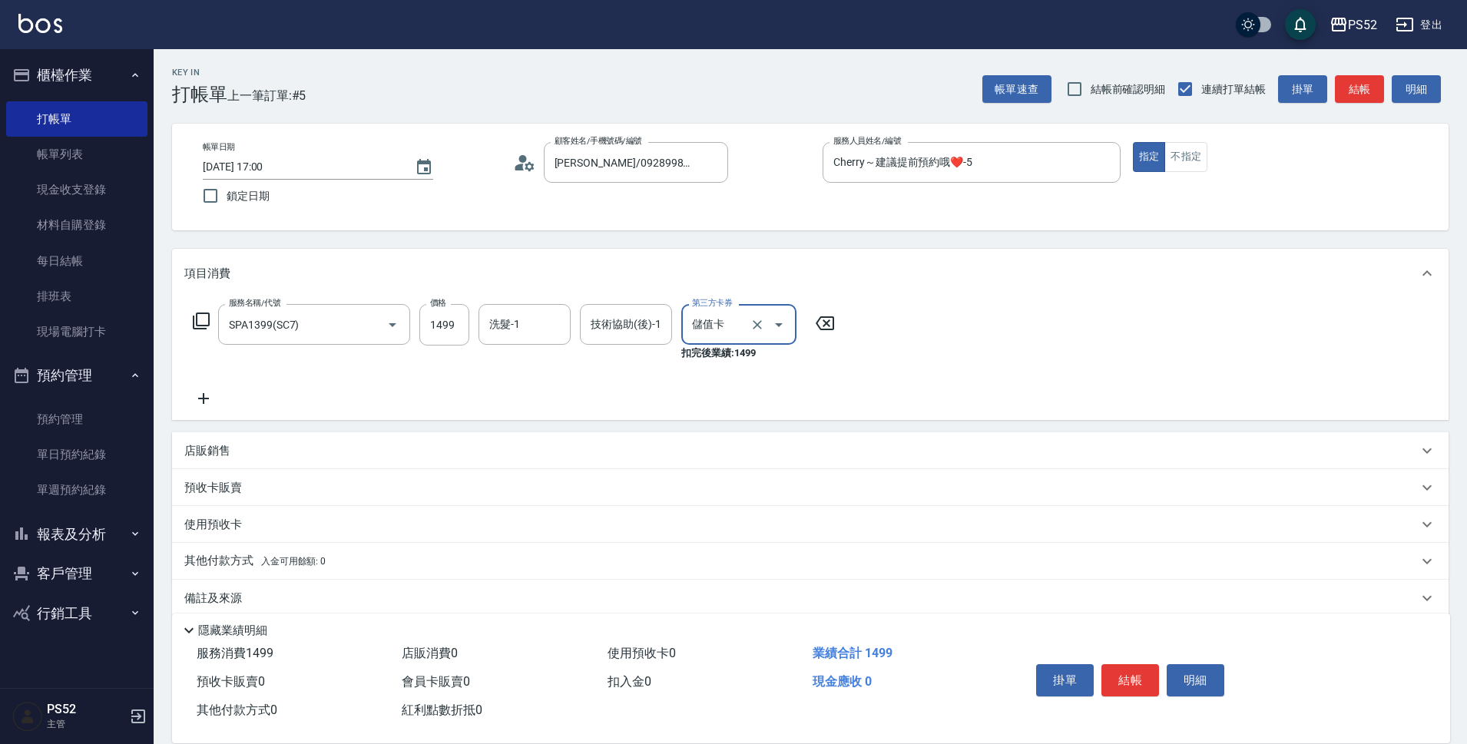
click at [202, 399] on icon at bounding box center [203, 398] width 11 height 11
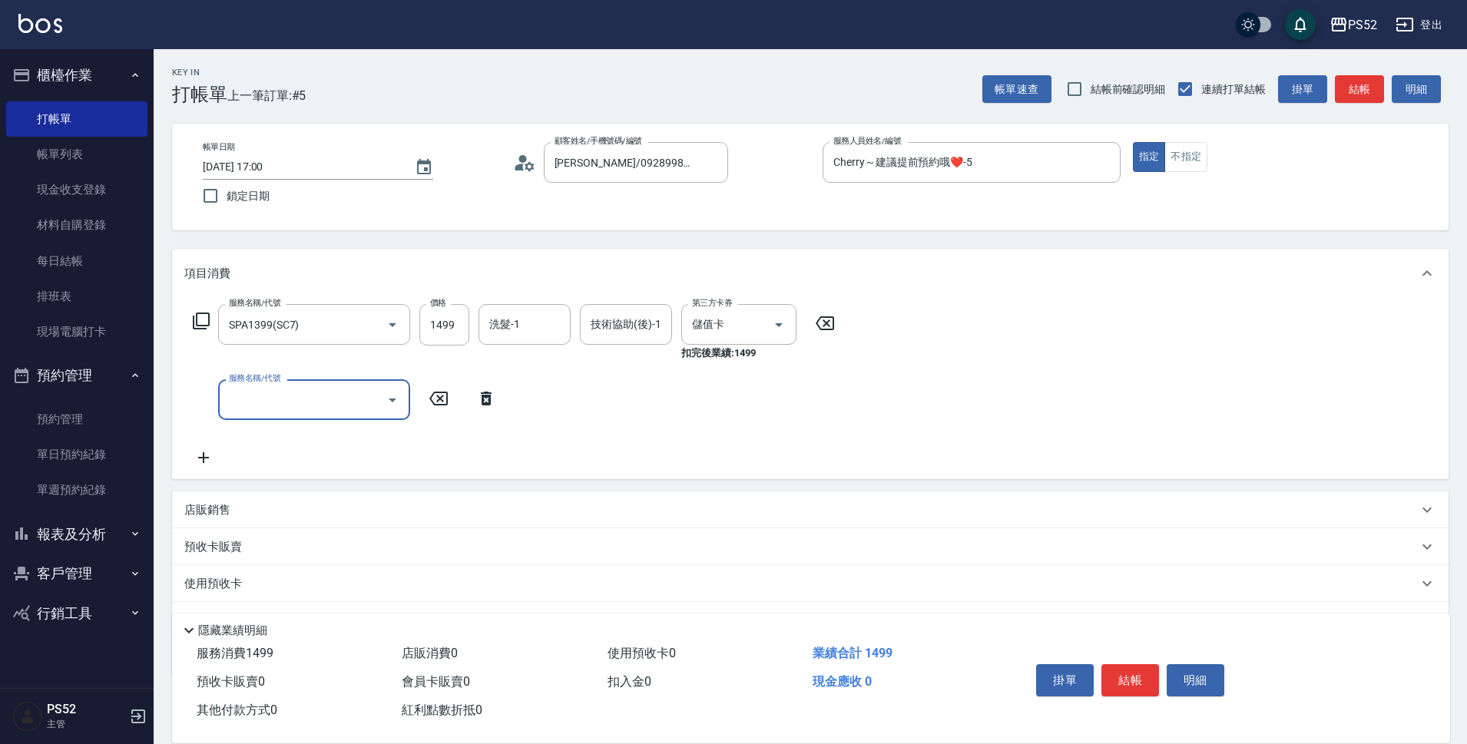
click at [242, 394] on div "服務名稱/代號 服務名稱/代號" at bounding box center [314, 399] width 192 height 41
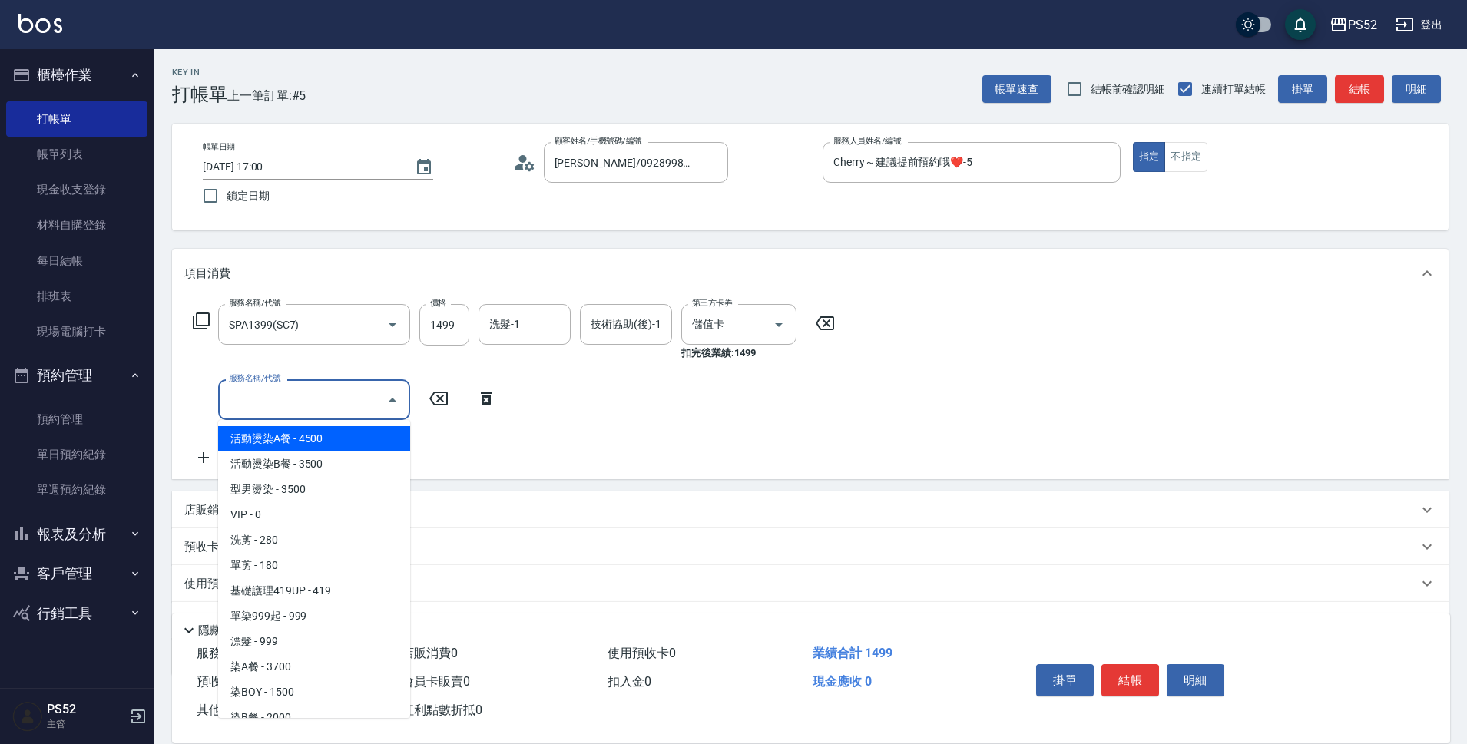
click at [281, 394] on input "服務名稱/代號" at bounding box center [302, 399] width 155 height 27
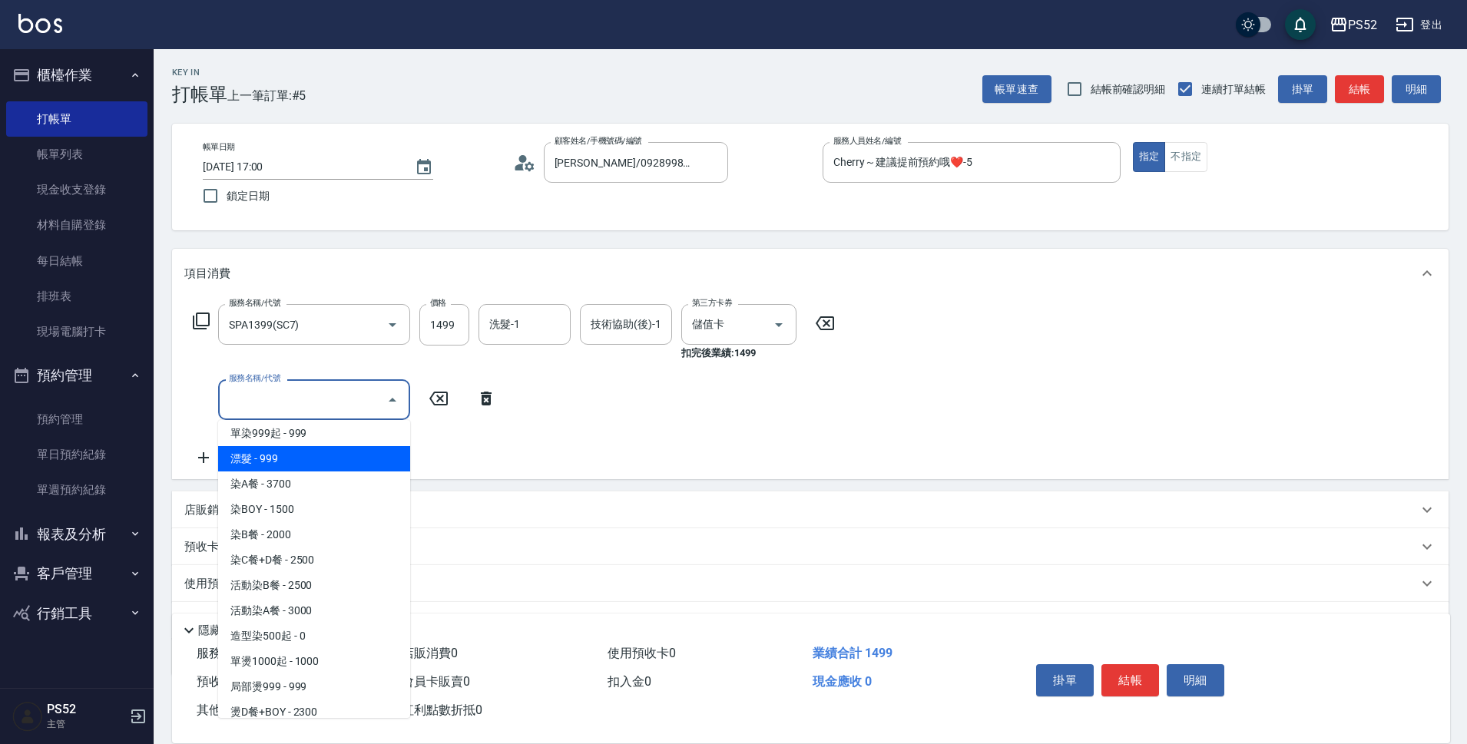
scroll to position [256, 0]
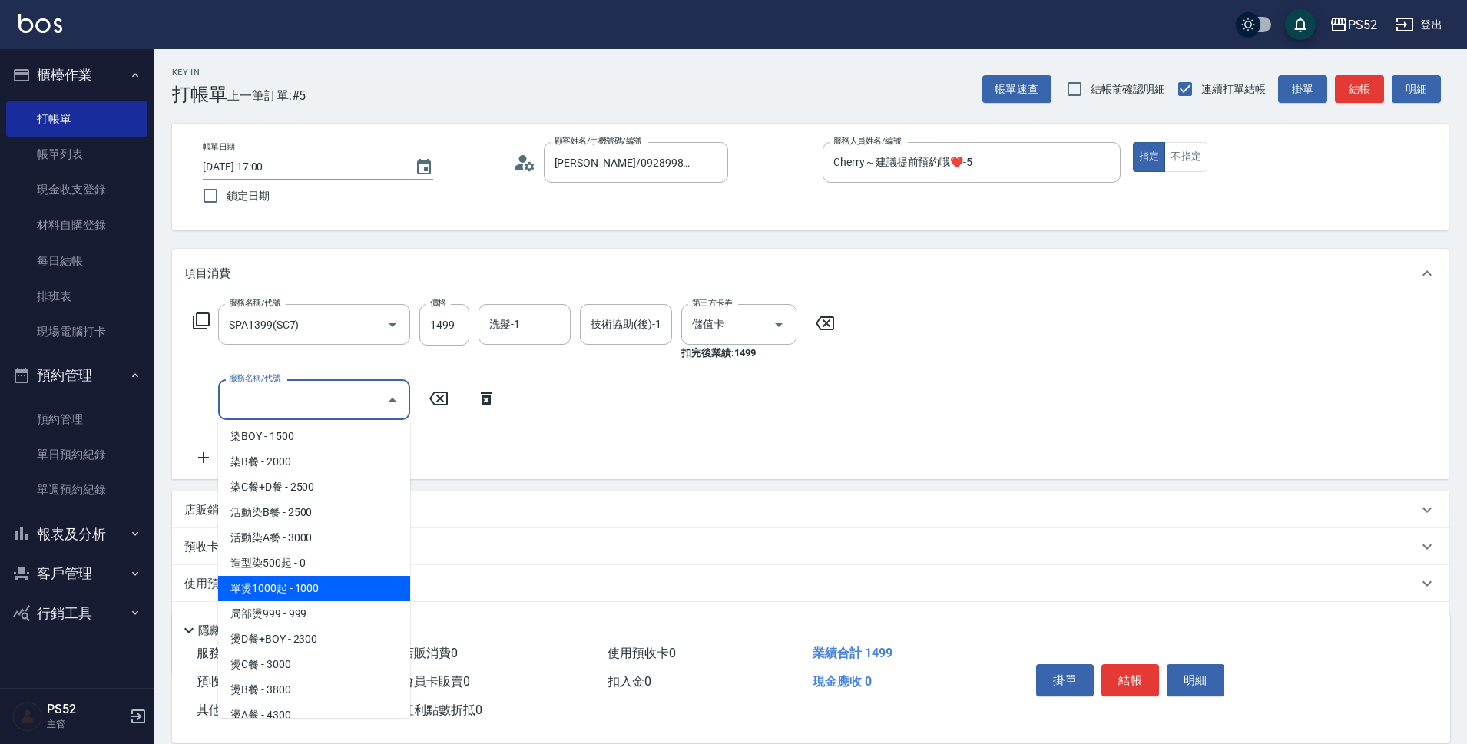
click at [327, 577] on span "單燙1000起 - 1000" at bounding box center [314, 588] width 192 height 25
type input "單燙1000起(P1)"
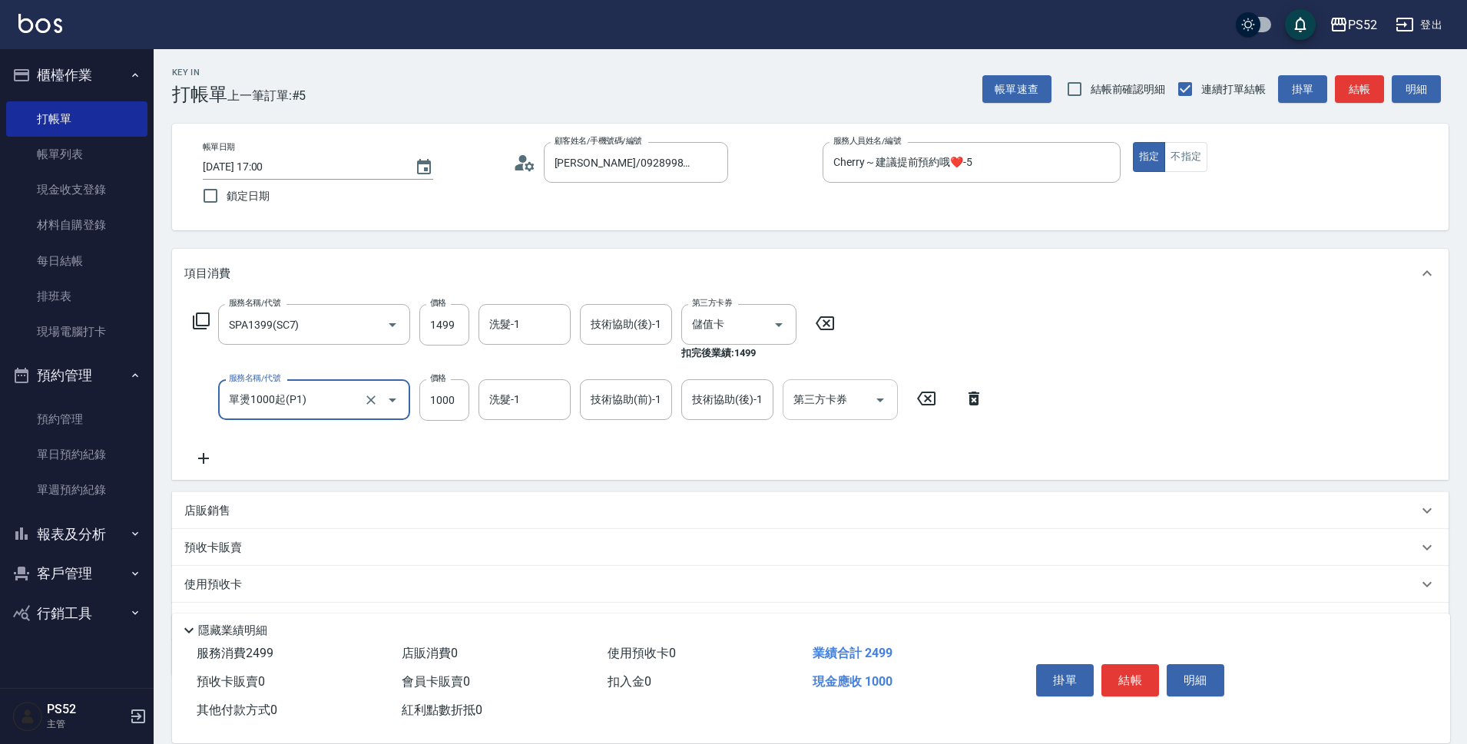
click at [807, 399] on div "第三方卡券 第三方卡券" at bounding box center [839, 399] width 115 height 41
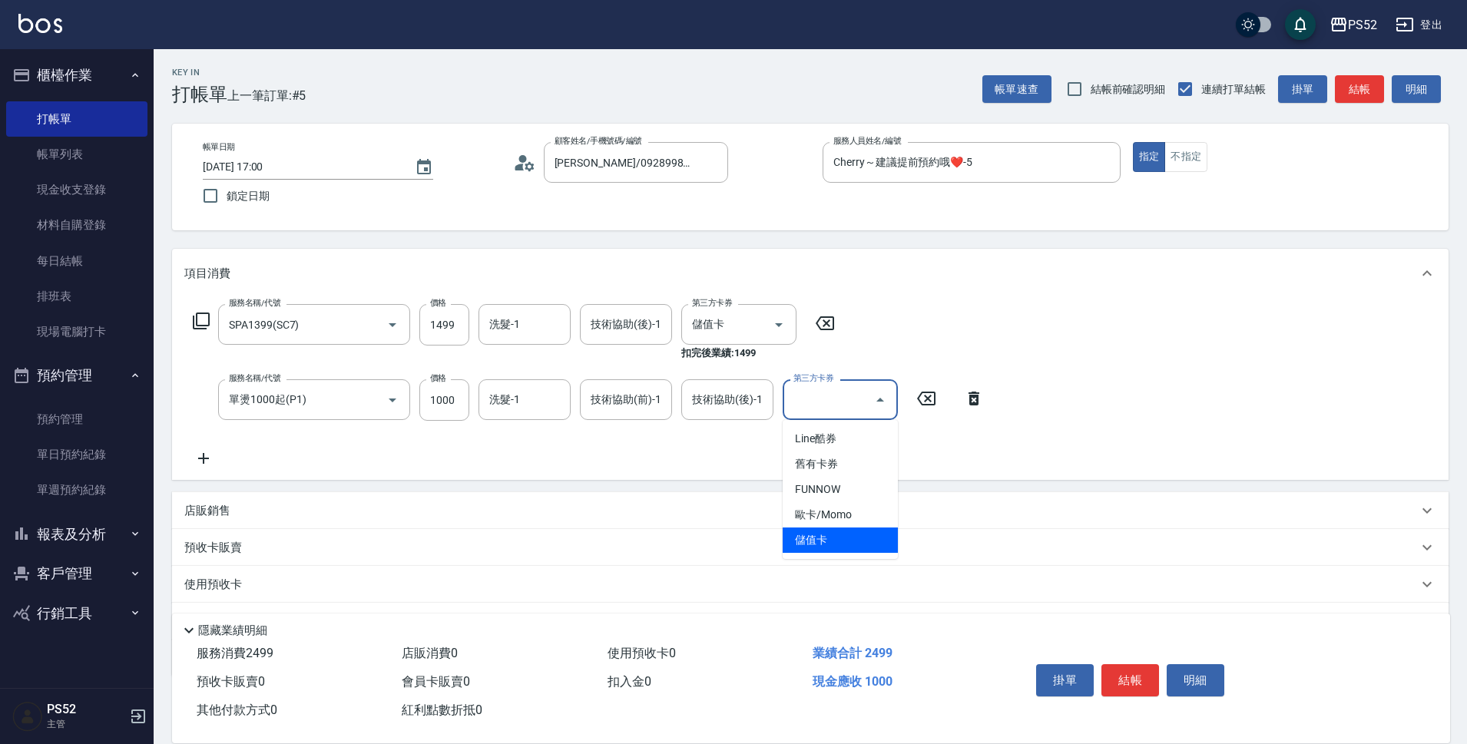
click at [829, 530] on span "儲值卡" at bounding box center [839, 540] width 115 height 25
type input "儲值卡"
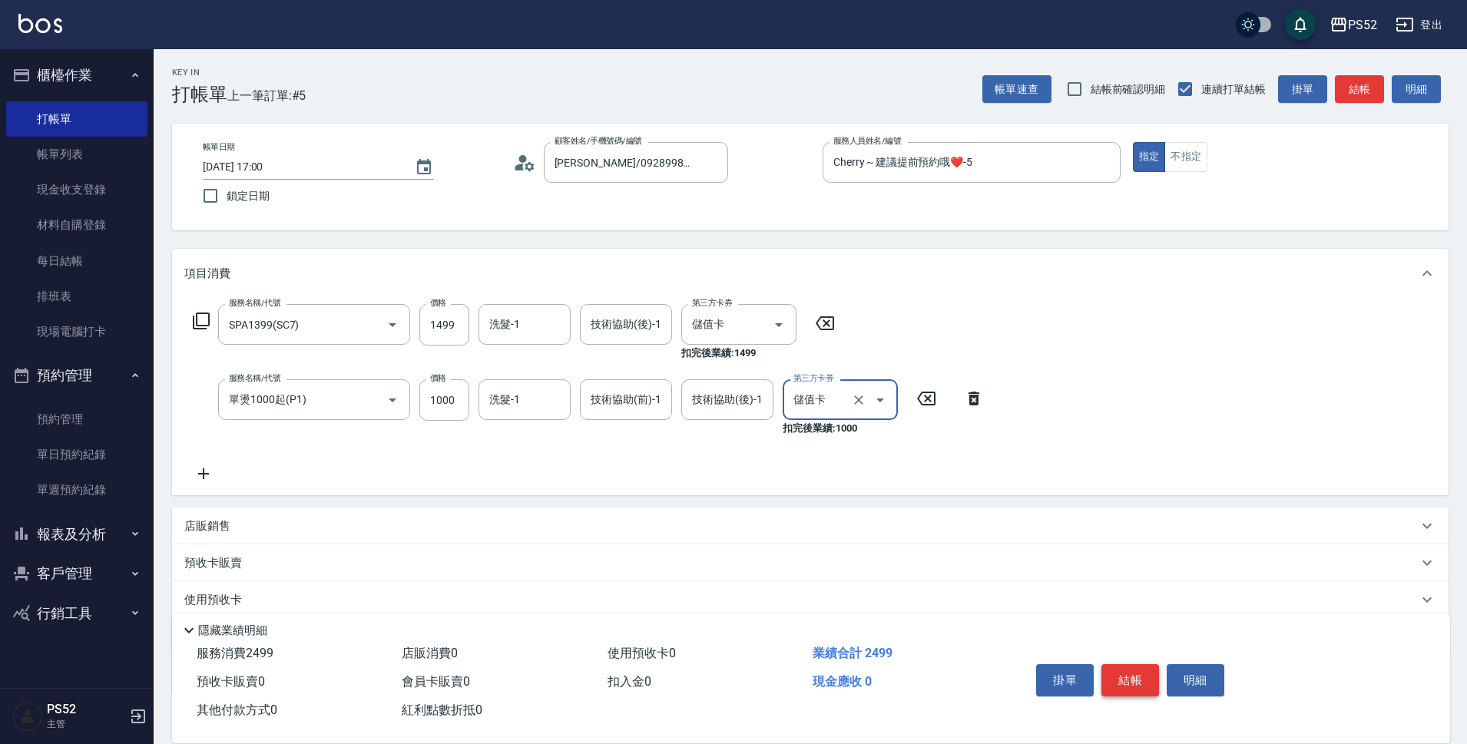
click at [1144, 668] on button "結帳" at bounding box center [1130, 680] width 58 height 32
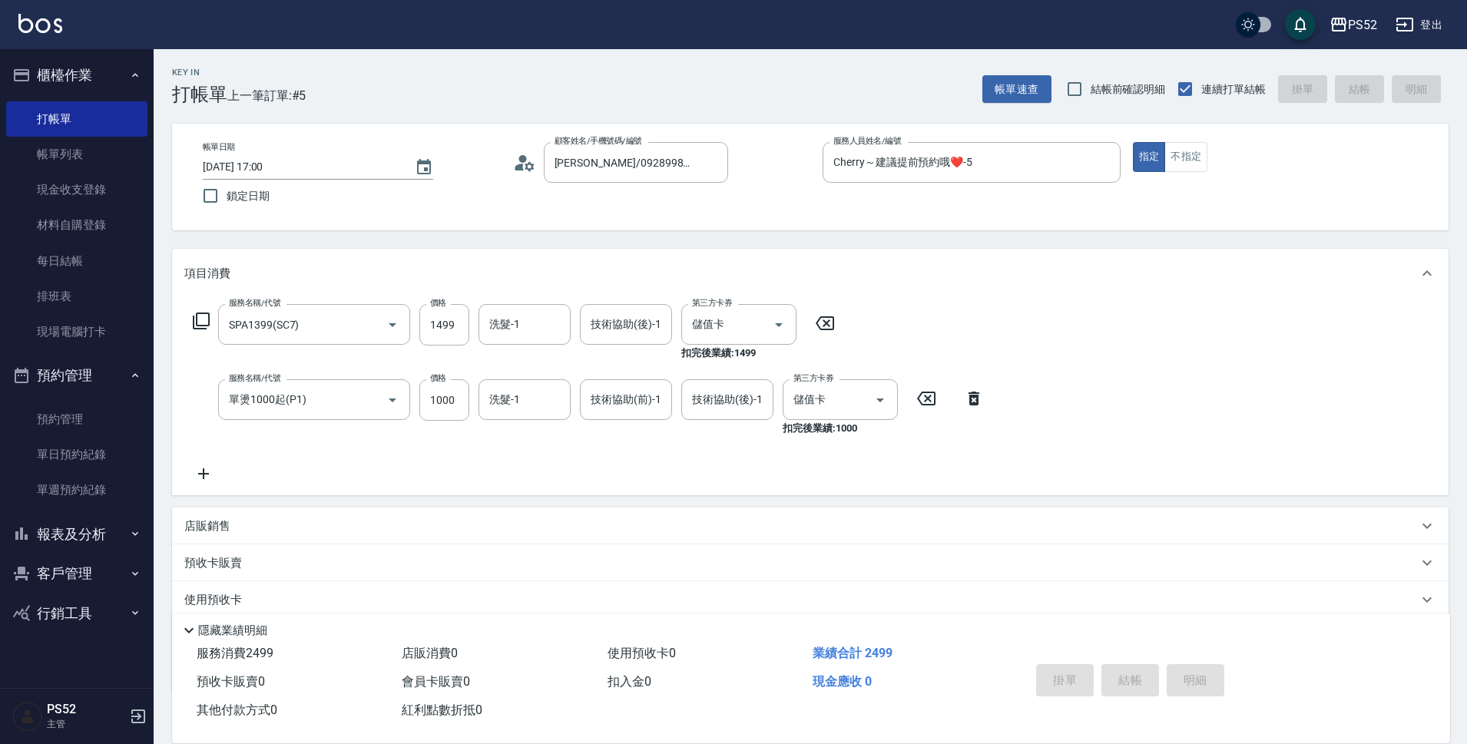
type input "[DATE] 17:01"
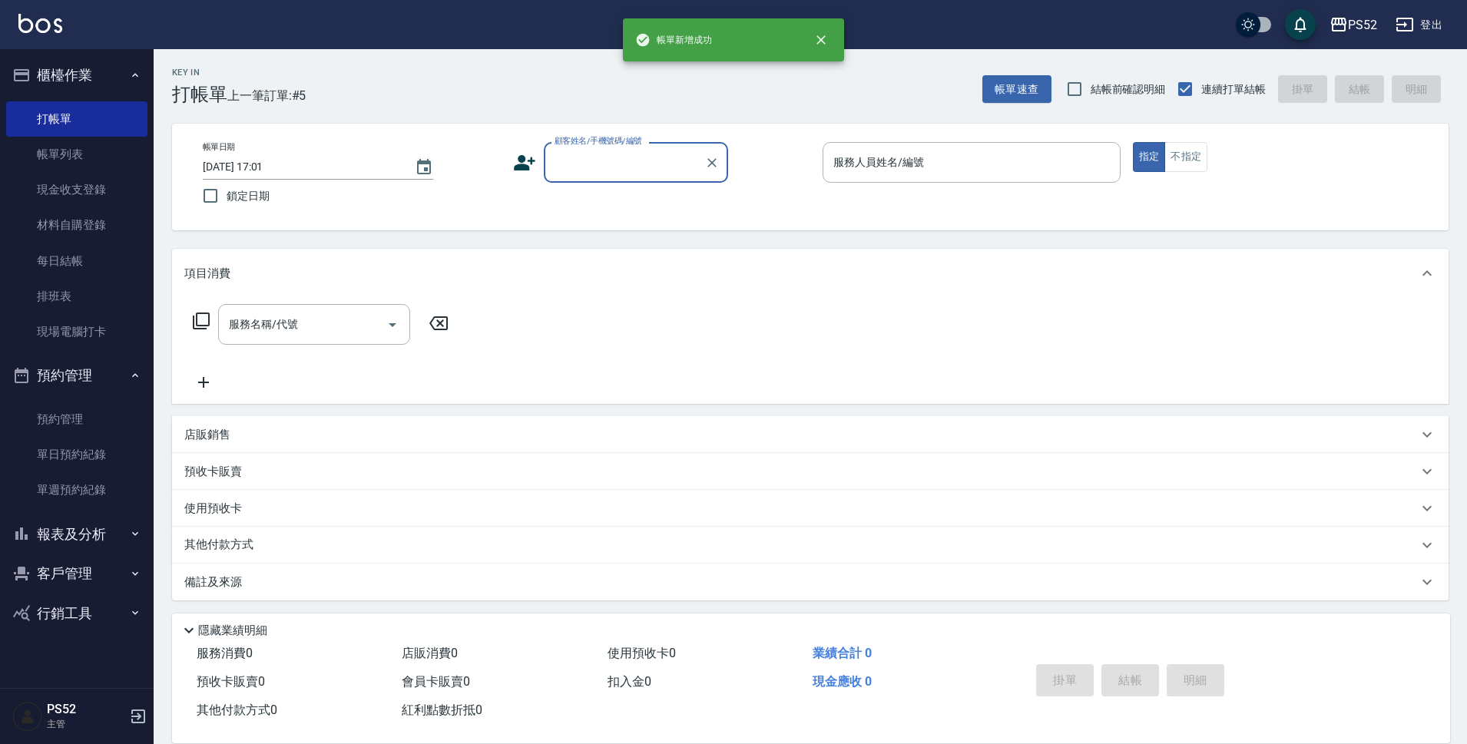
scroll to position [0, 0]
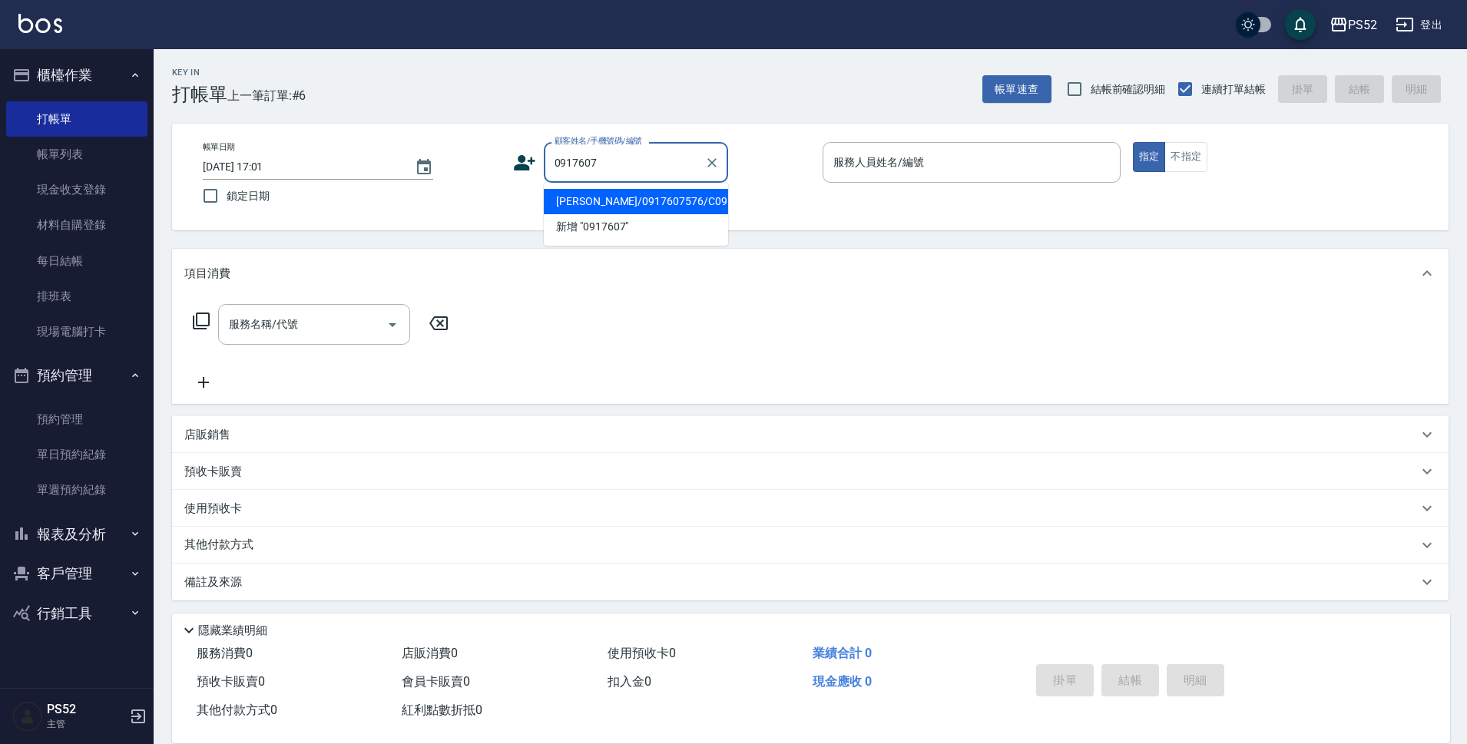
click at [623, 213] on li "[PERSON_NAME]/0917607576/C0917607576" at bounding box center [636, 201] width 184 height 25
type input "[PERSON_NAME]/0917607576/C0917607576"
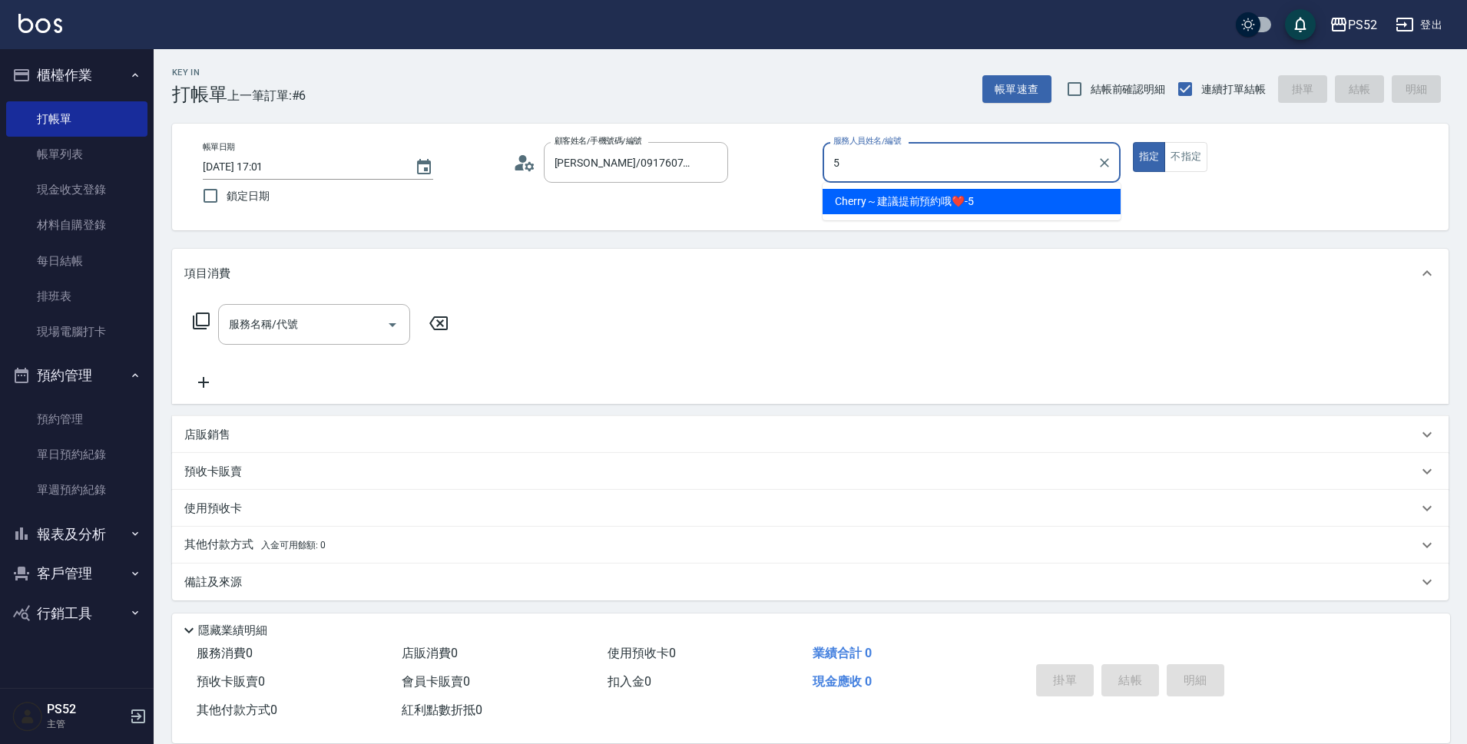
type input "Cherry～建議提前預約哦❤️-5"
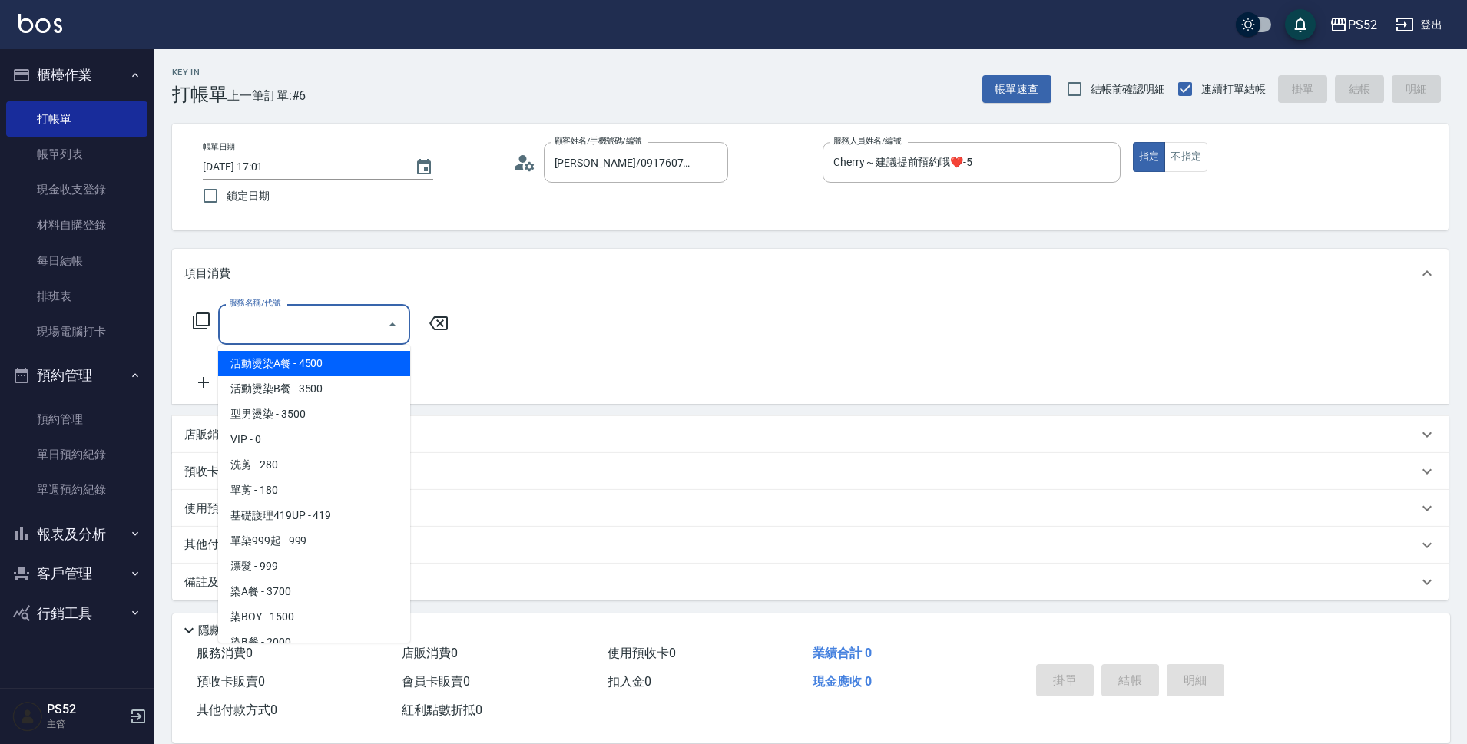
click at [319, 330] on input "服務名稱/代號" at bounding box center [302, 324] width 155 height 27
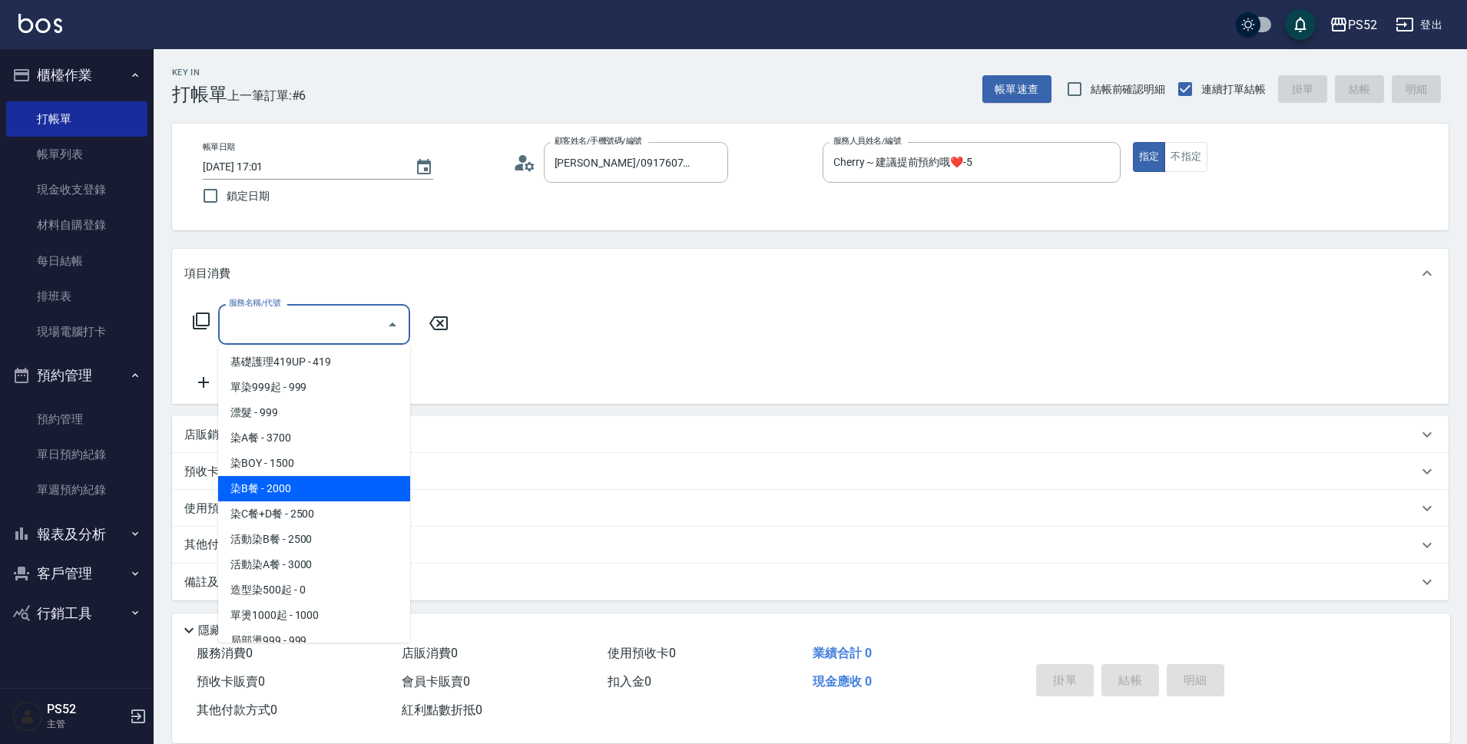
scroll to position [256, 0]
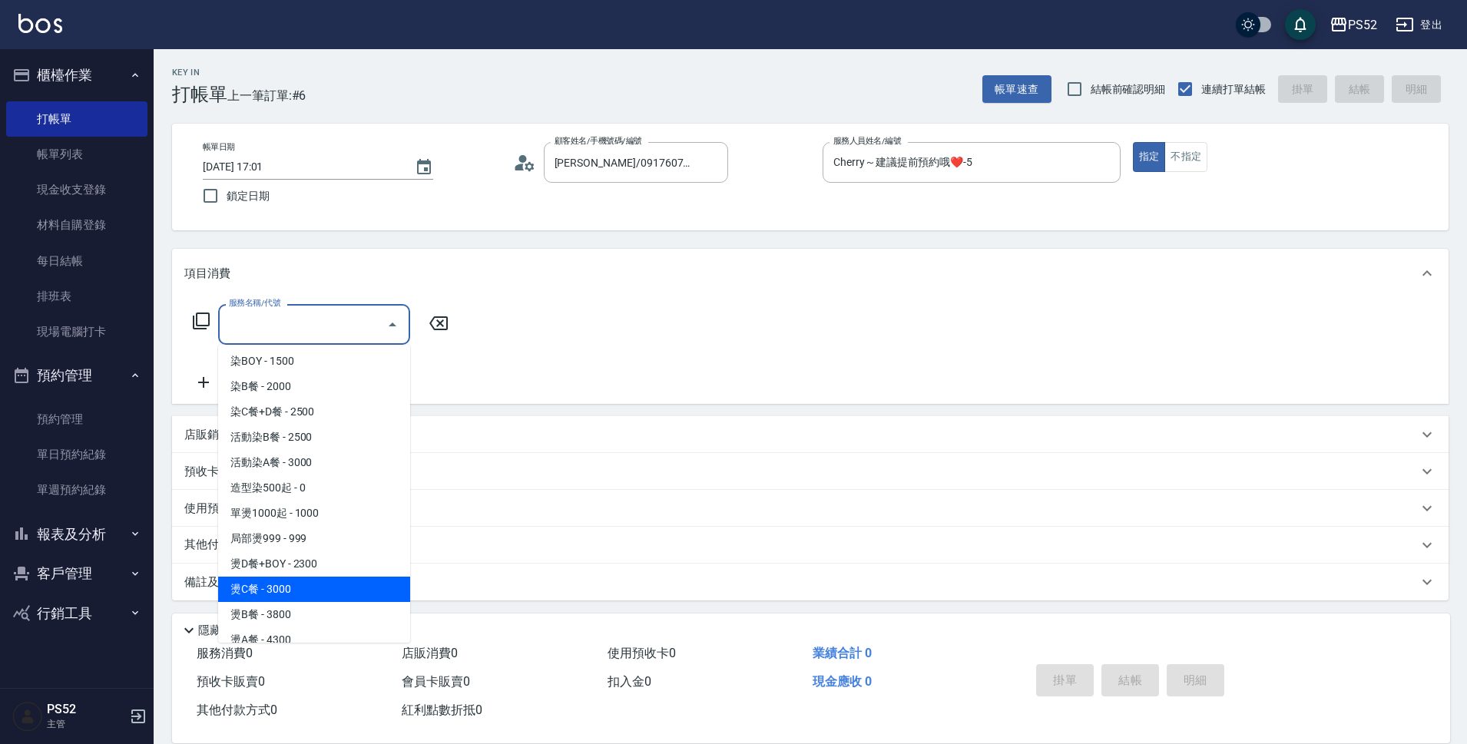
click at [333, 581] on span "燙C餐 - 3000" at bounding box center [314, 589] width 192 height 25
type input "燙C餐(P4)"
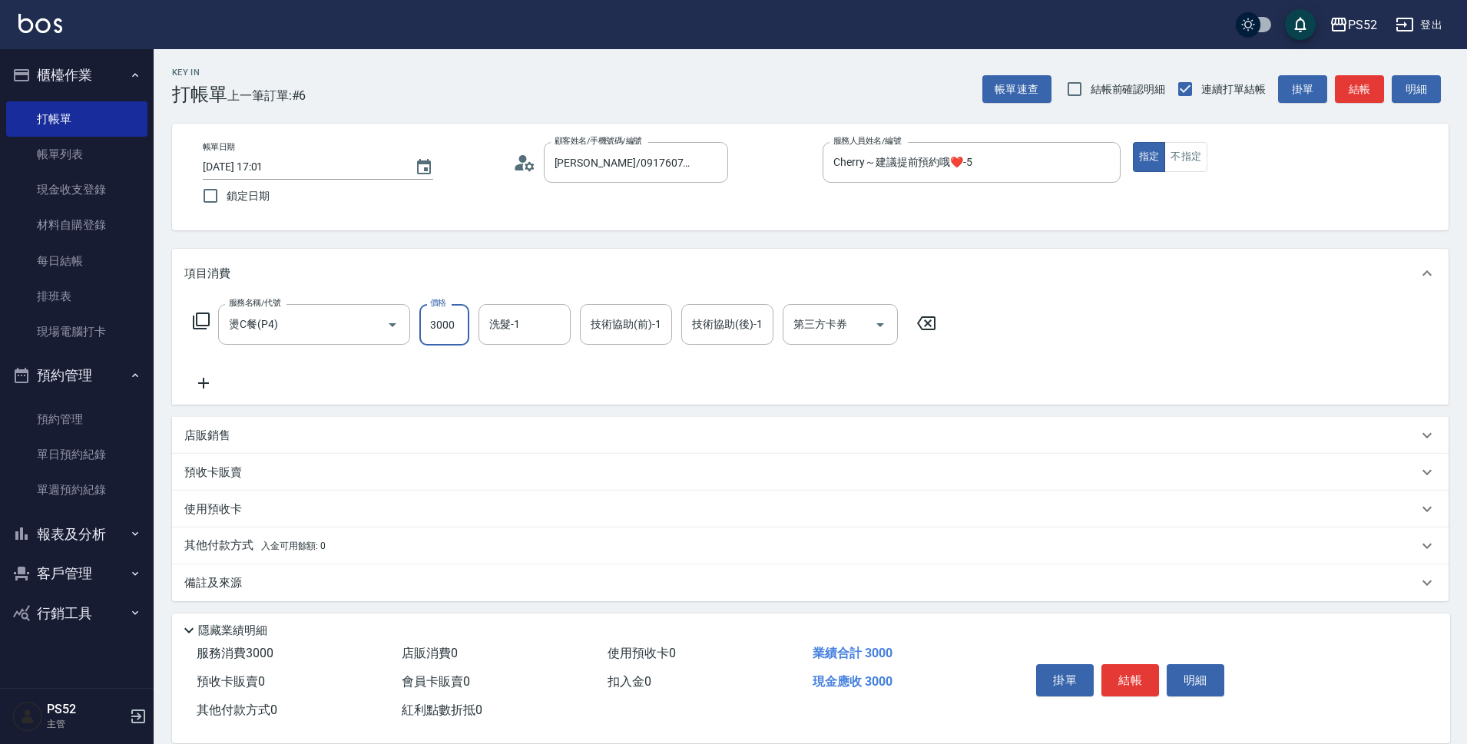
click at [459, 332] on input "3000" at bounding box center [444, 324] width 50 height 41
click at [884, 334] on button "Open" at bounding box center [880, 325] width 25 height 25
type input "2599"
click at [802, 476] on span "儲值卡" at bounding box center [839, 464] width 115 height 25
type input "儲值卡"
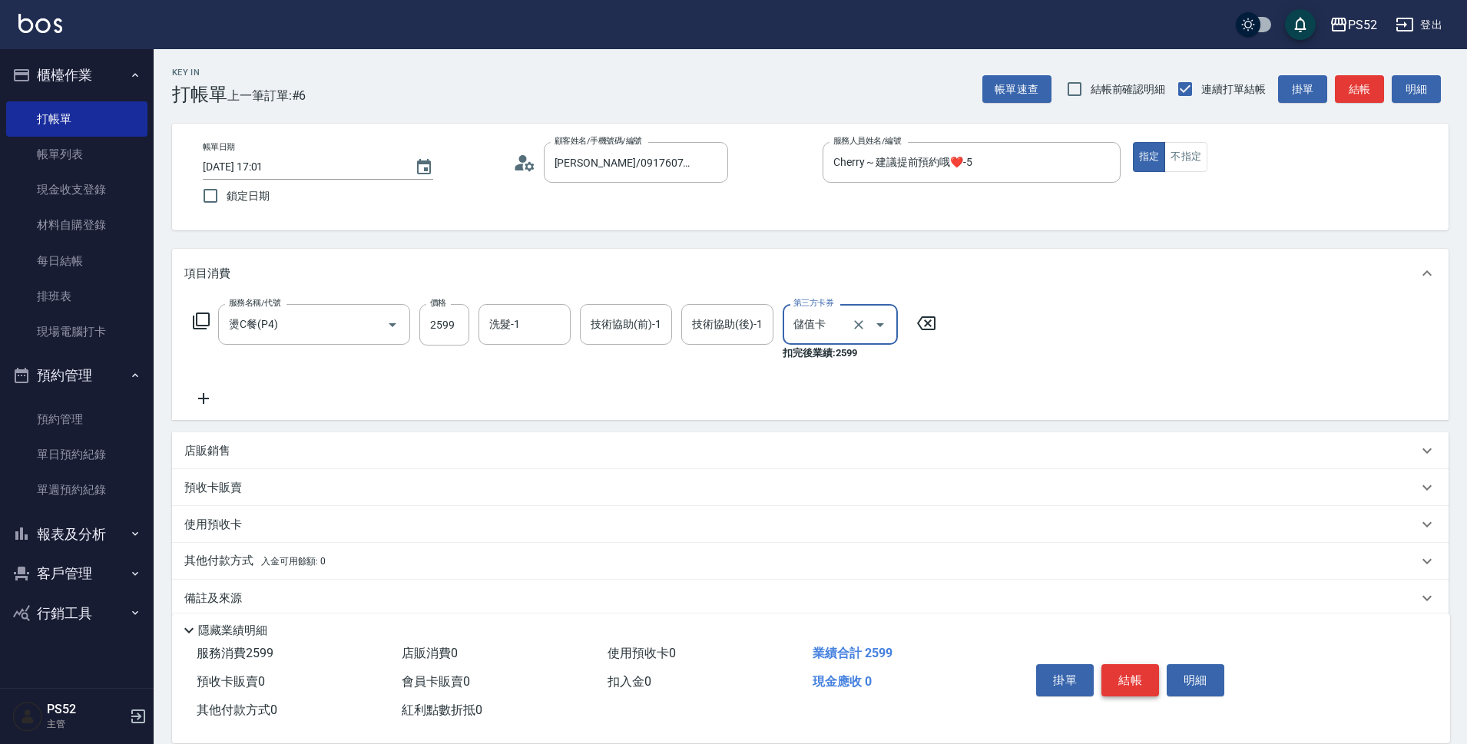
click at [1135, 686] on button "結帳" at bounding box center [1130, 680] width 58 height 32
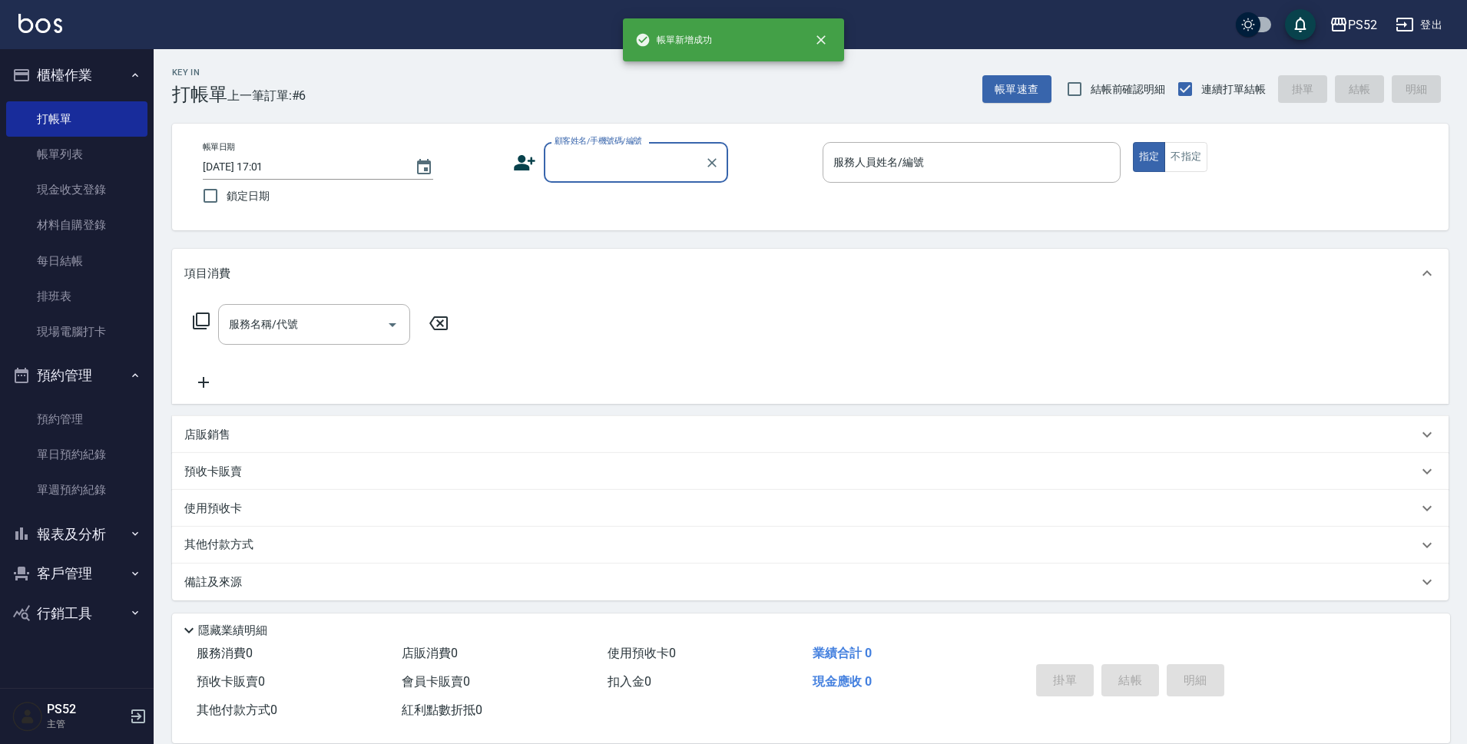
scroll to position [0, 0]
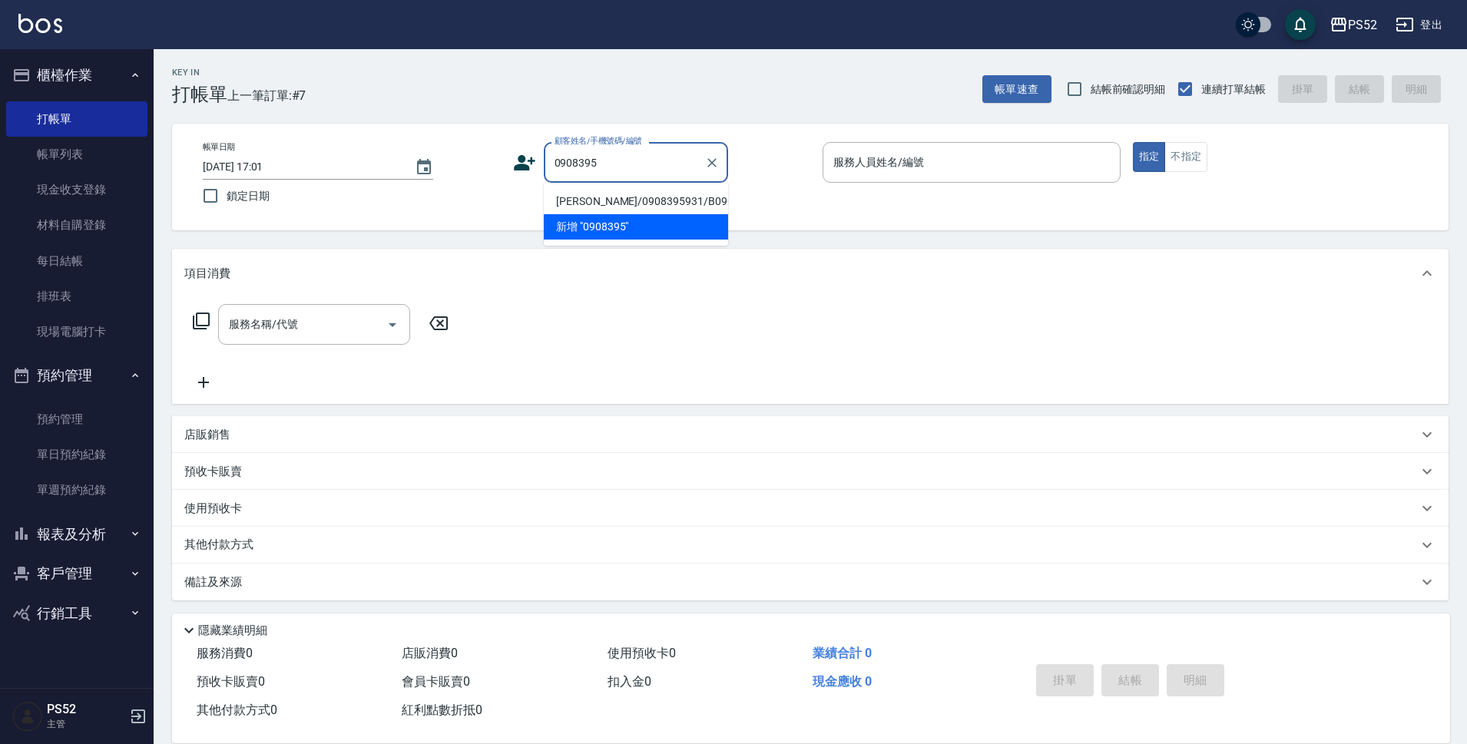
click at [588, 201] on li "[PERSON_NAME]/0908395931/B0908395931" at bounding box center [636, 201] width 184 height 25
type input "[PERSON_NAME]/0908395931/B0908395931"
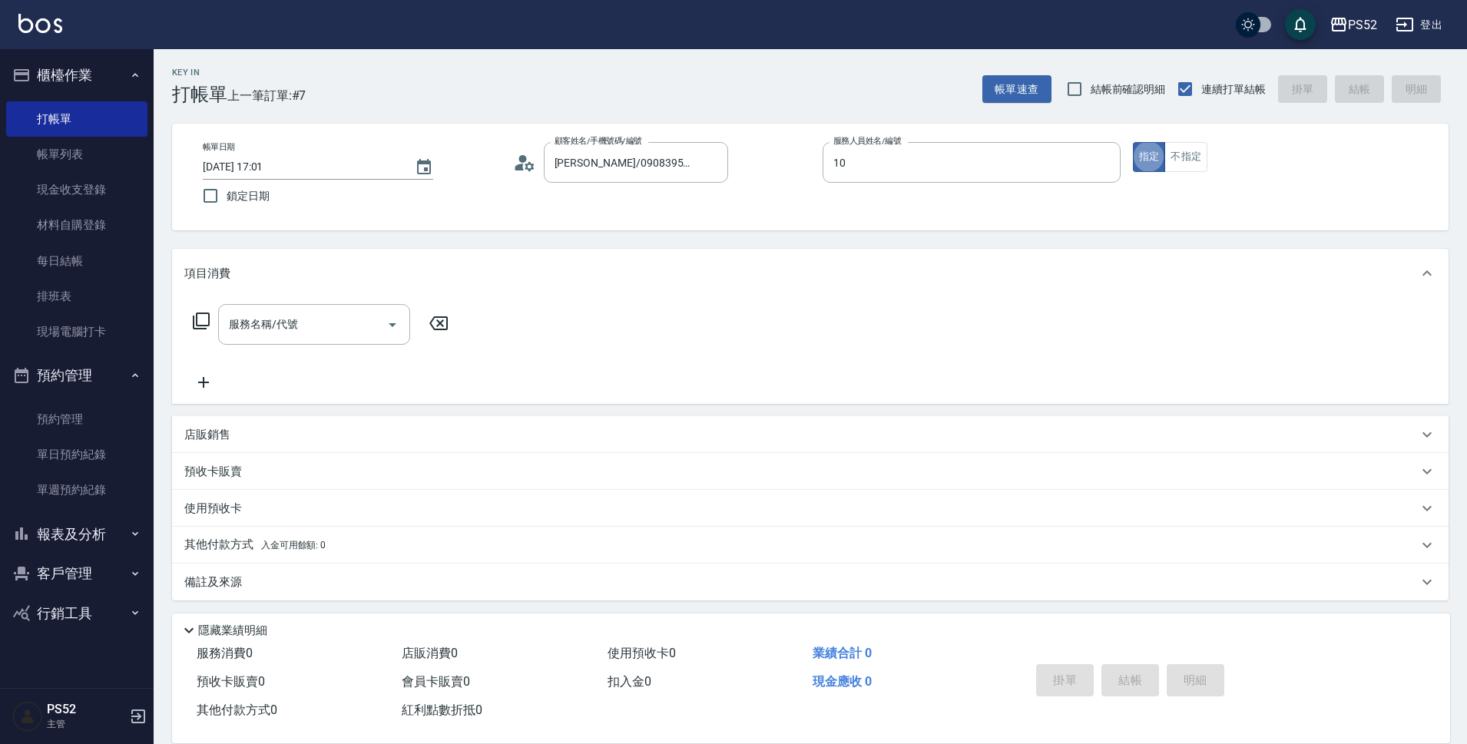
type input "Iris-10"
click at [273, 326] on div "服務名稱/代號 服務名稱/代號" at bounding box center [314, 324] width 192 height 41
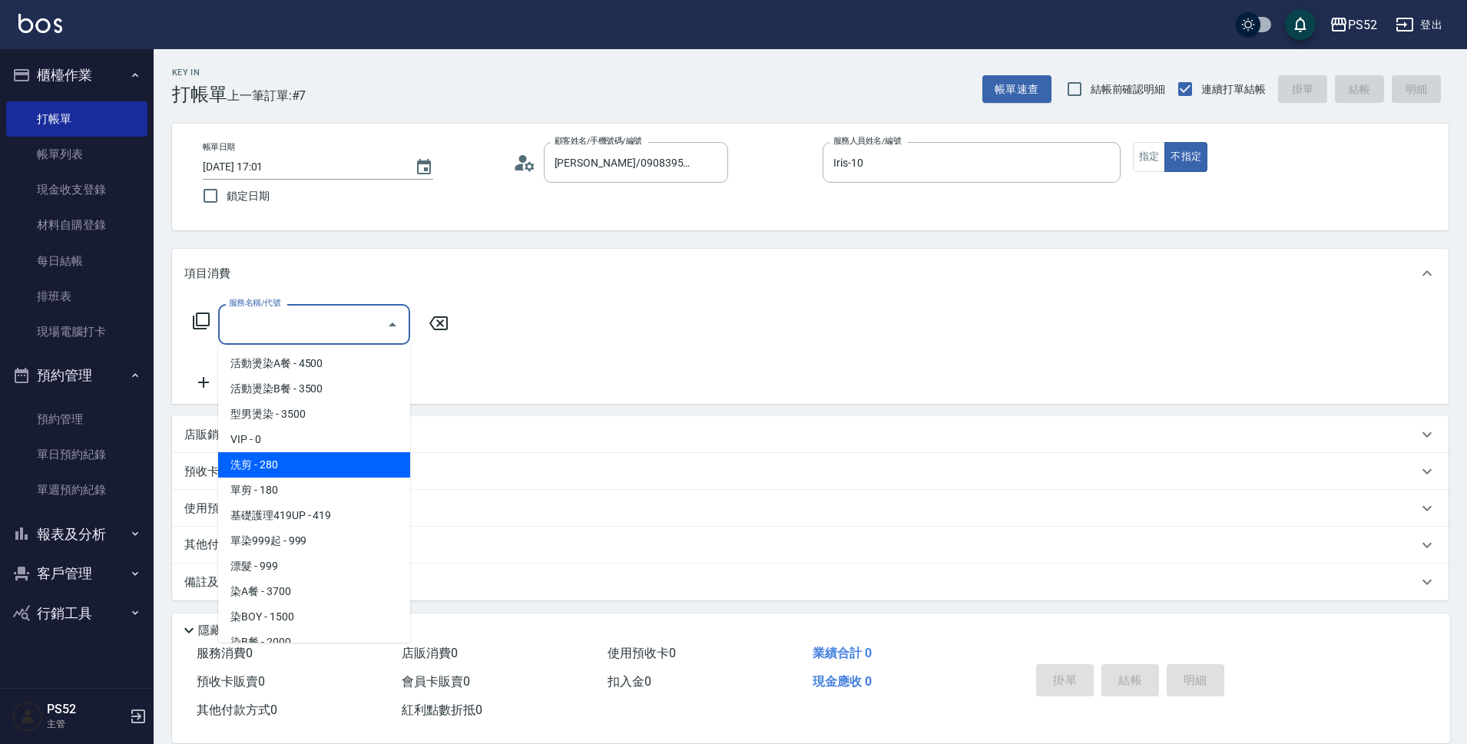
drag, startPoint x: 301, startPoint y: 478, endPoint x: 306, endPoint y: 471, distance: 8.8
click at [306, 471] on ul "活動燙染A餐 - 4500 活動燙染B餐 - 3500 型男燙染 - 3500 VIP - 0 洗剪 - 280 單剪 - 180 基礎護理419UP - 4…" at bounding box center [314, 494] width 192 height 298
click at [306, 471] on span "洗剪 - 280" at bounding box center [314, 464] width 192 height 25
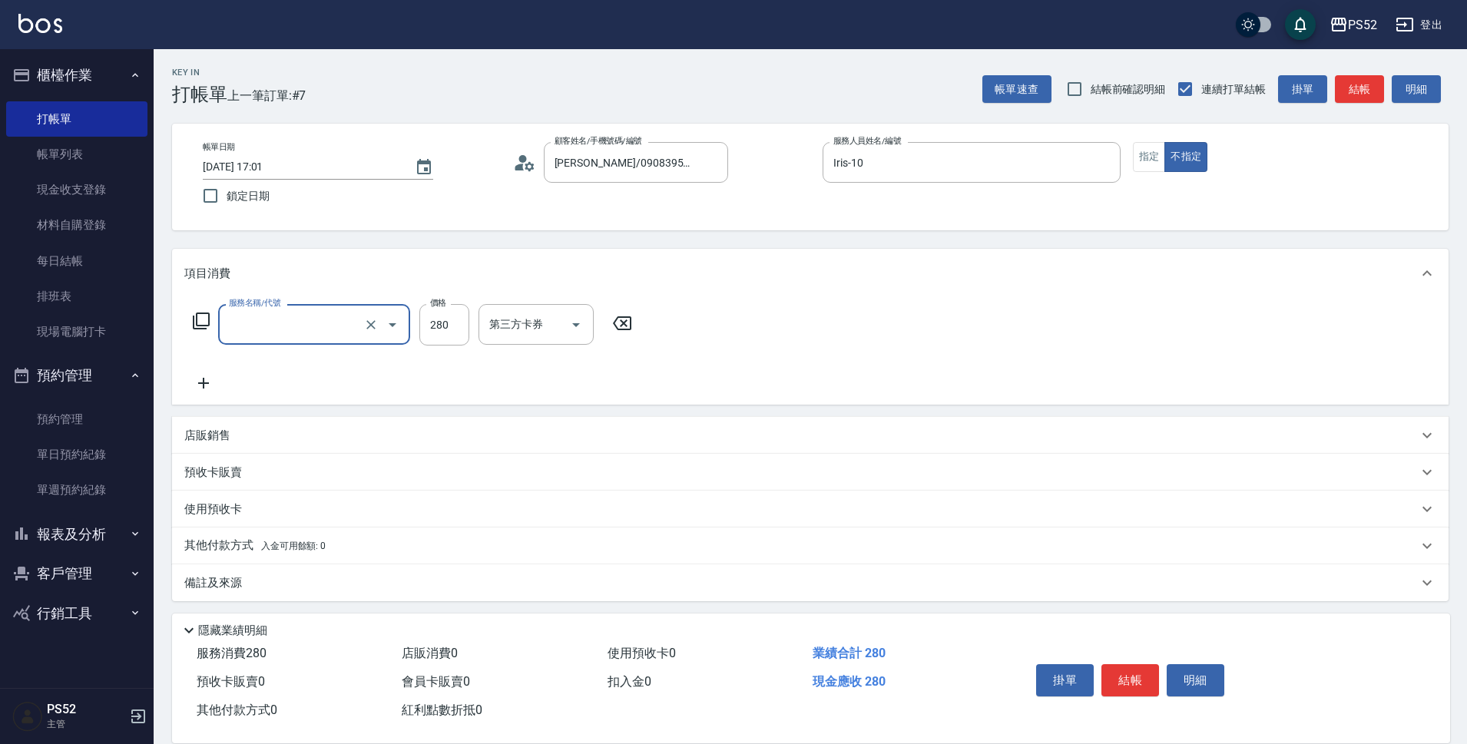
type input "洗剪(C1)"
click at [446, 318] on input "280" at bounding box center [444, 324] width 50 height 41
type input "320"
click at [1120, 683] on button "結帳" at bounding box center [1130, 680] width 58 height 32
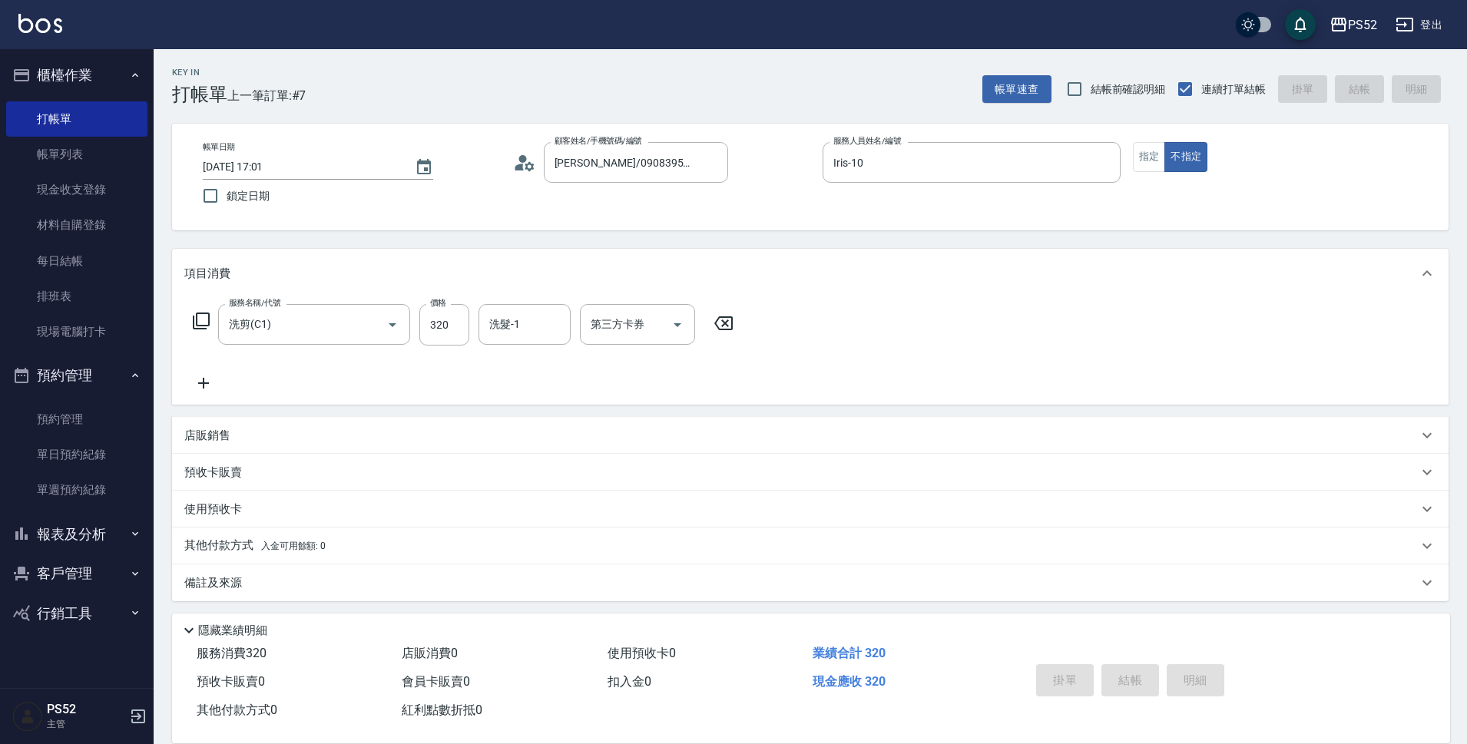
type input "[DATE] 17:02"
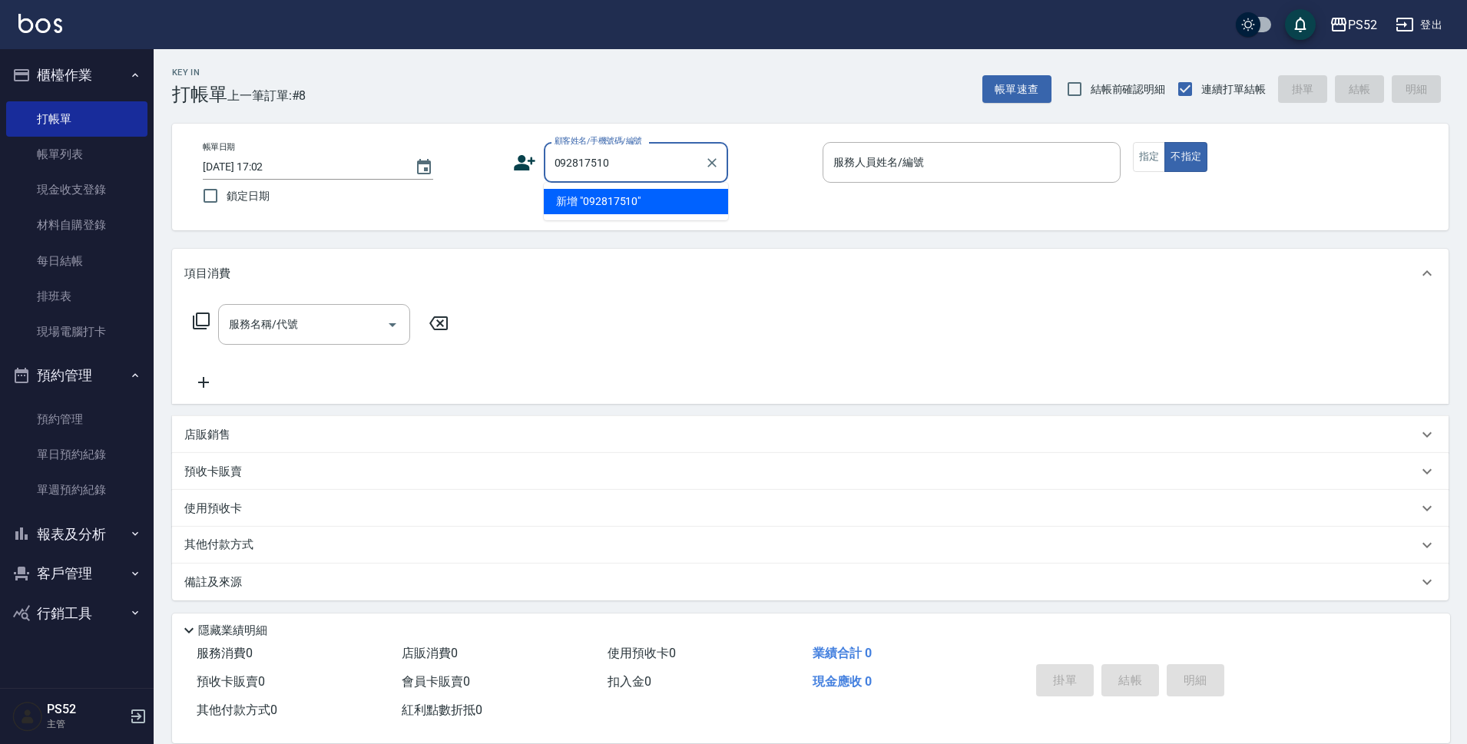
type input "092817510"
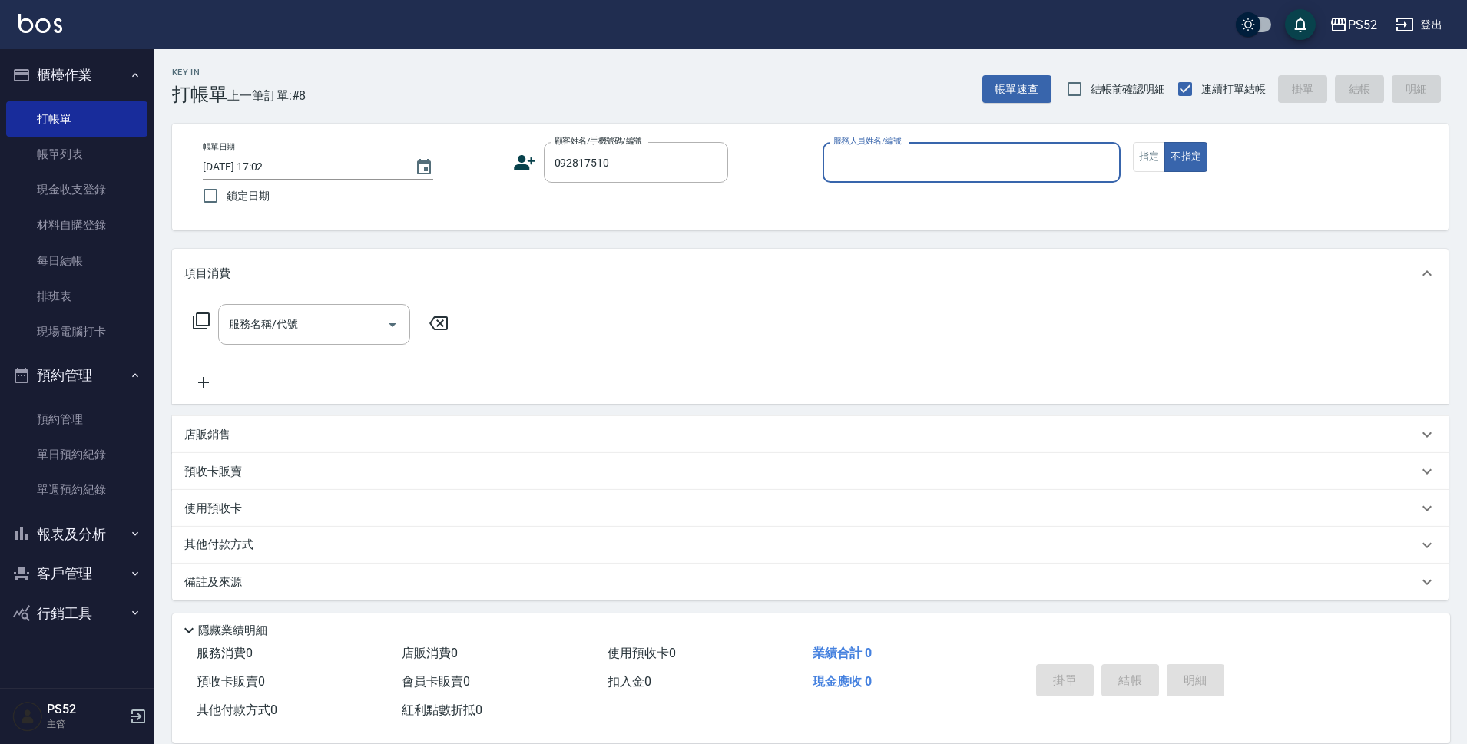
click at [1164, 142] on button "不指定" at bounding box center [1185, 157] width 43 height 30
type button "false"
click at [618, 147] on label "顧客姓名/手機號碼/編號" at bounding box center [598, 141] width 88 height 12
click at [618, 149] on input "092817510" at bounding box center [624, 162] width 147 height 27
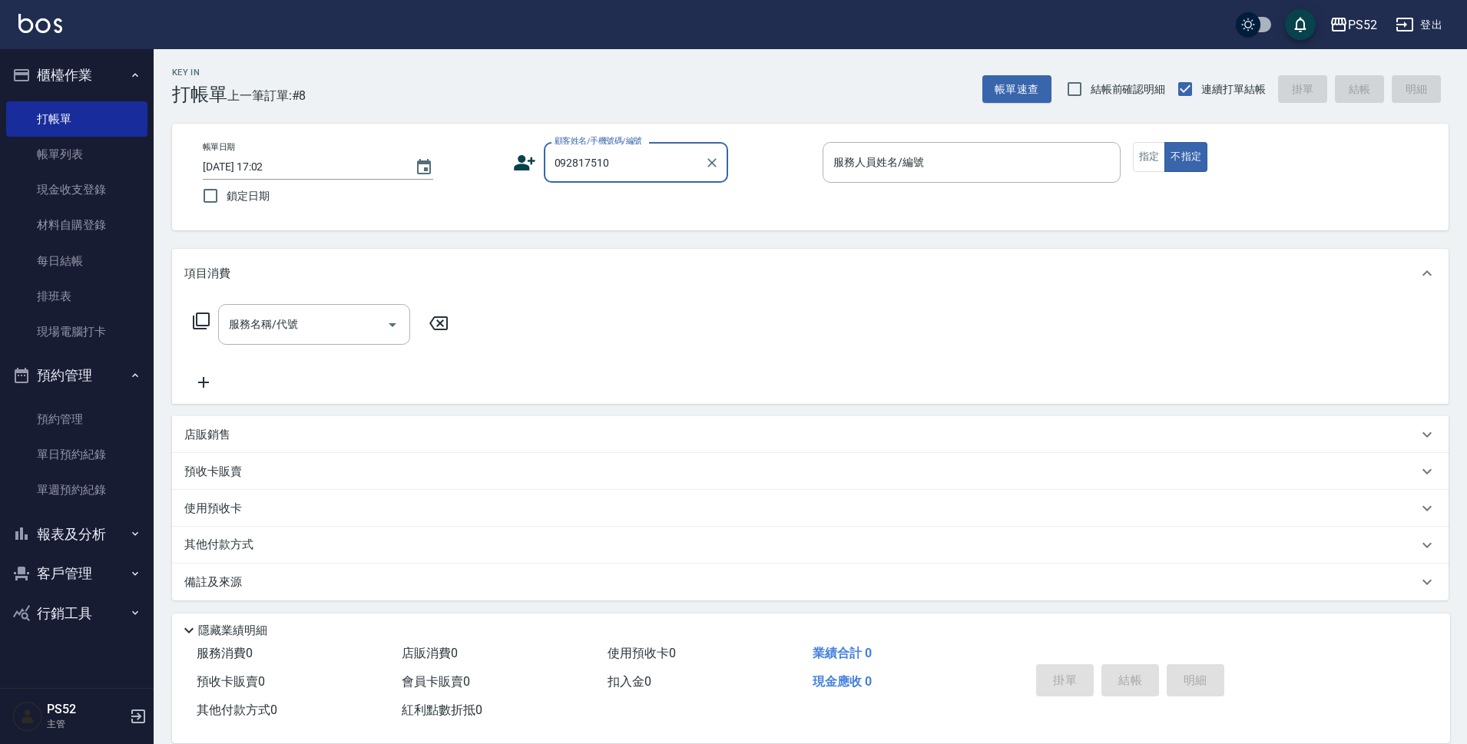
click at [600, 160] on input "092817510" at bounding box center [624, 162] width 147 height 27
click at [656, 164] on input "092817510" at bounding box center [624, 162] width 147 height 27
click at [640, 212] on li "[PERSON_NAME]/0928175119/I0928175119" at bounding box center [636, 201] width 184 height 25
type input "[PERSON_NAME]/0928175119/I0928175119"
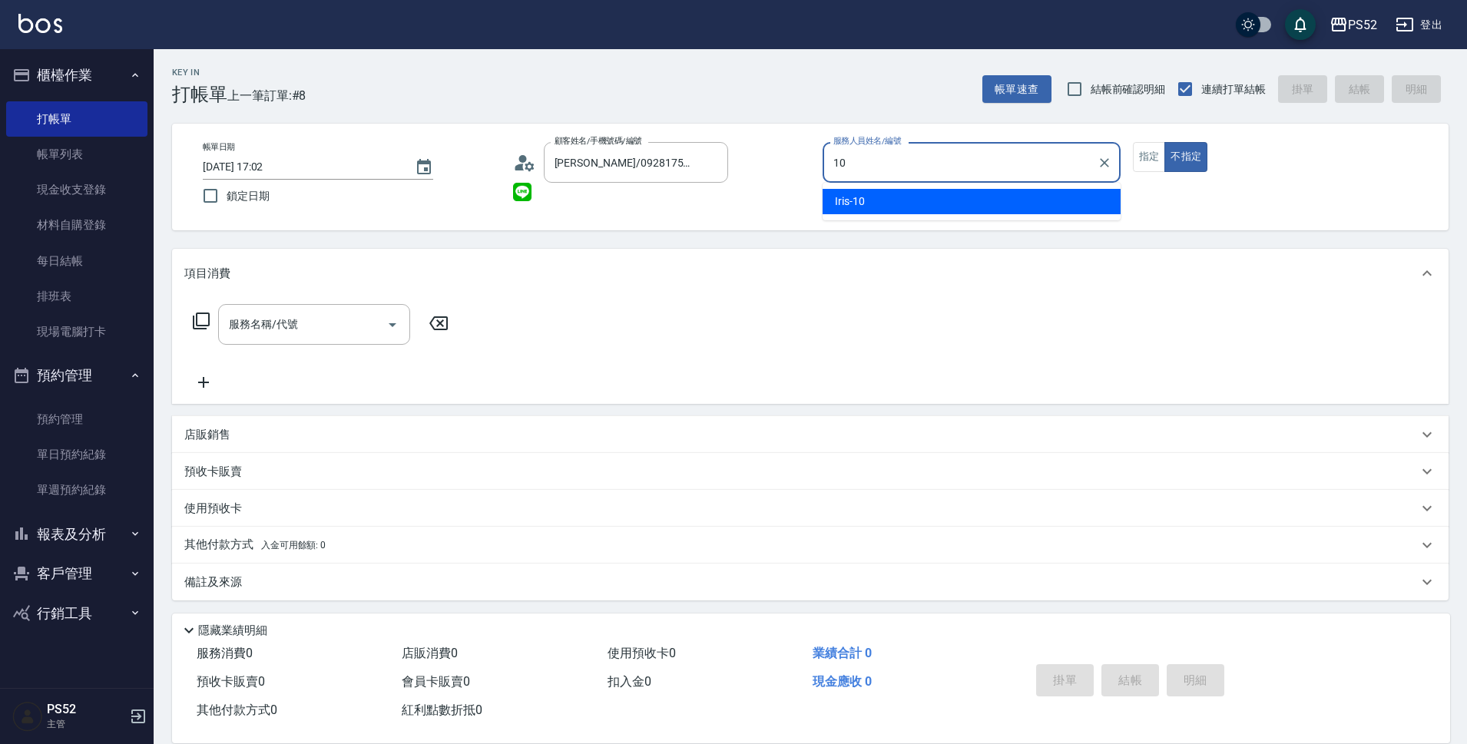
type input "Iris-10"
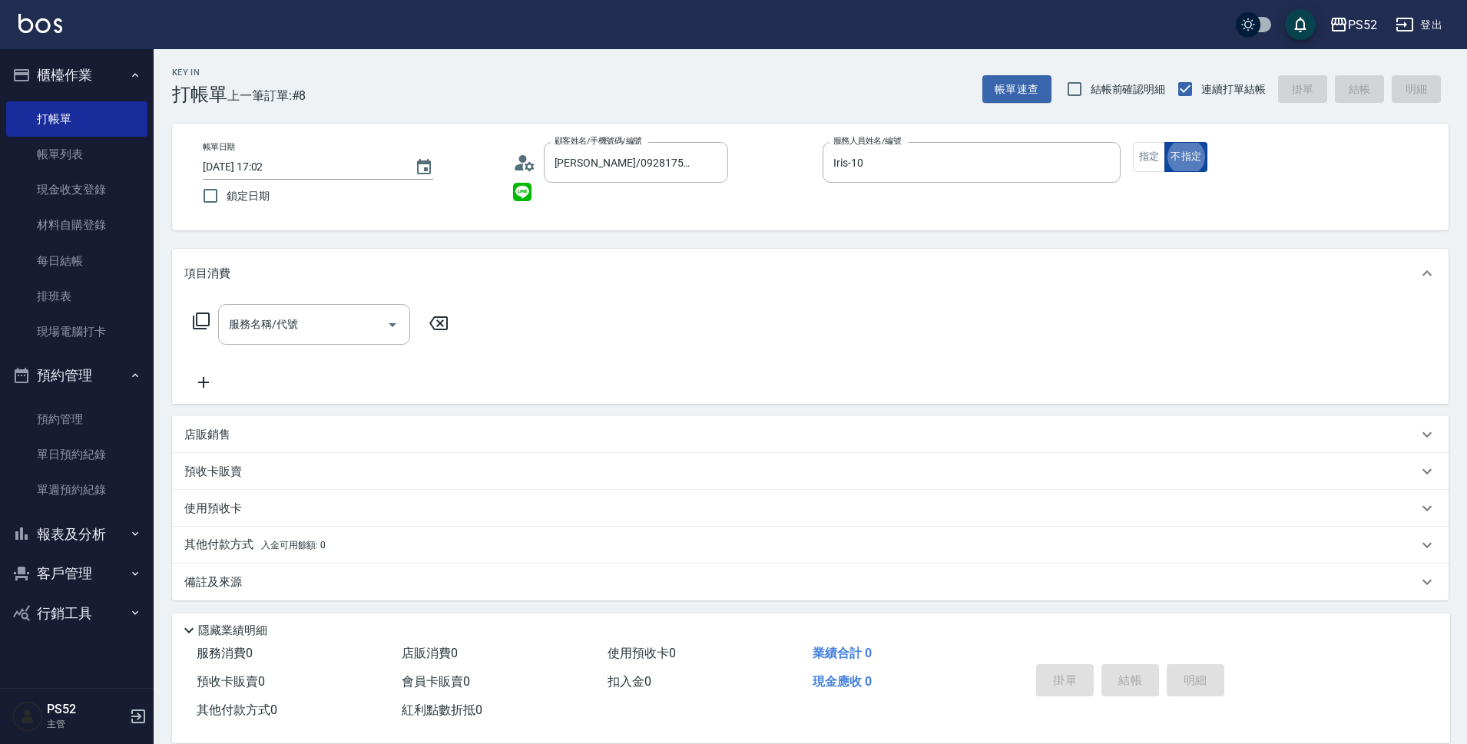
click at [1169, 171] on button "不指定" at bounding box center [1185, 157] width 43 height 30
click at [1133, 154] on button "指定" at bounding box center [1149, 157] width 33 height 30
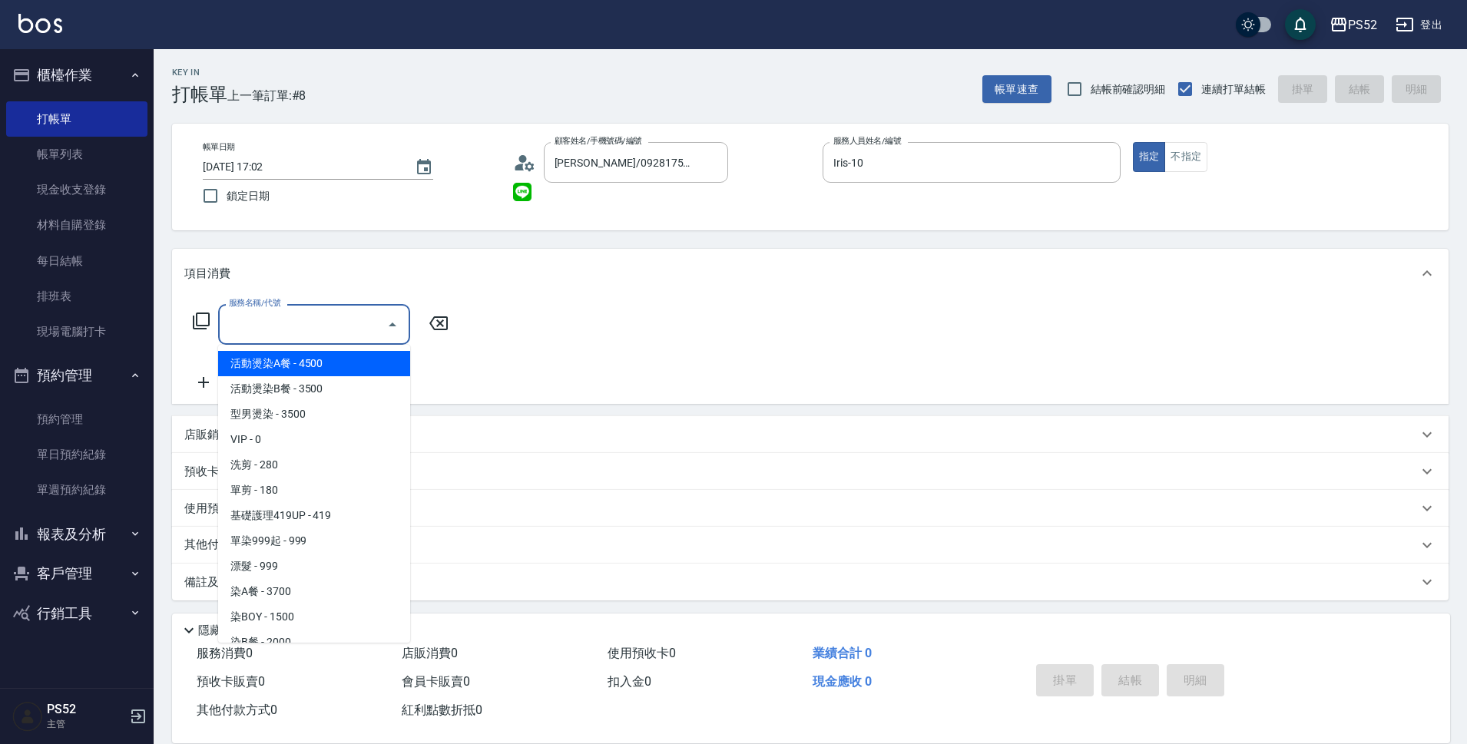
click at [340, 330] on input "服務名稱/代號" at bounding box center [302, 324] width 155 height 27
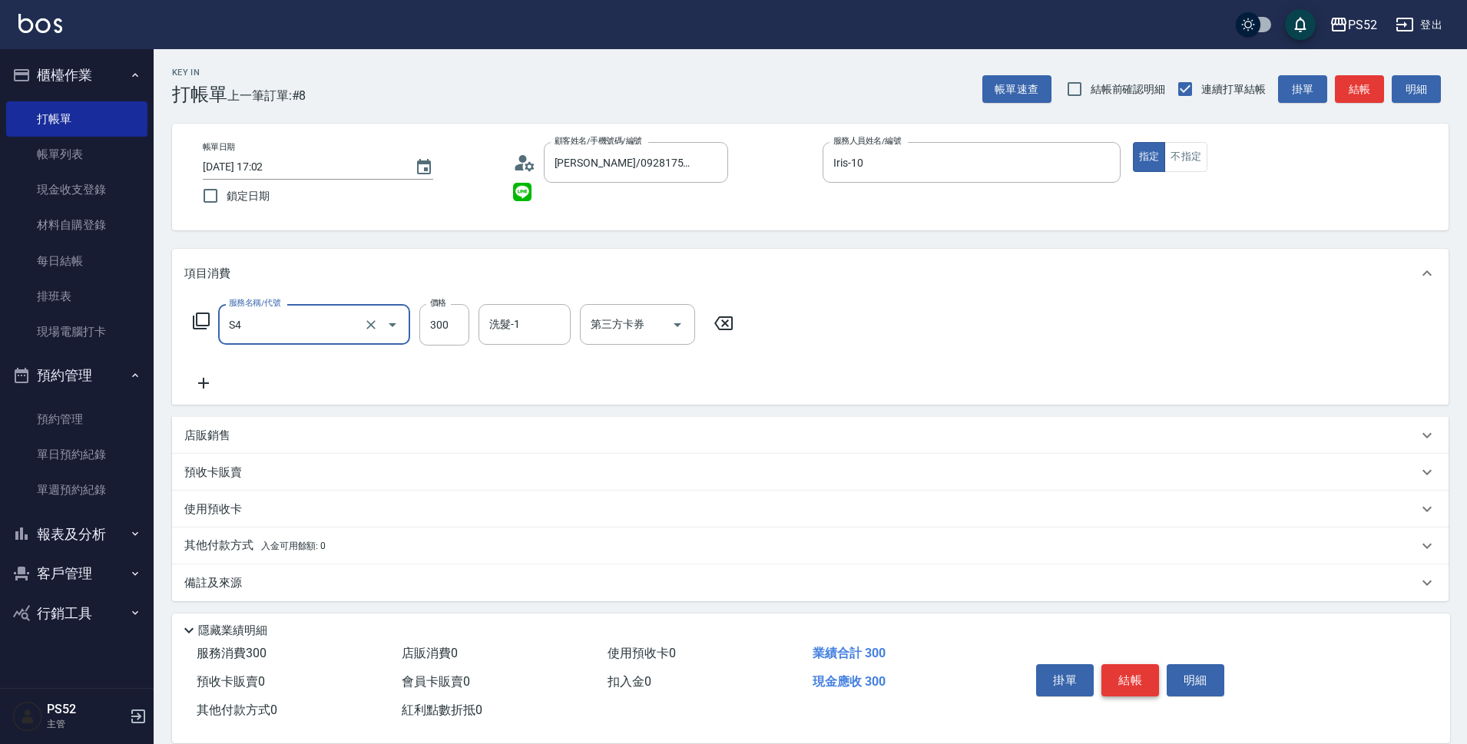
type input "洗髮300元(S4)"
click at [1123, 683] on button "結帳" at bounding box center [1130, 680] width 58 height 32
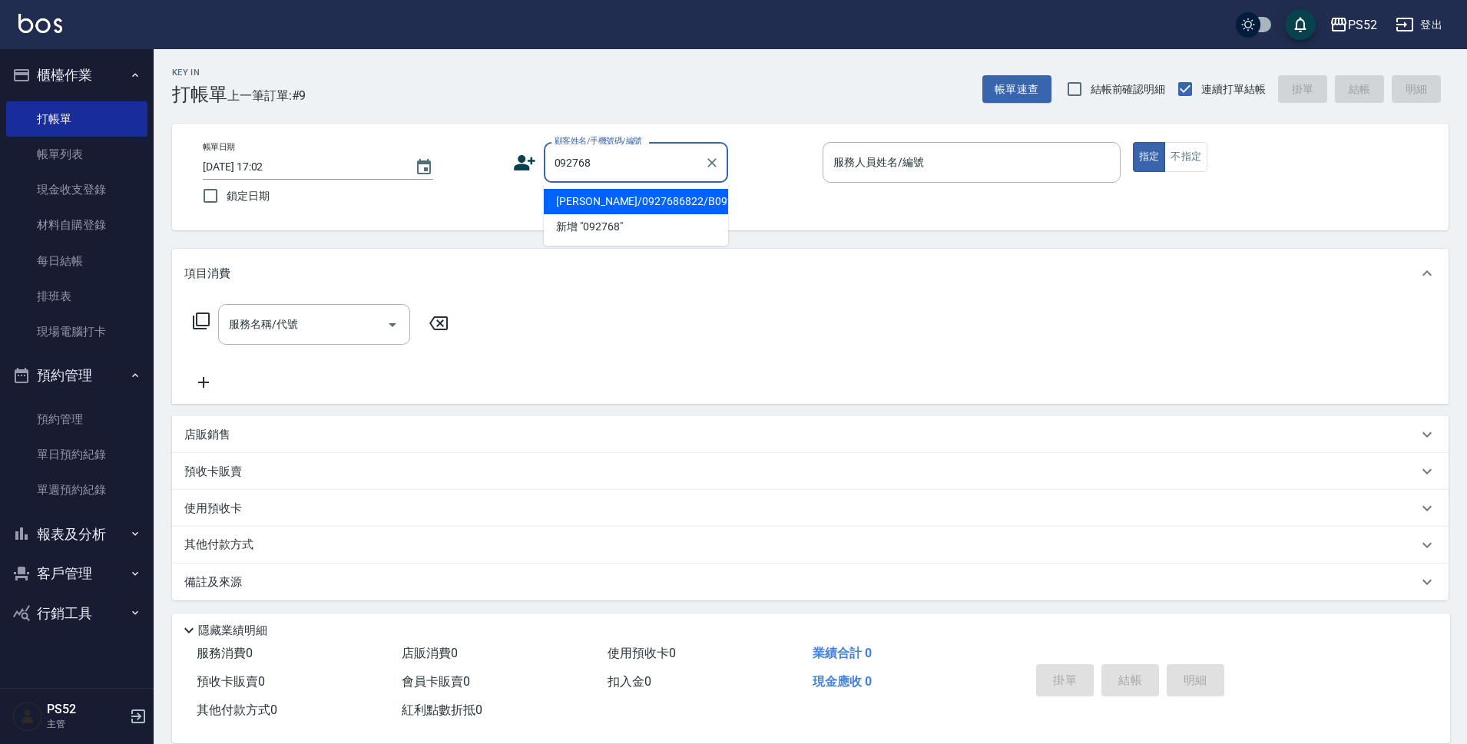
type input "[PERSON_NAME]/0927686822/B0927686822"
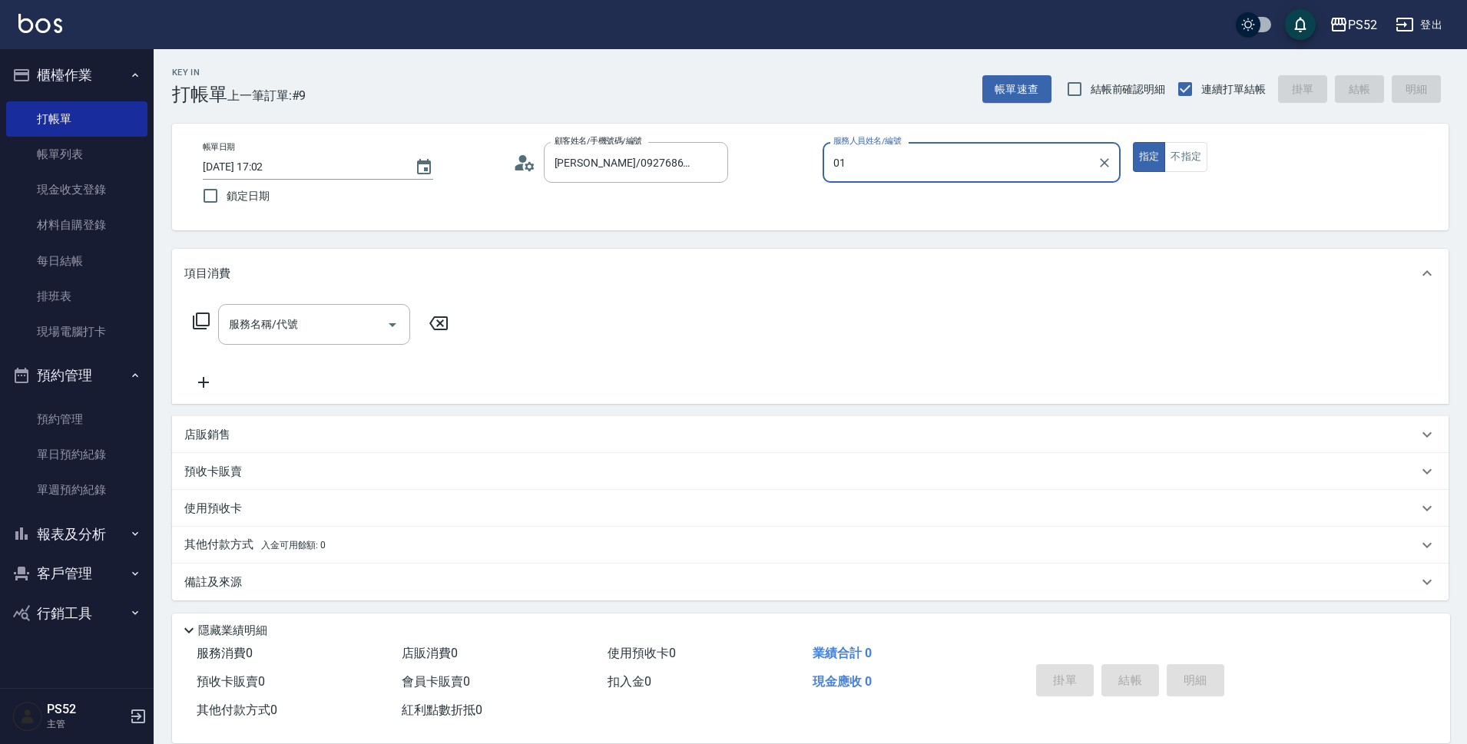
type input "0"
type input "Iris-10"
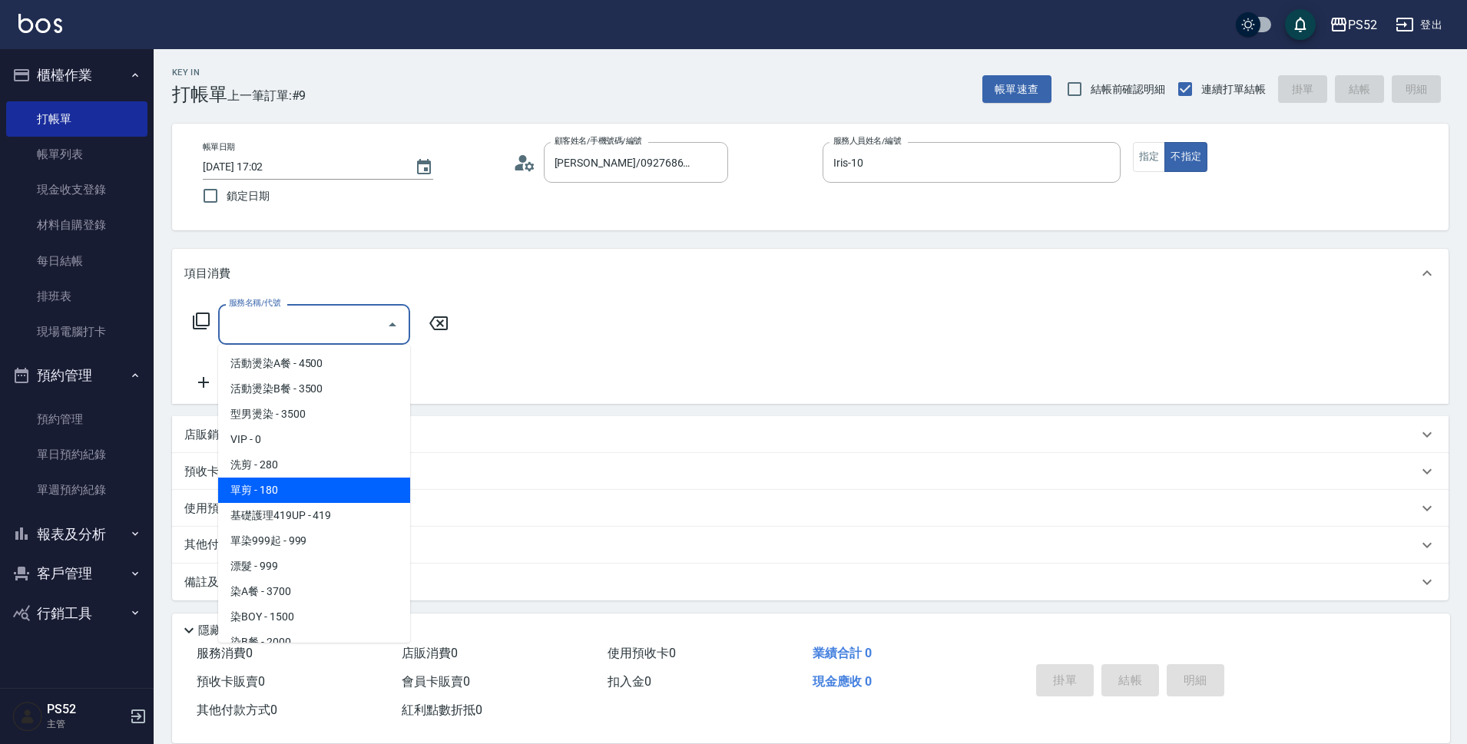
type input "單剪(C2)"
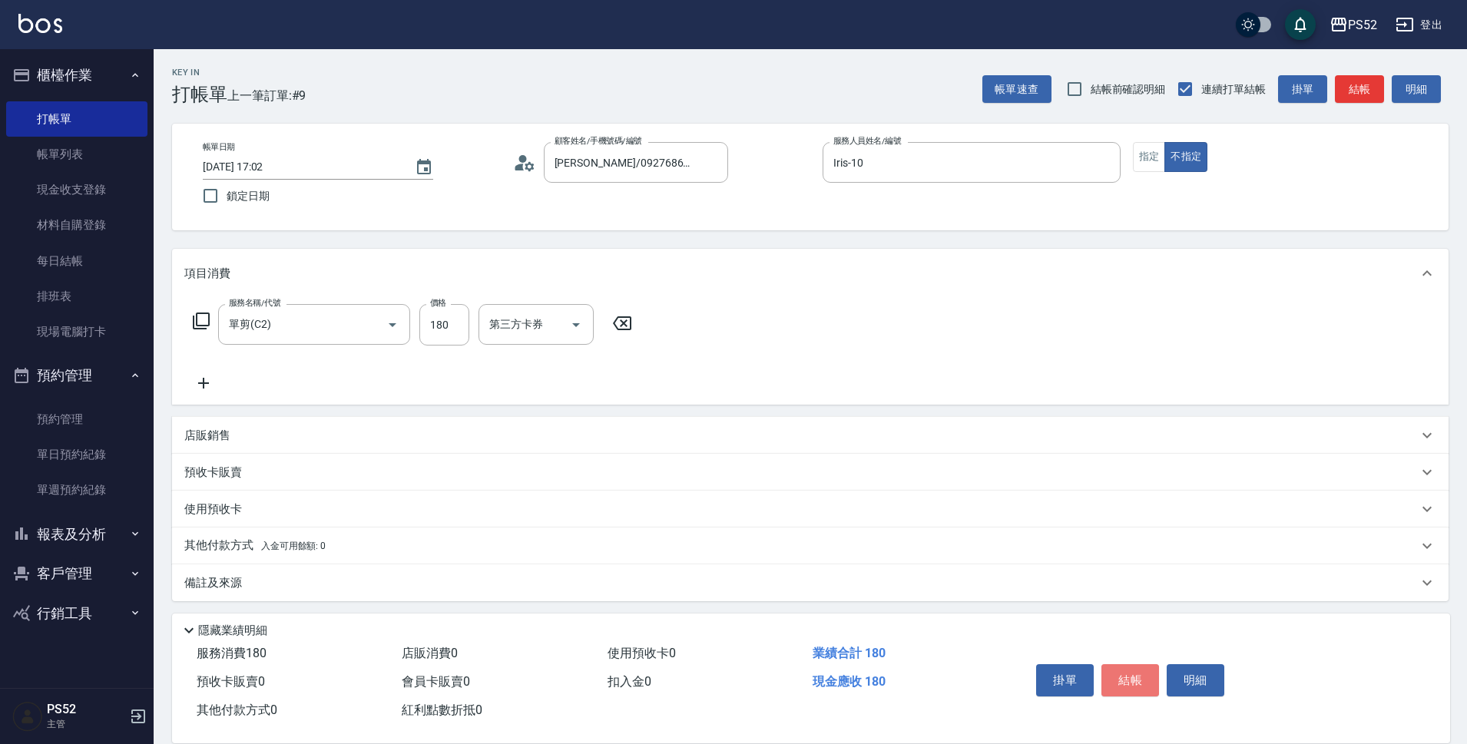
drag, startPoint x: 1144, startPoint y: 679, endPoint x: 1153, endPoint y: 671, distance: 11.4
click at [1149, 676] on button "結帳" at bounding box center [1130, 680] width 58 height 32
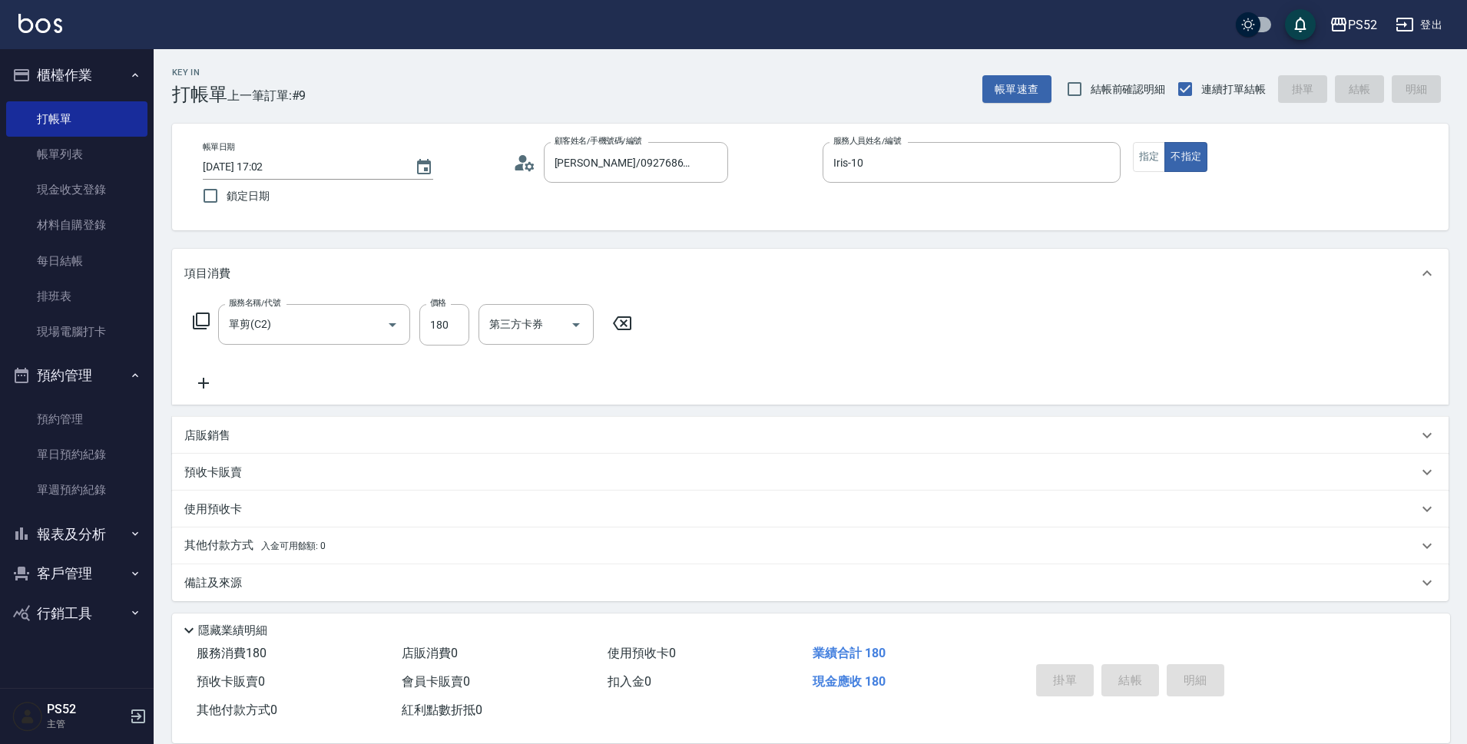
type input "[DATE] 17:03"
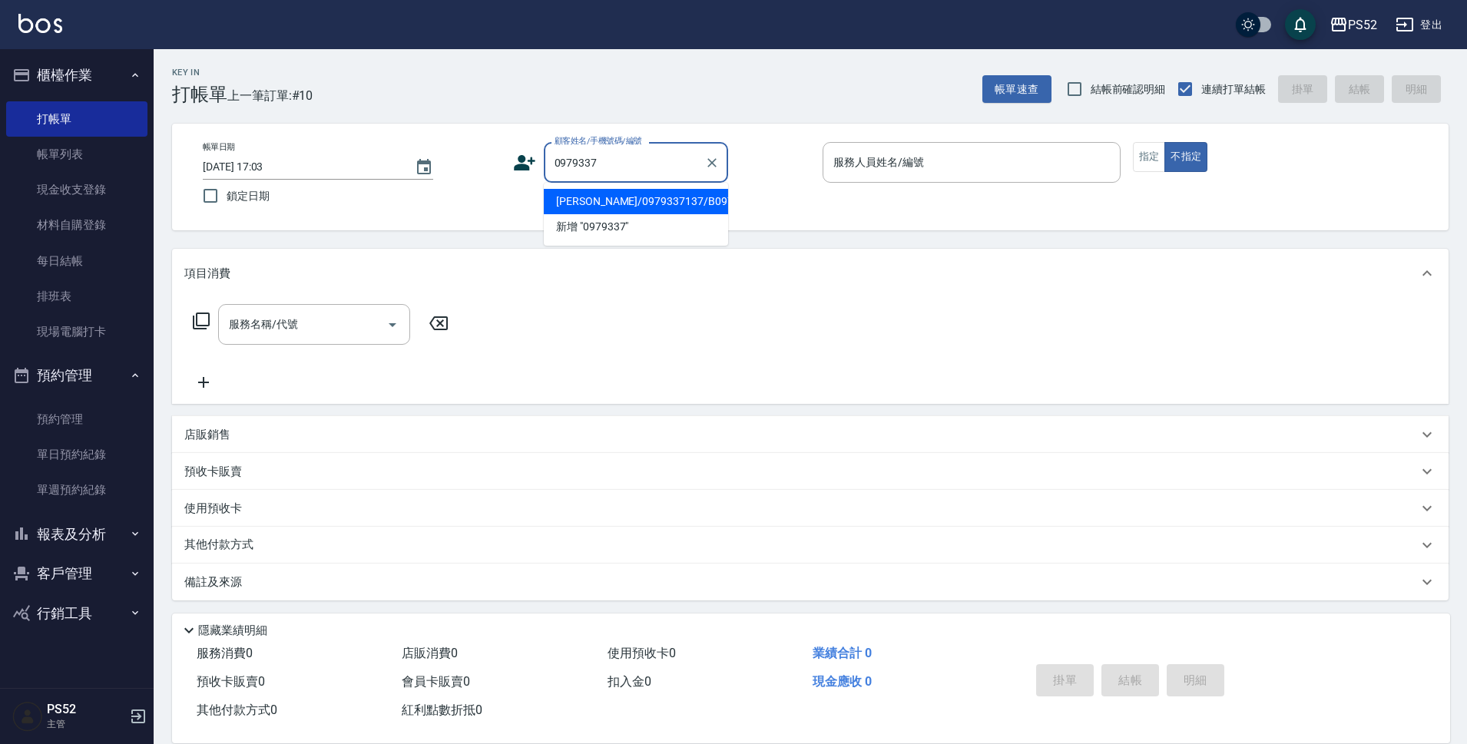
type input "[PERSON_NAME]/0979337137/B0979337137"
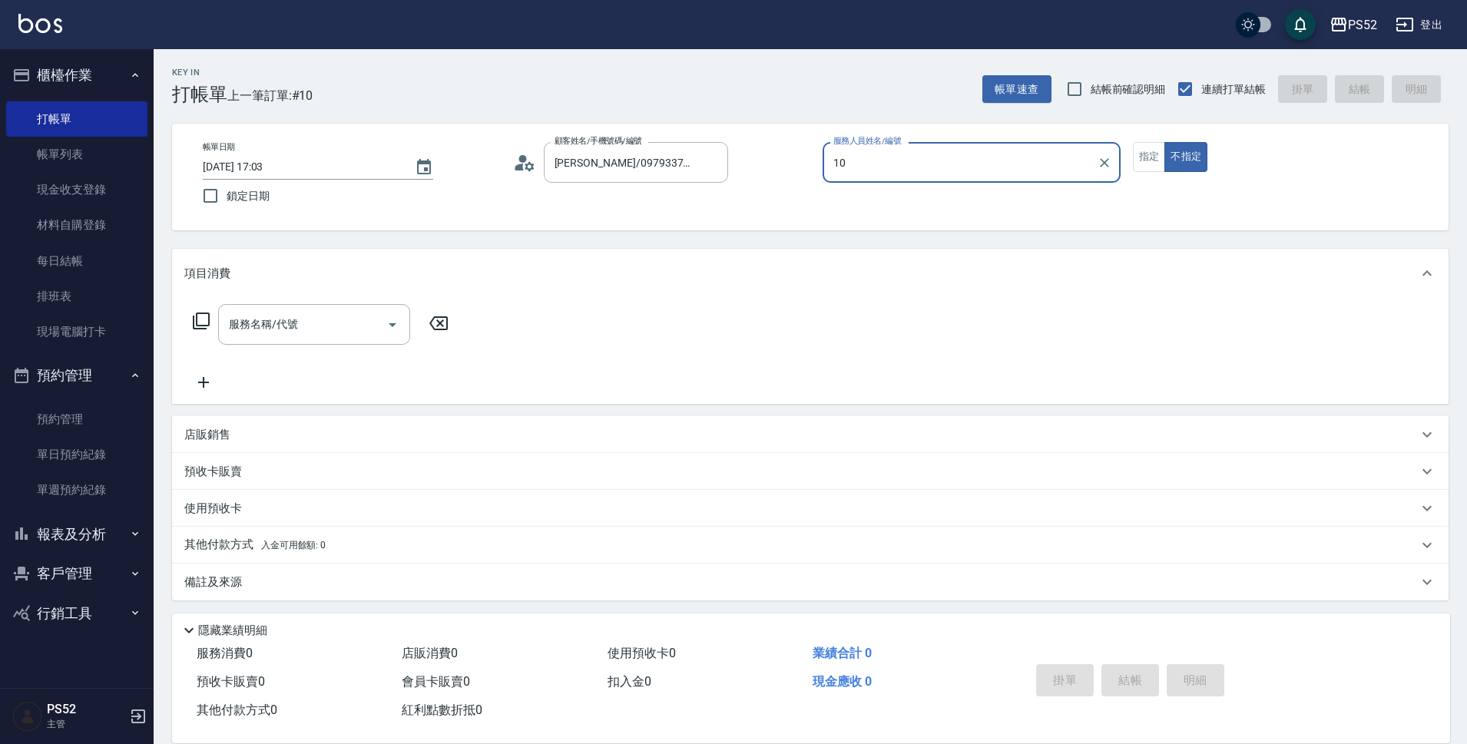
type input "Iris-10"
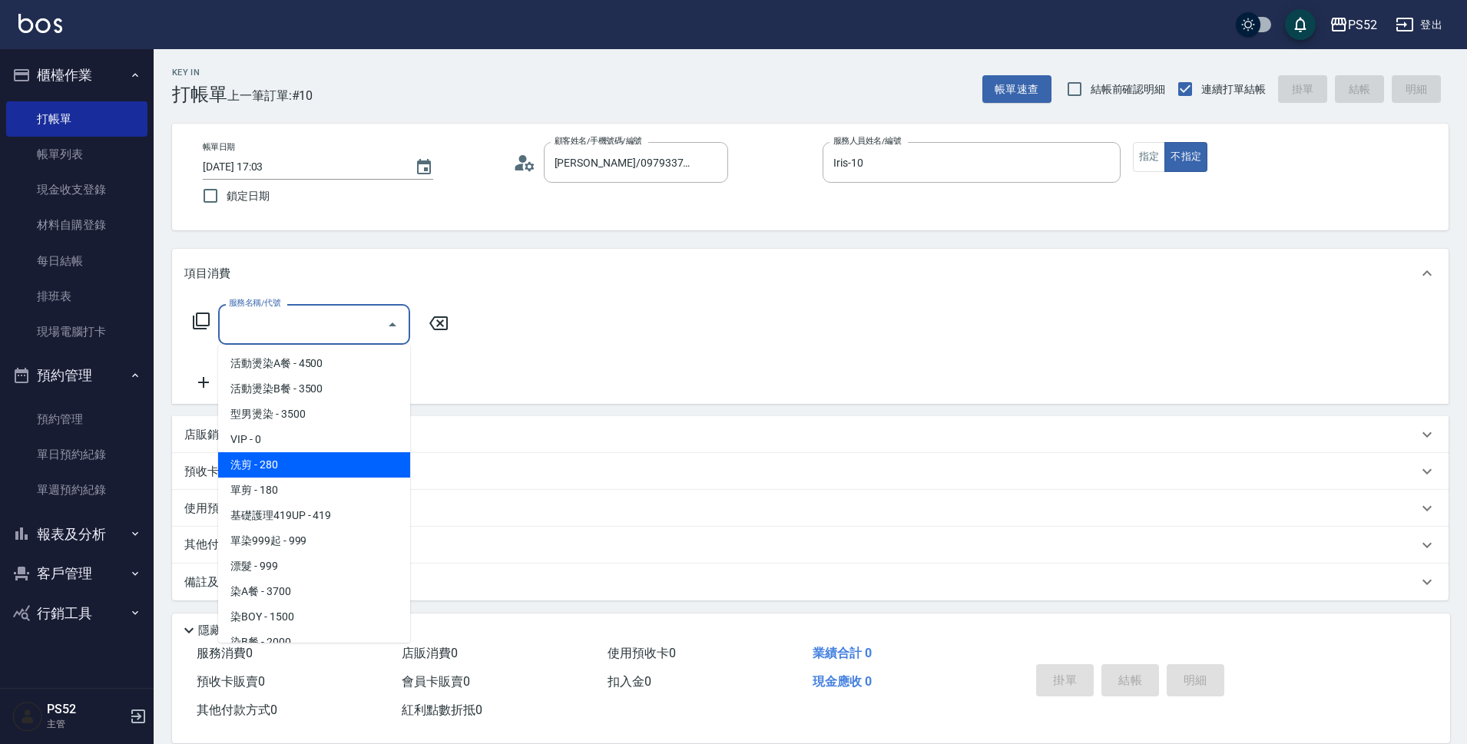
type input "洗剪(C1)"
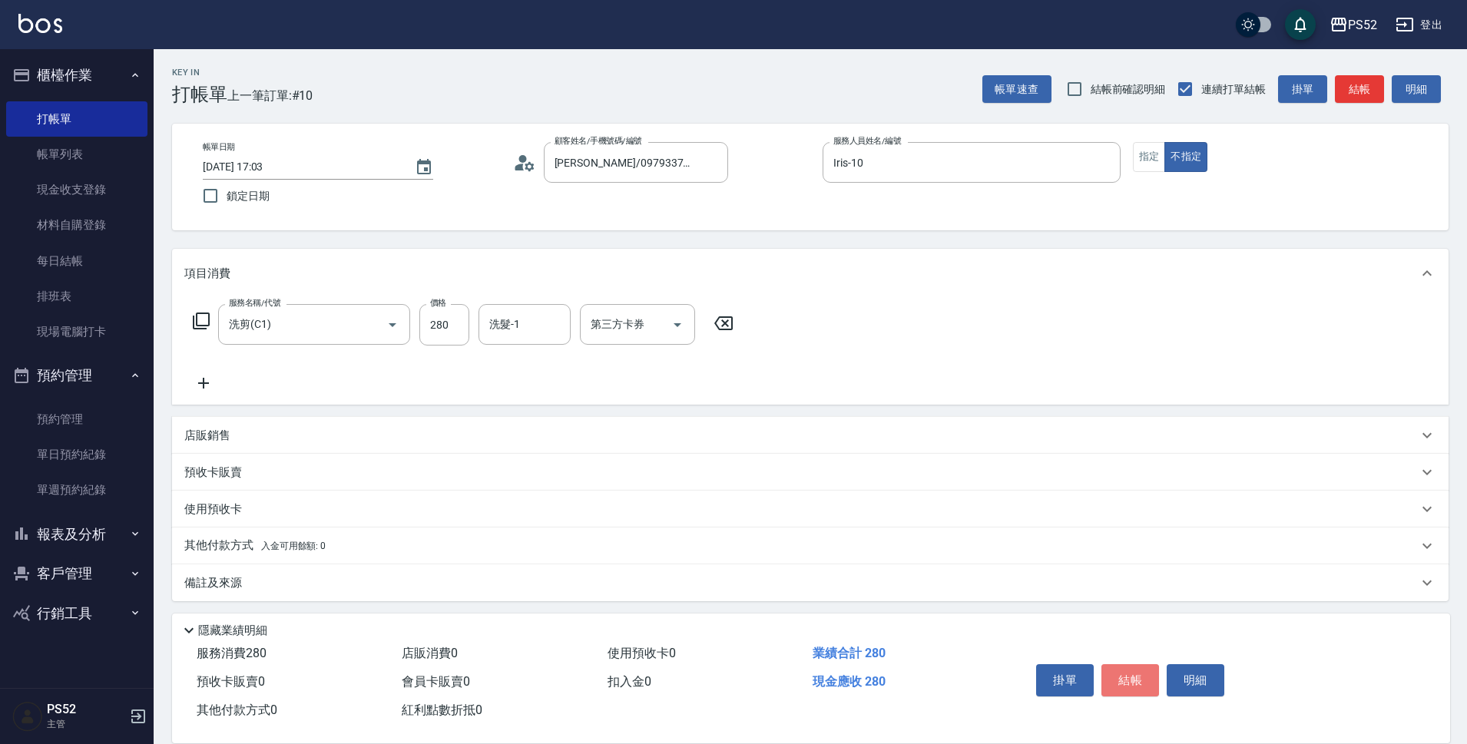
click at [1153, 671] on button "結帳" at bounding box center [1130, 680] width 58 height 32
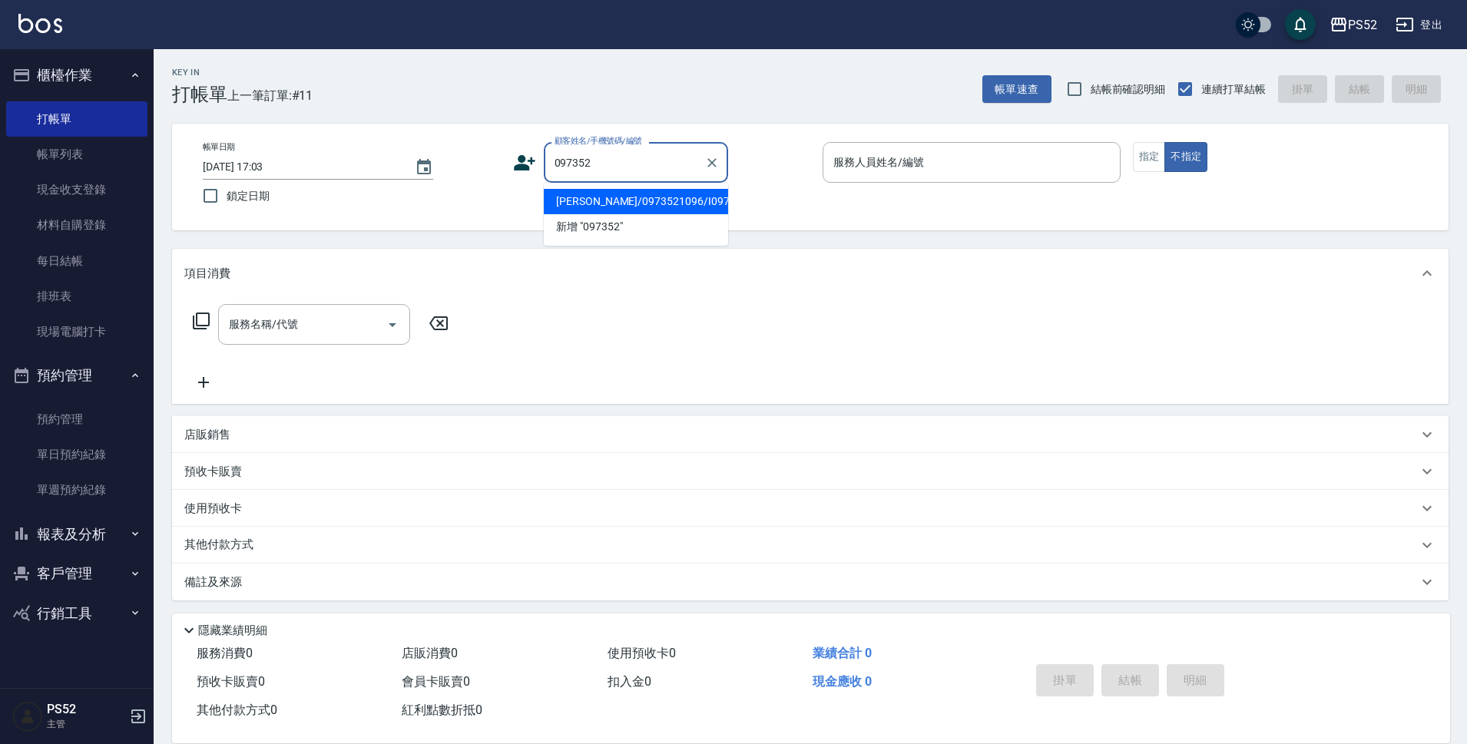
type input "[PERSON_NAME]/0973521096/I0973521096"
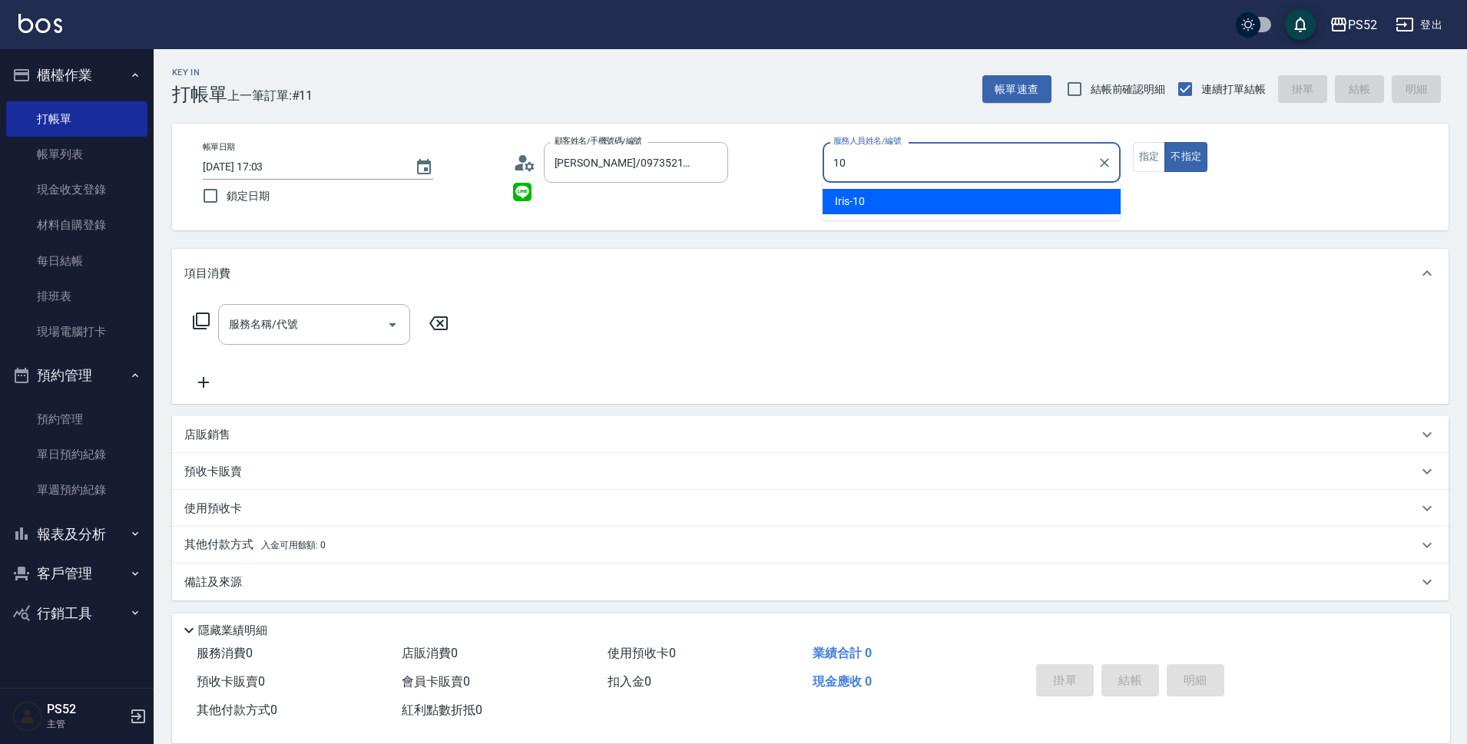
type input "Iris-10"
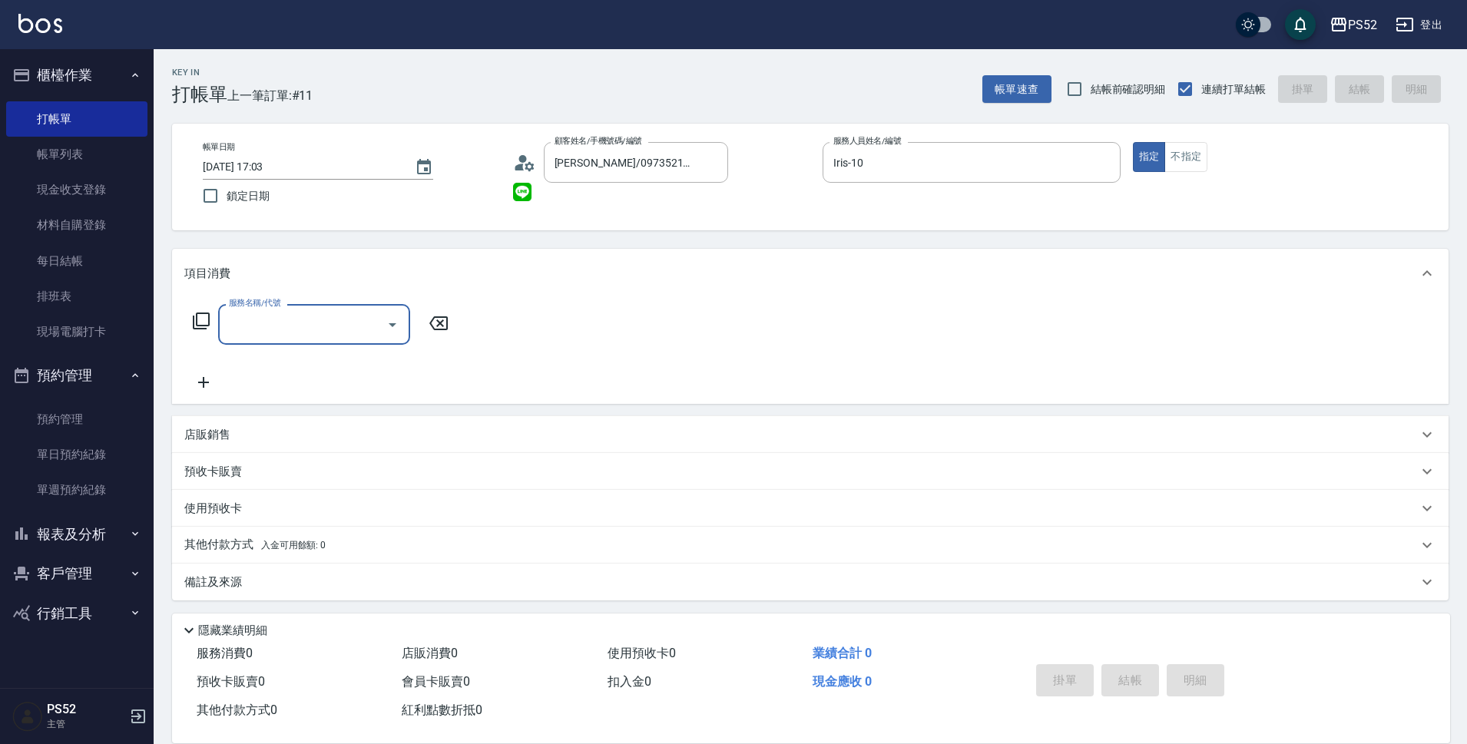
type input "5"
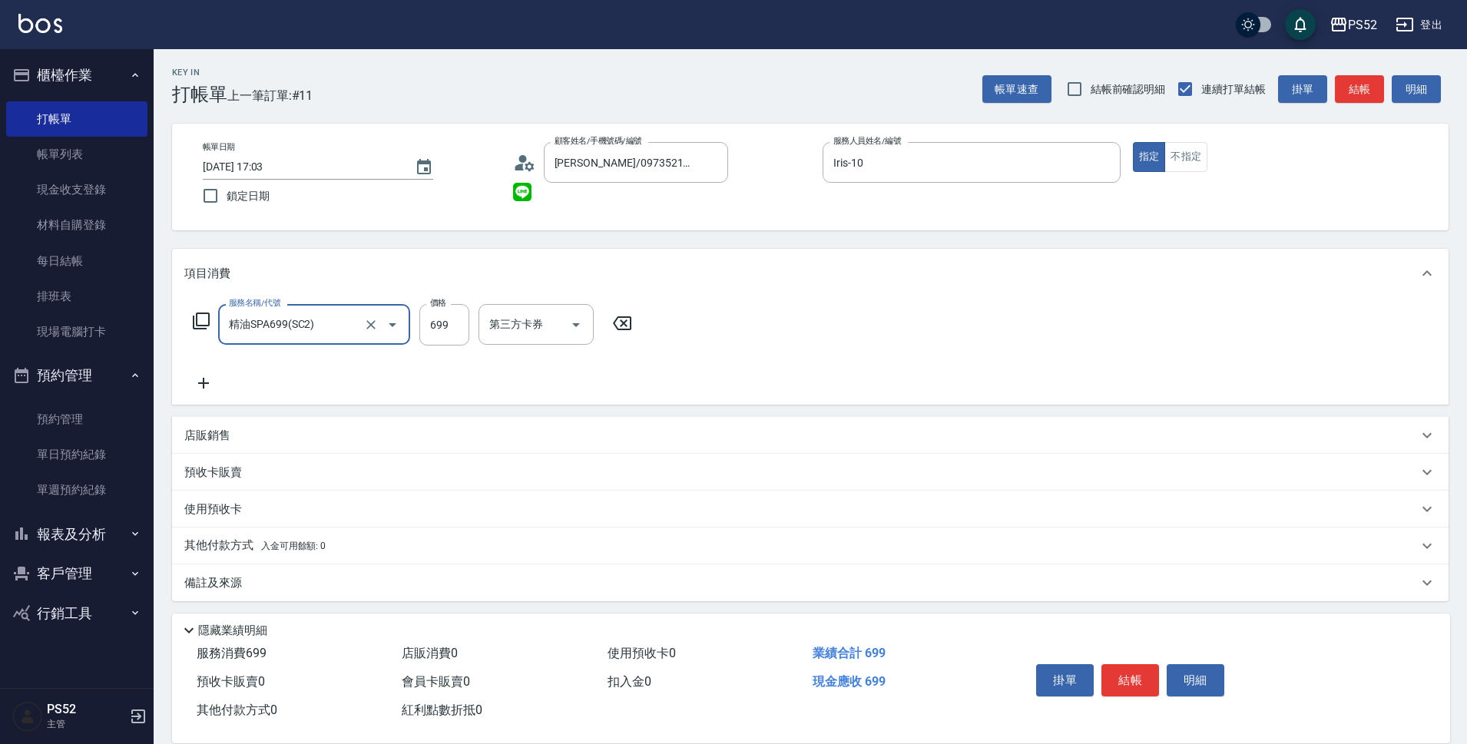
type input "精油SPA699(SC2)"
type input "560"
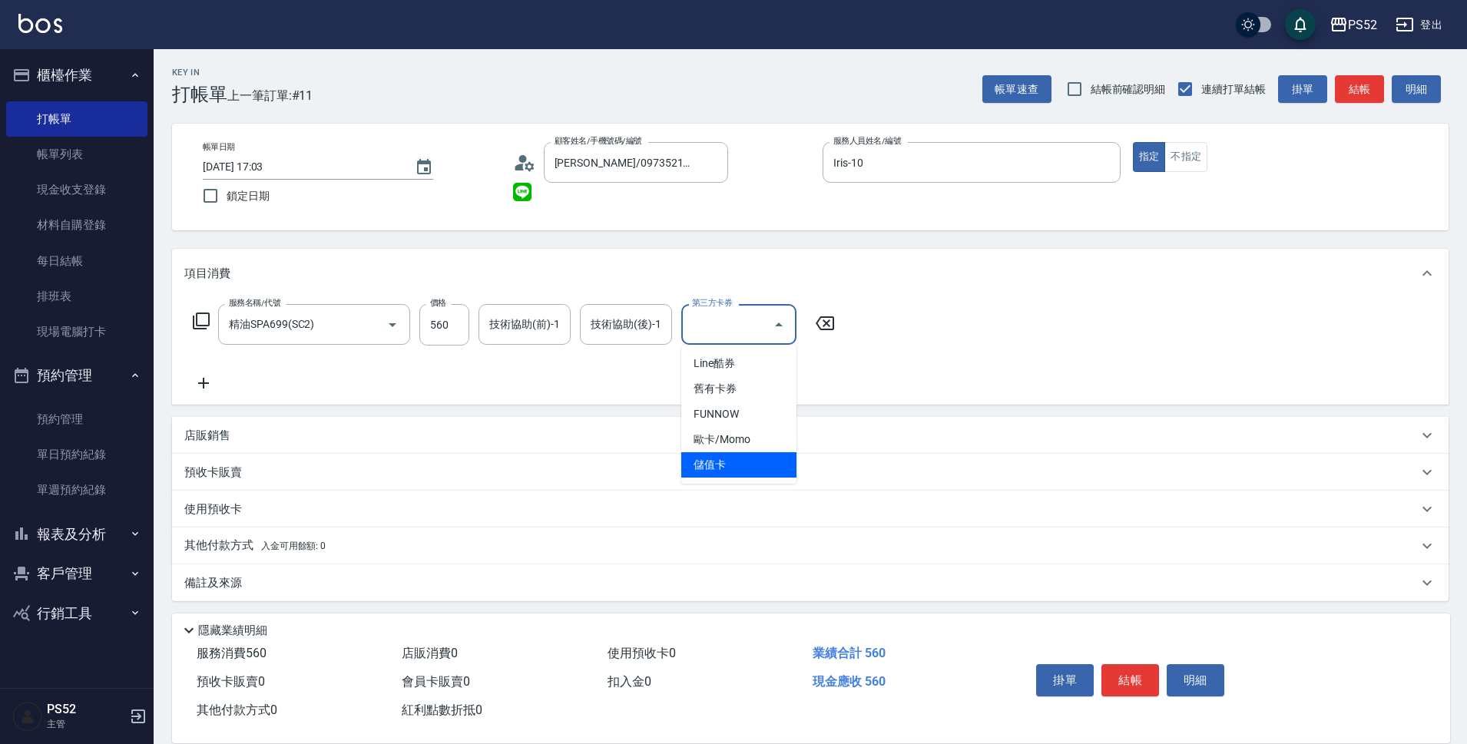
type input "儲值卡"
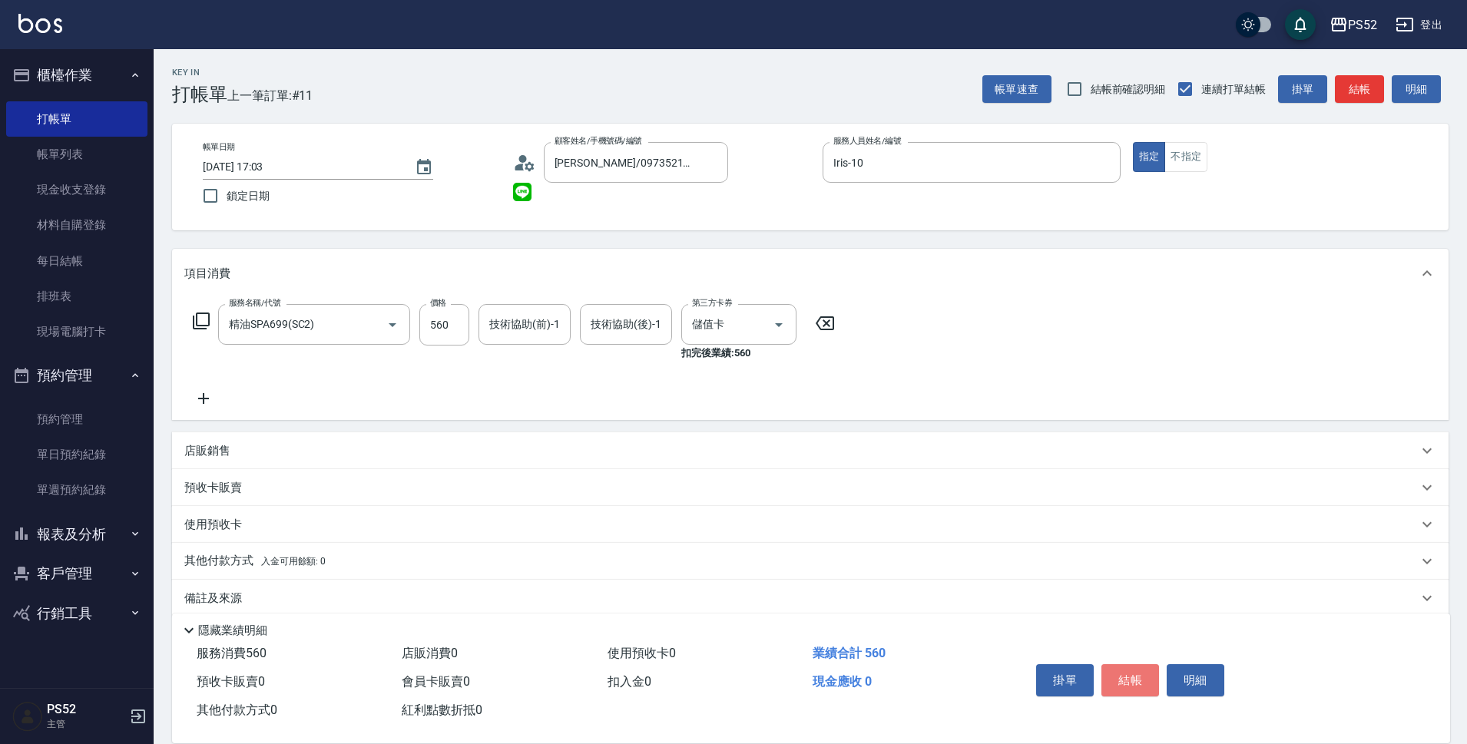
click at [1153, 671] on button "結帳" at bounding box center [1130, 680] width 58 height 32
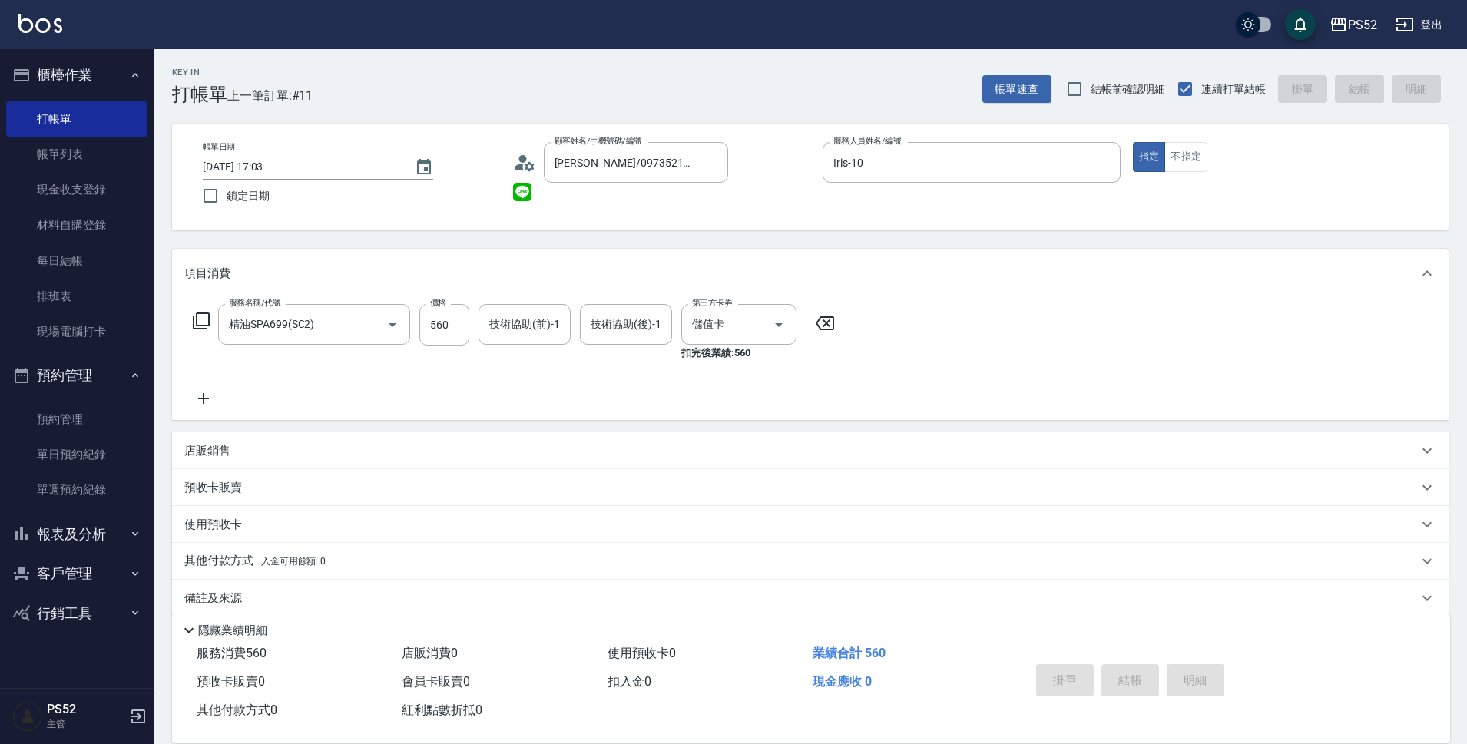
type input "[DATE] 17:04"
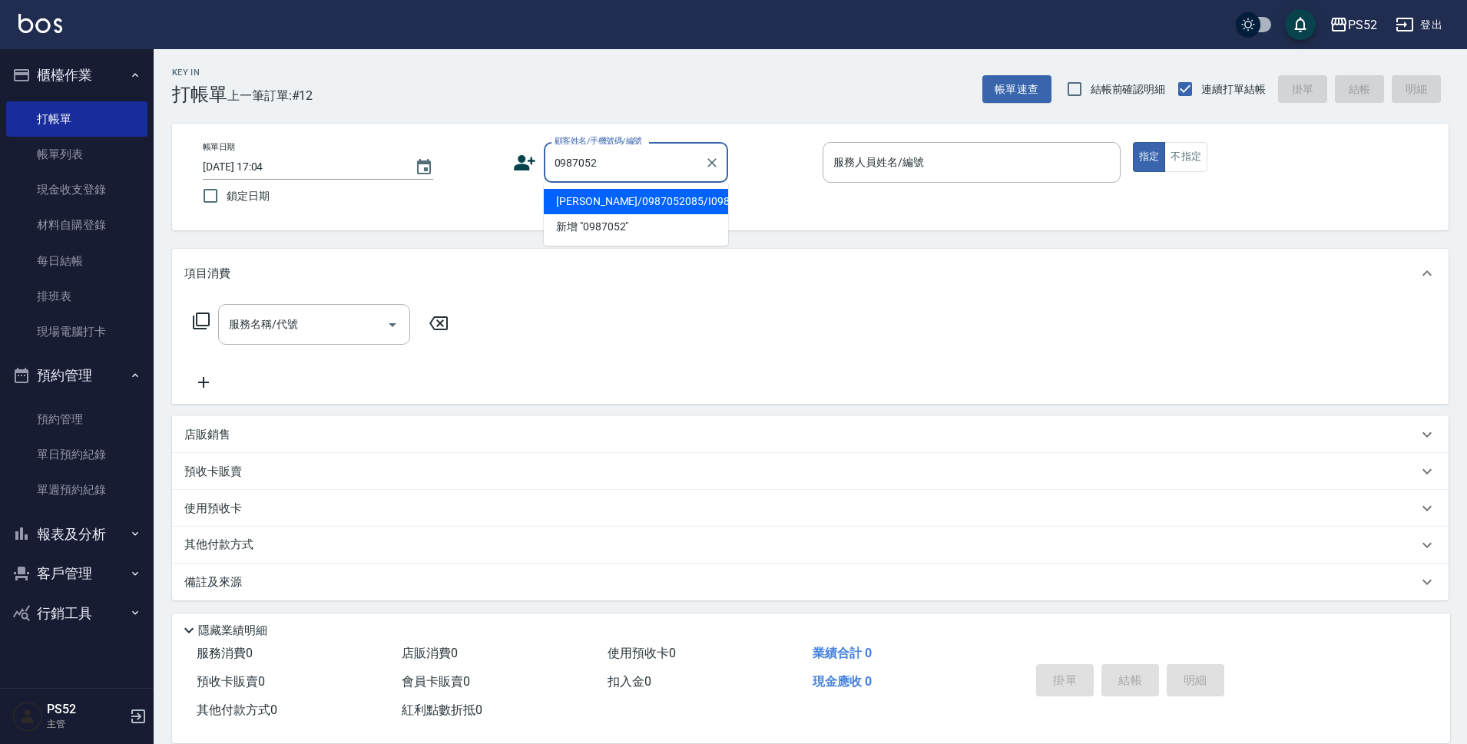
type input "[PERSON_NAME]/0987052085/I0987052085"
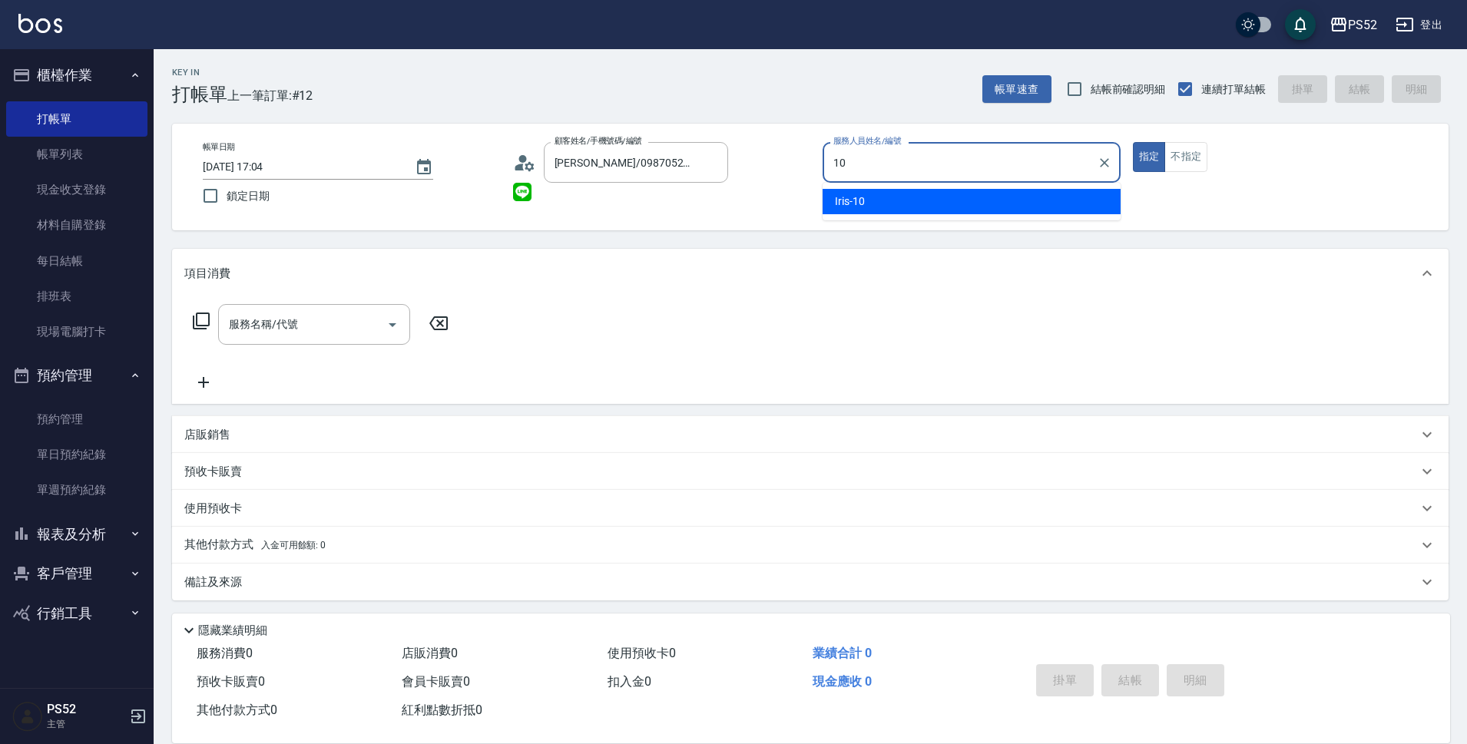
type input "Iris-10"
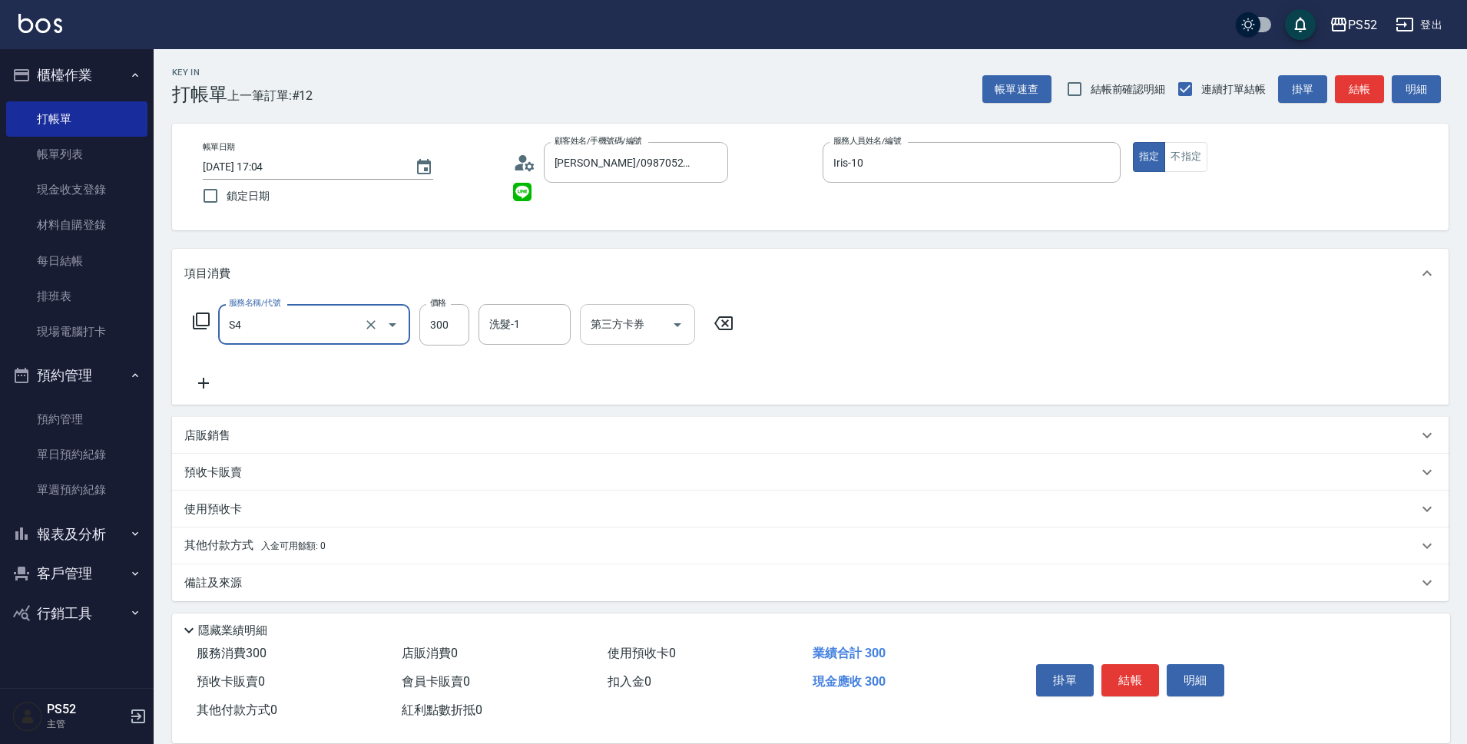
type input "洗髮300元(S4)"
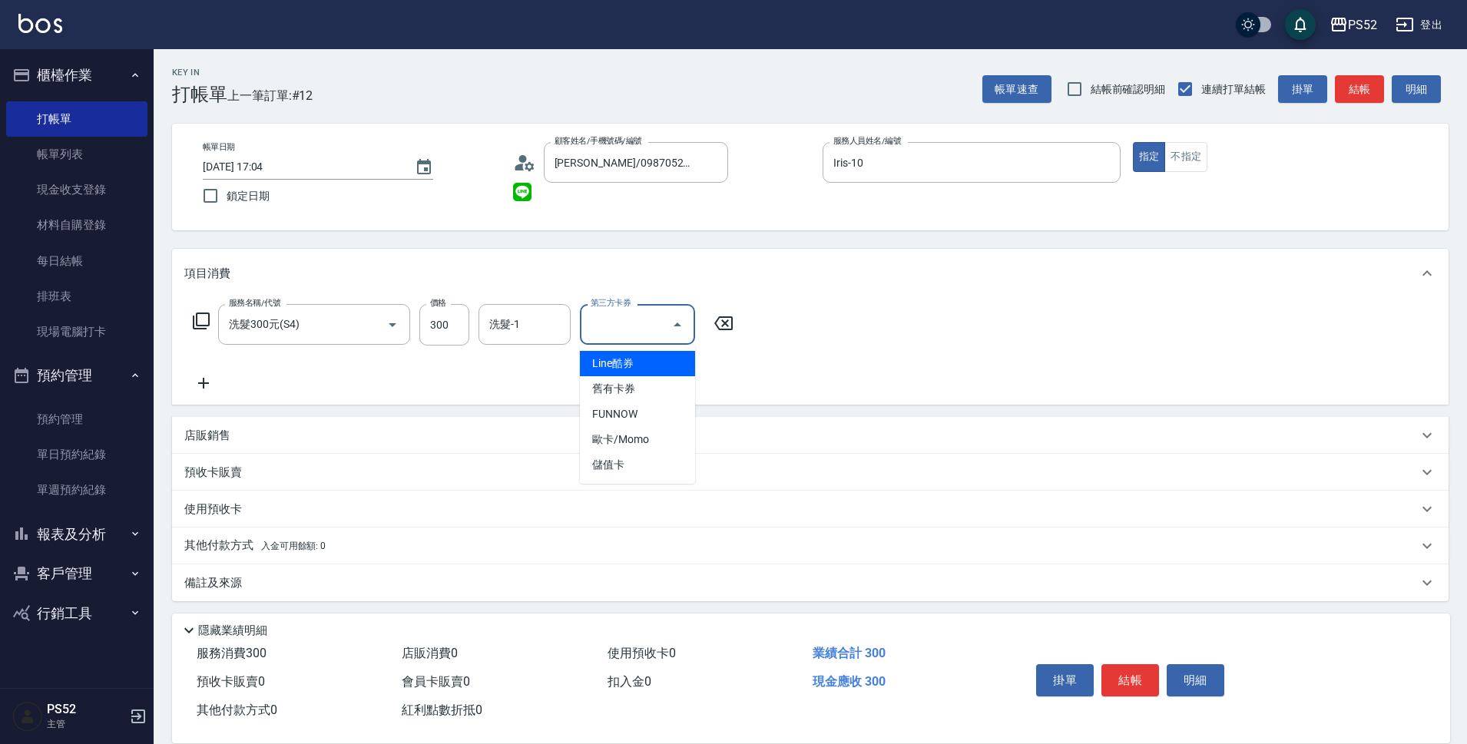
click at [653, 327] on input "第三方卡券" at bounding box center [626, 324] width 78 height 27
click at [690, 468] on span "儲值卡" at bounding box center [637, 464] width 115 height 25
type input "儲值卡"
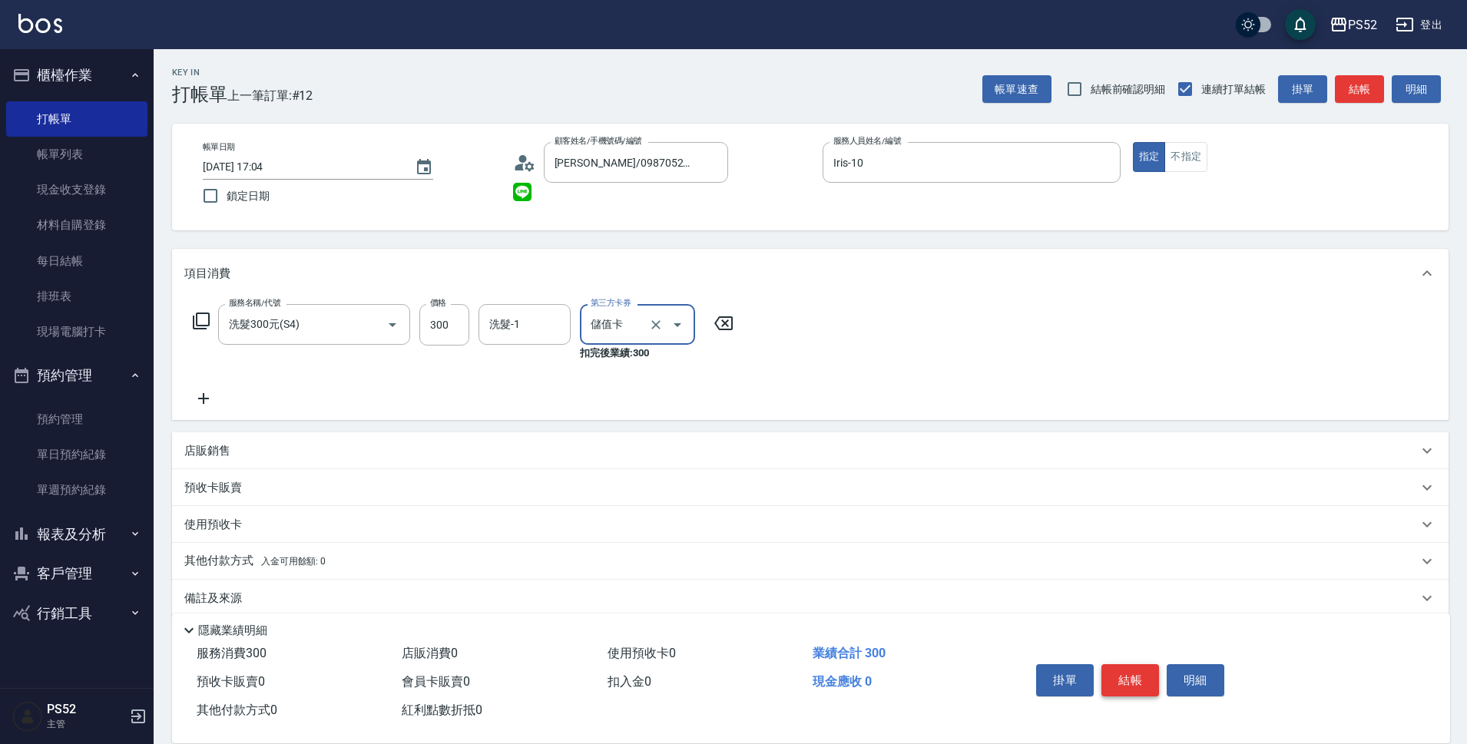
click at [1133, 683] on button "結帳" at bounding box center [1130, 680] width 58 height 32
